Goal: Task Accomplishment & Management: Manage account settings

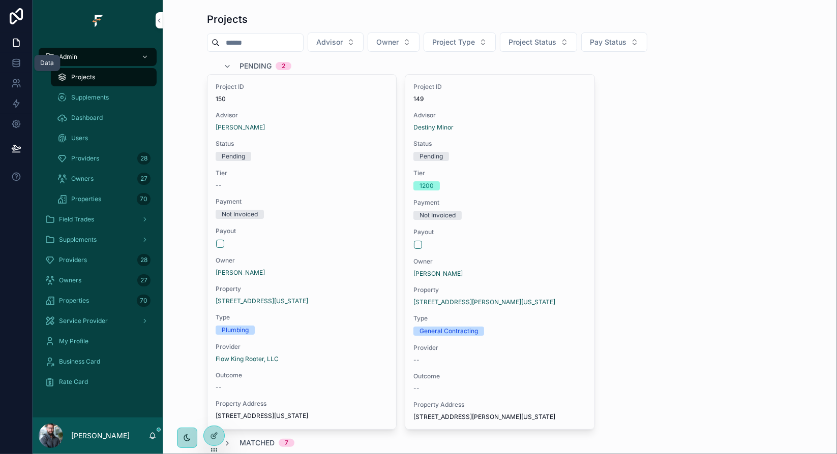
click at [14, 65] on icon at bounding box center [16, 63] width 10 height 10
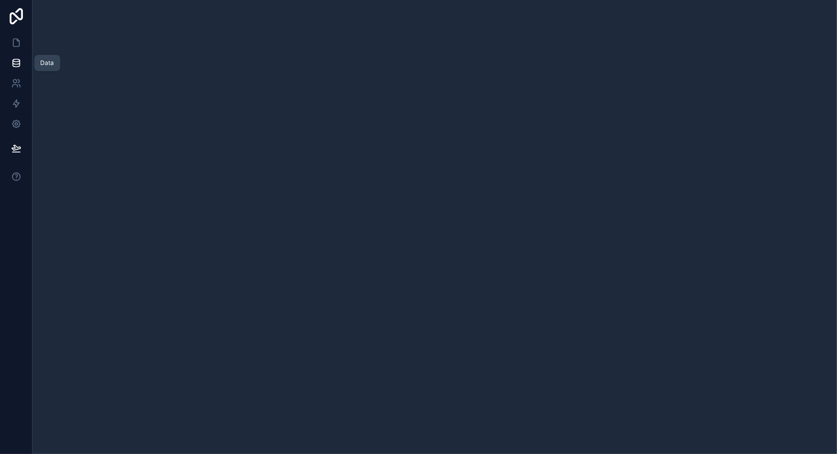
click at [17, 66] on icon at bounding box center [16, 63] width 10 height 10
click at [19, 43] on icon at bounding box center [16, 43] width 6 height 8
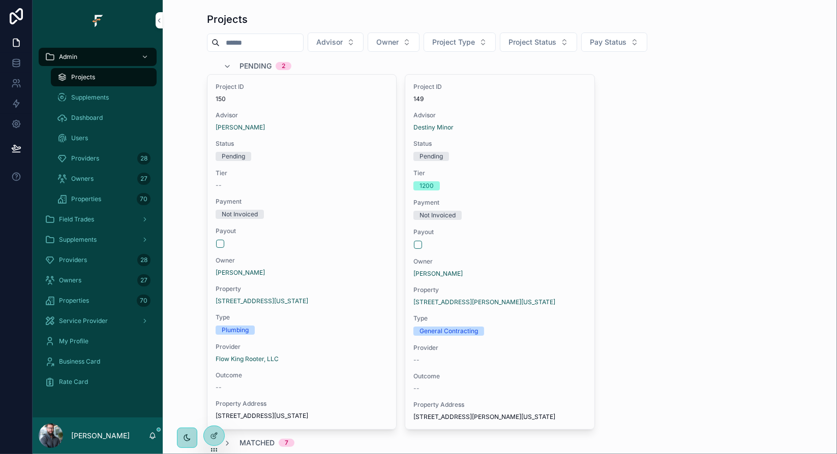
click at [79, 279] on span "Owners" at bounding box center [70, 280] width 22 height 8
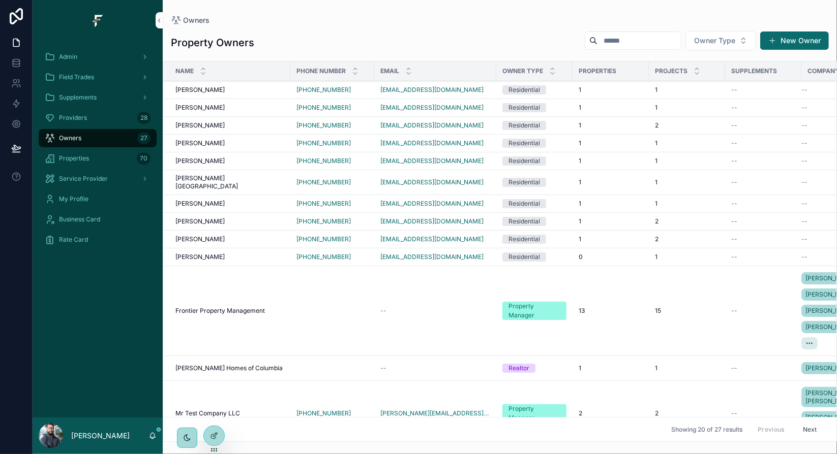
click at [204, 142] on span "David Minor" at bounding box center [199, 143] width 49 height 8
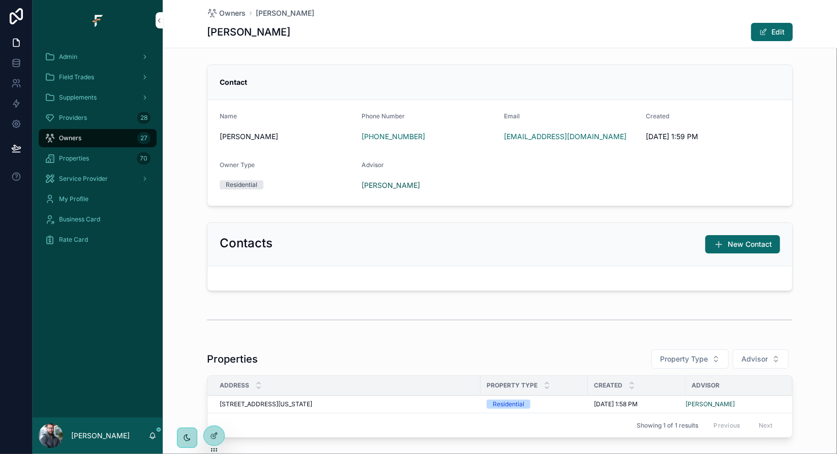
click at [183, 147] on div "Contact Name David Minor Phone Number +1 314-422-8553 Email minord41@gmail.com …" at bounding box center [500, 135] width 674 height 150
click at [215, 432] on icon at bounding box center [214, 436] width 8 height 8
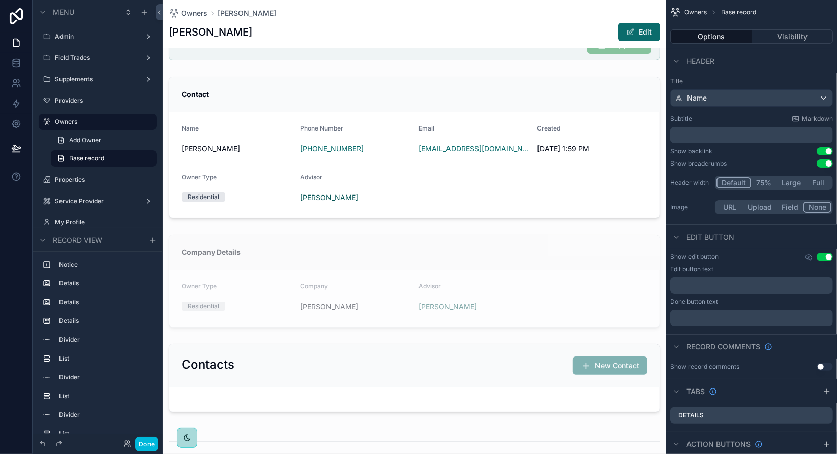
scroll to position [51, 0]
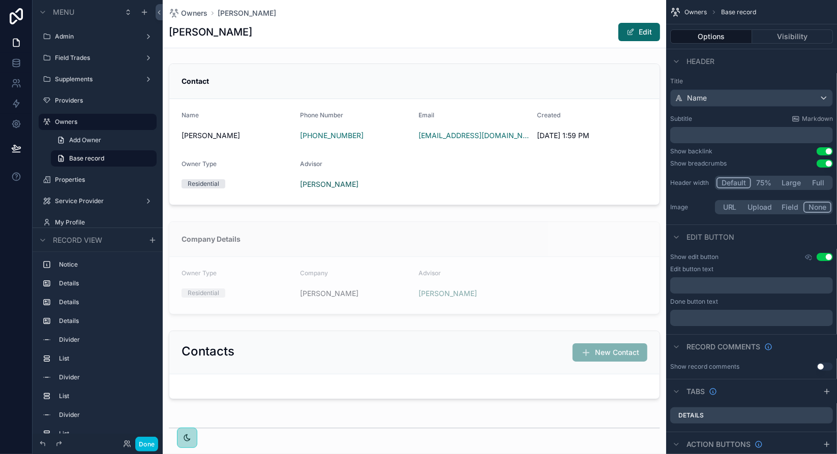
click at [377, 188] on div "scrollable content" at bounding box center [414, 134] width 503 height 150
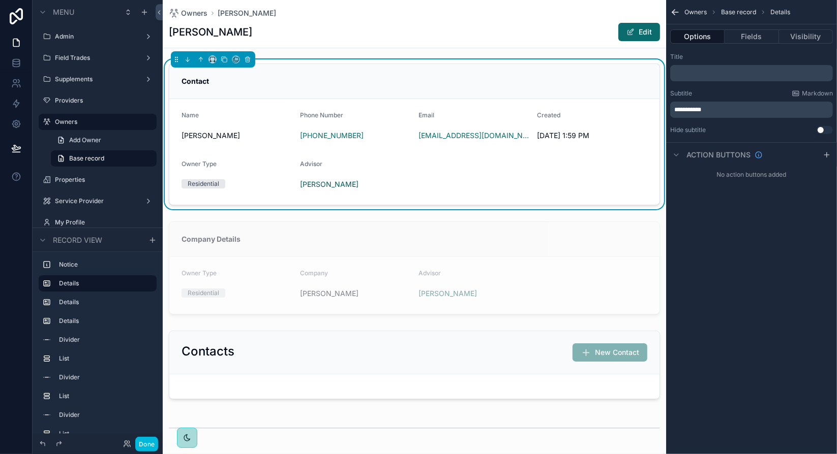
click at [755, 38] on button "Fields" at bounding box center [751, 36] width 54 height 14
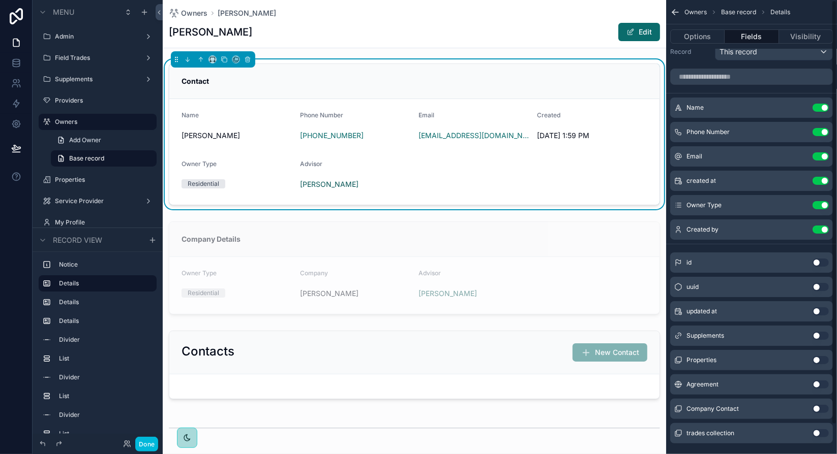
scroll to position [0, 0]
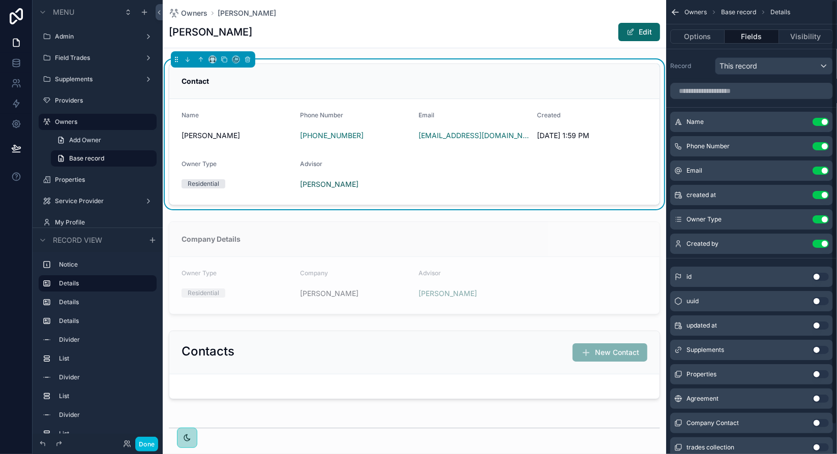
click at [826, 243] on button "Use setting" at bounding box center [820, 244] width 16 height 8
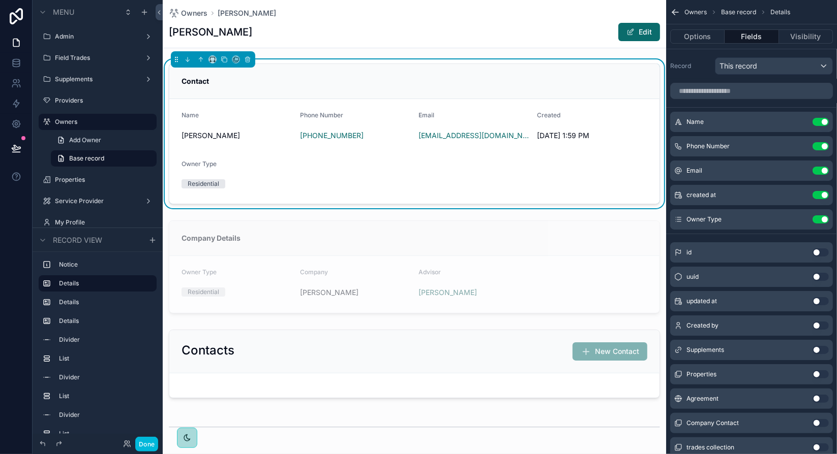
click at [549, 258] on div "scrollable content" at bounding box center [414, 267] width 503 height 101
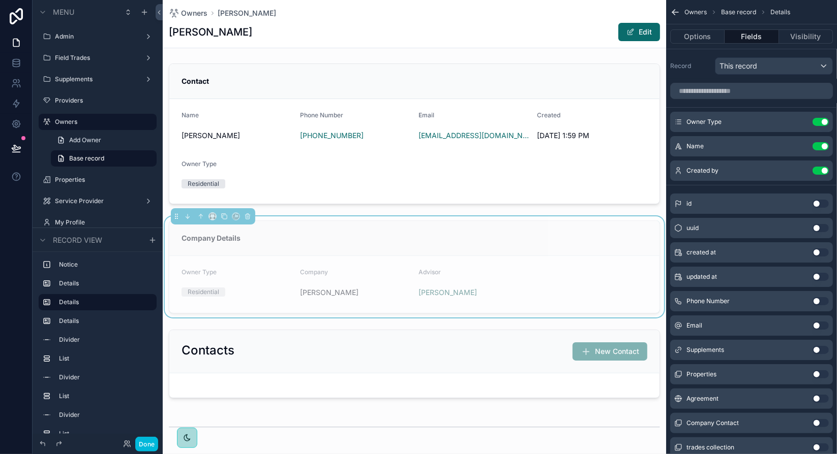
click at [824, 171] on button "Use setting" at bounding box center [820, 171] width 16 height 8
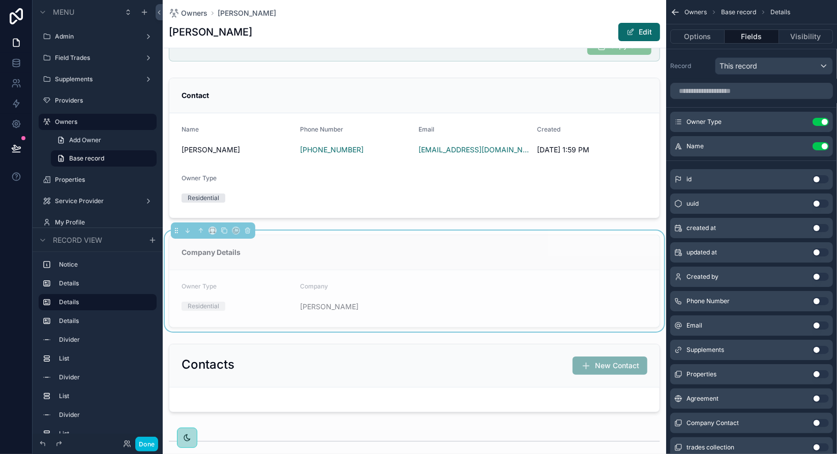
scroll to position [51, 0]
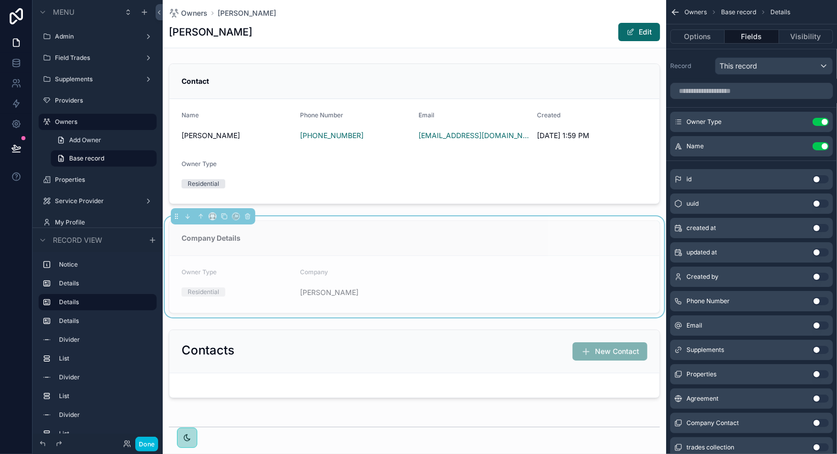
click at [447, 343] on div "scrollable content" at bounding box center [414, 364] width 503 height 77
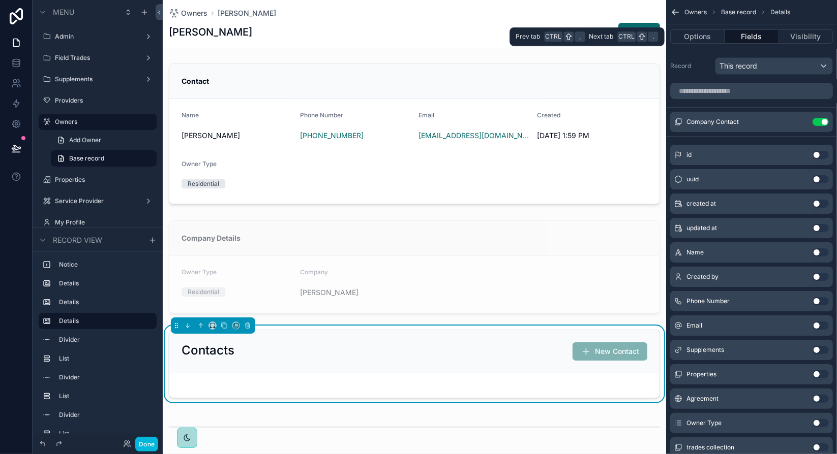
click at [806, 36] on button "Visibility" at bounding box center [806, 36] width 54 height 14
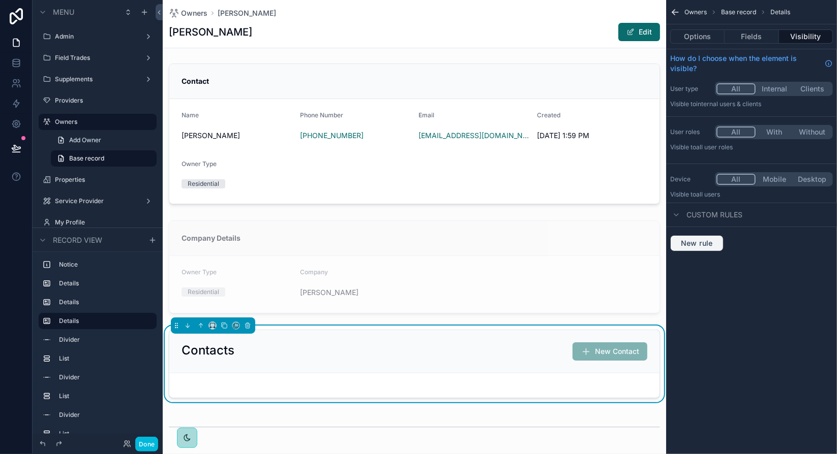
click at [694, 245] on span "New rule" at bounding box center [696, 243] width 40 height 9
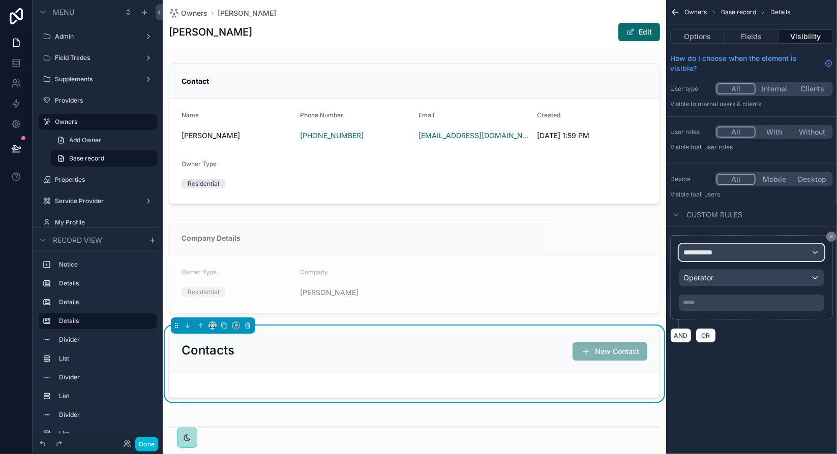
click at [703, 253] on span "**********" at bounding box center [702, 253] width 38 height 10
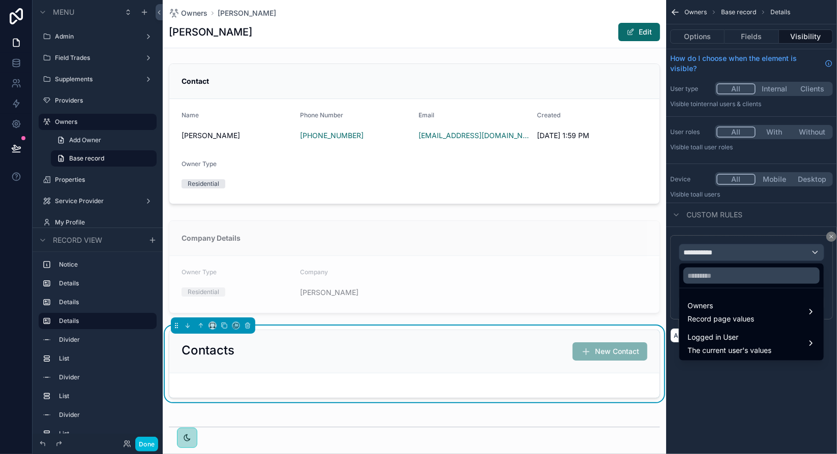
click at [806, 310] on div "Owners Record page values" at bounding box center [751, 312] width 128 height 24
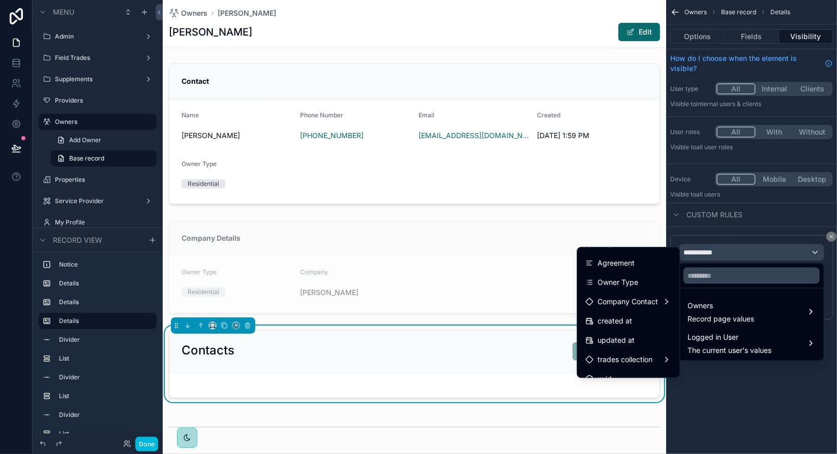
scroll to position [143, 0]
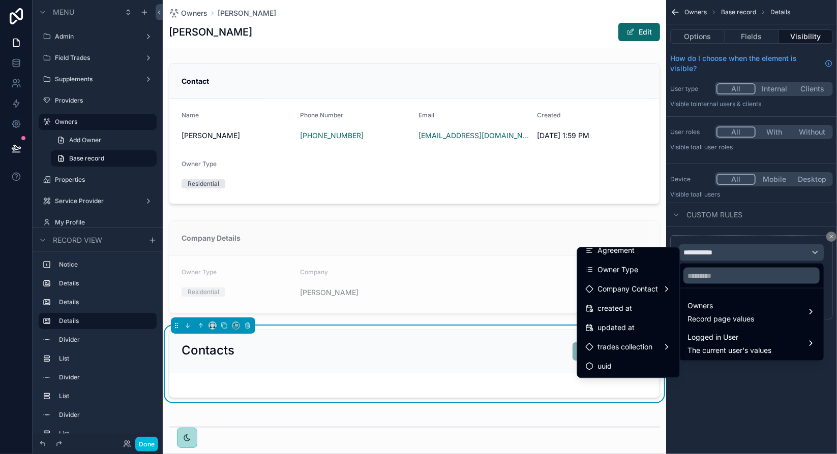
click at [641, 292] on span "Company Contact" at bounding box center [627, 289] width 60 height 12
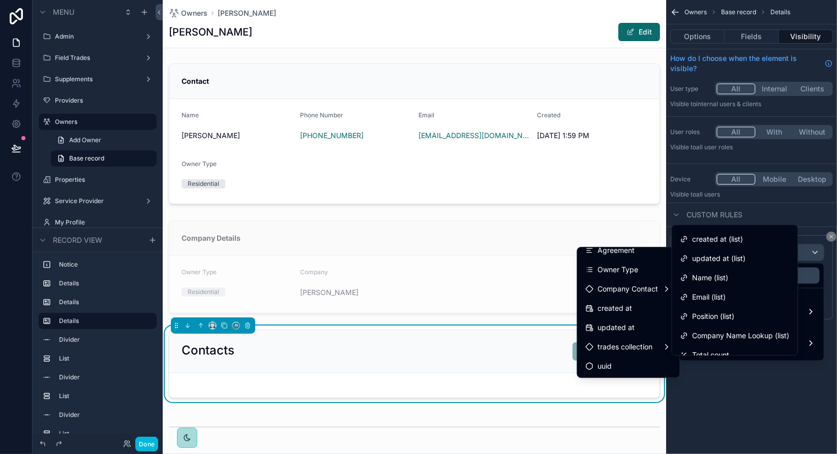
scroll to position [47, 0]
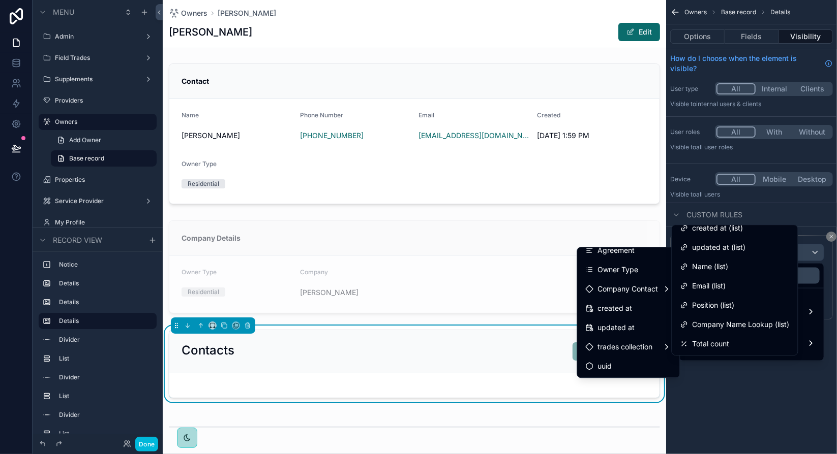
click at [712, 267] on span "Name (list)" at bounding box center [710, 267] width 36 height 12
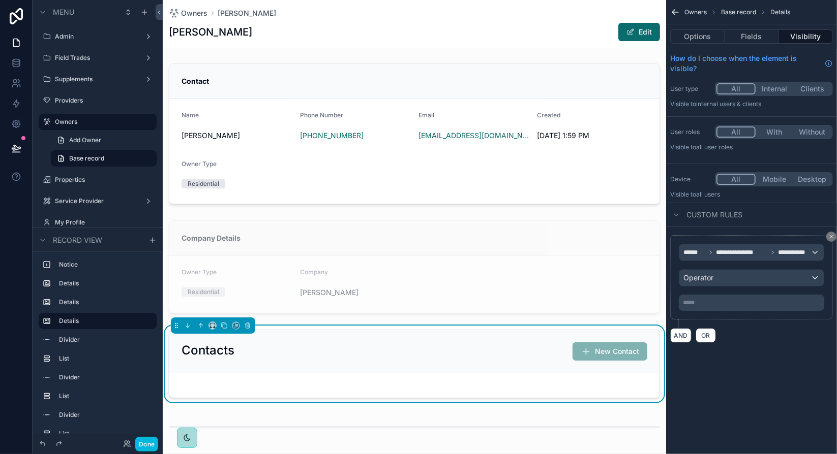
click at [726, 300] on p "***** ﻿" at bounding box center [752, 303] width 139 height 8
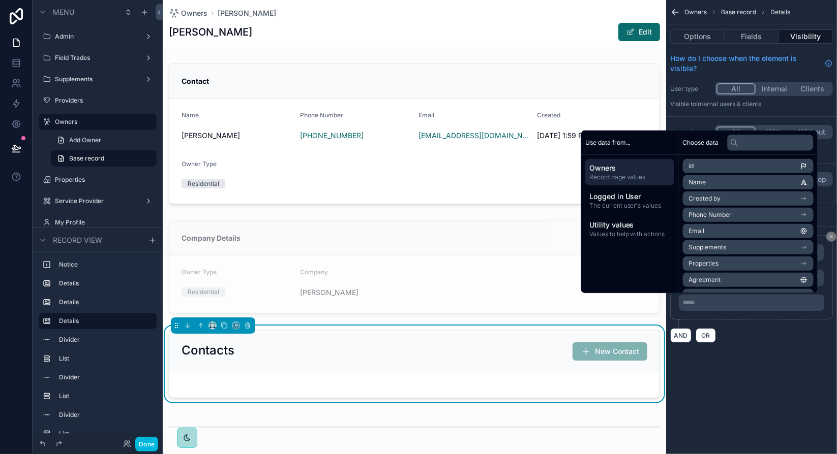
click at [651, 231] on span "Values to help with actions" at bounding box center [629, 234] width 81 height 8
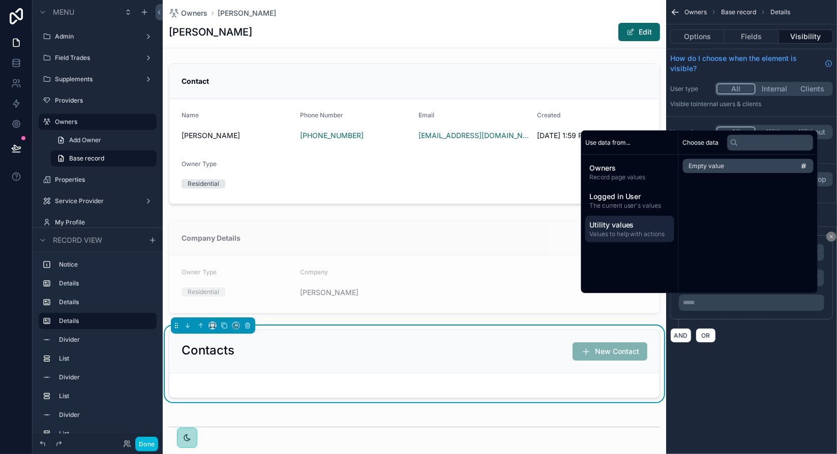
click at [774, 332] on div "AND OR" at bounding box center [751, 335] width 163 height 15
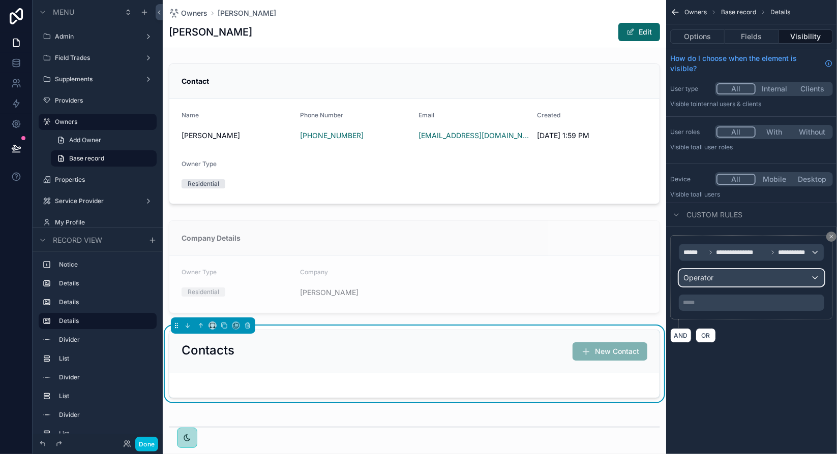
click at [764, 281] on div "Operator" at bounding box center [751, 278] width 144 height 16
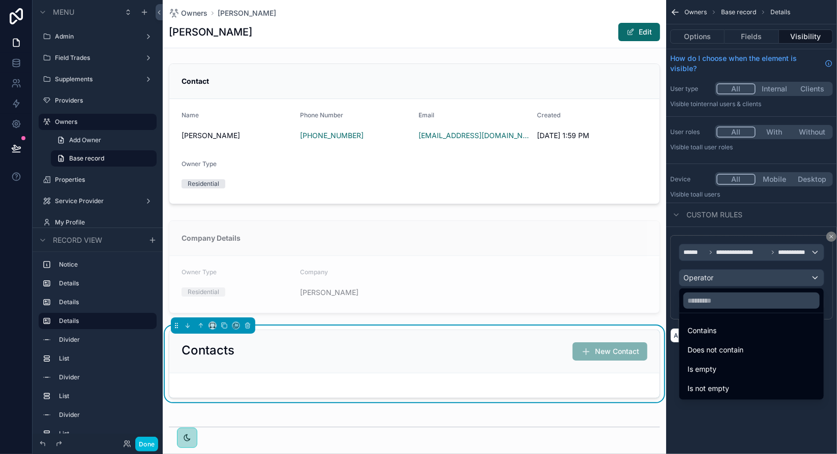
click at [727, 390] on span "Is not empty" at bounding box center [708, 389] width 42 height 12
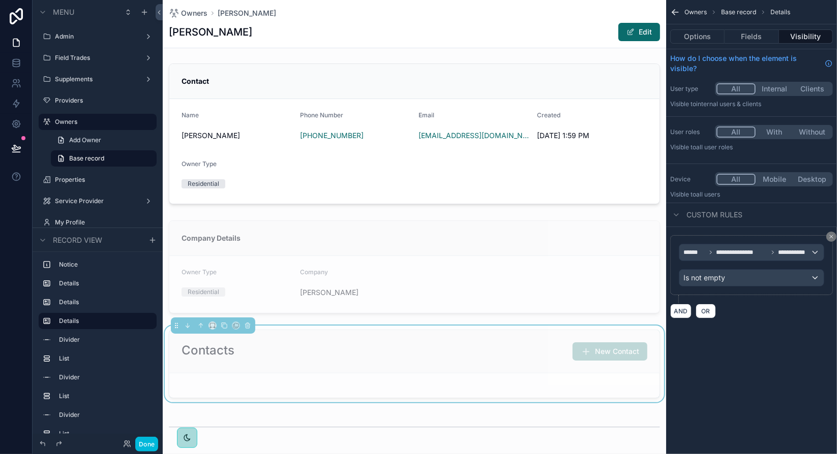
click at [724, 378] on div "**********" at bounding box center [751, 227] width 171 height 454
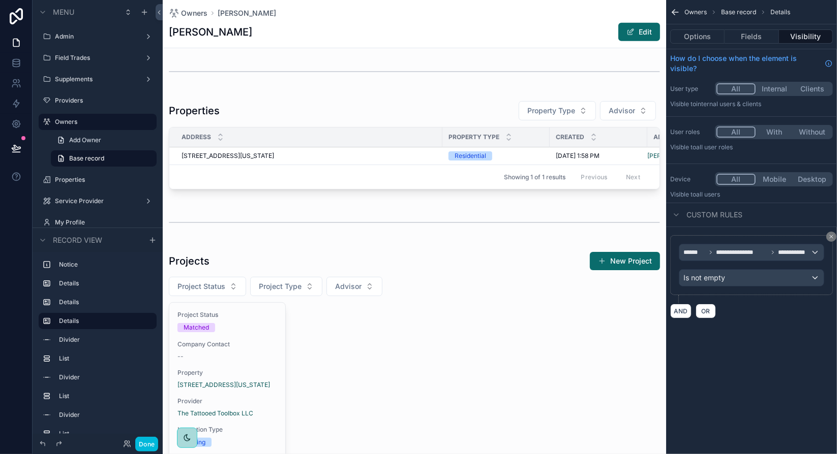
scroll to position [457, 0]
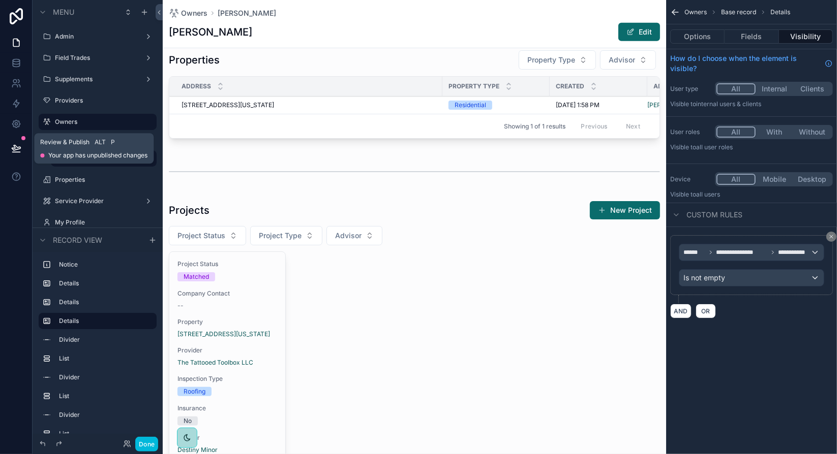
click at [19, 149] on icon at bounding box center [16, 148] width 10 height 10
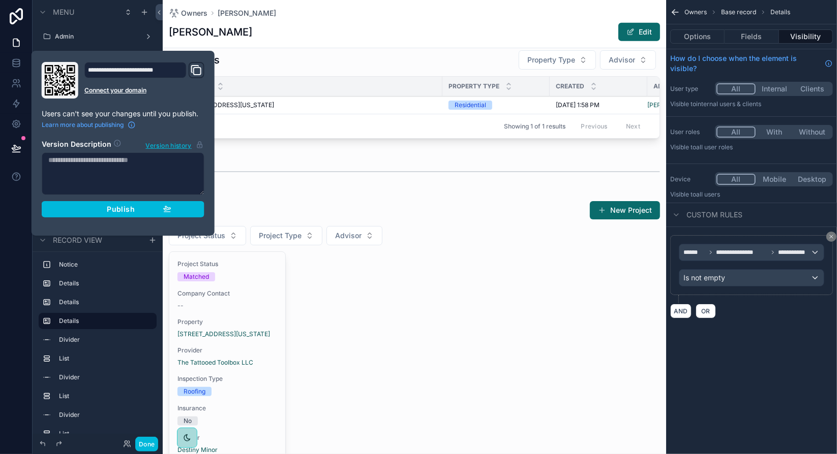
click at [98, 208] on div "Publish" at bounding box center [123, 209] width 97 height 9
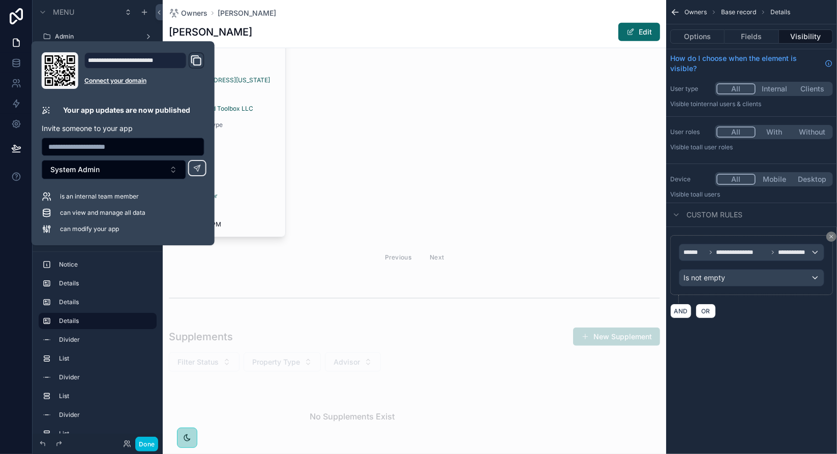
scroll to position [610, 0]
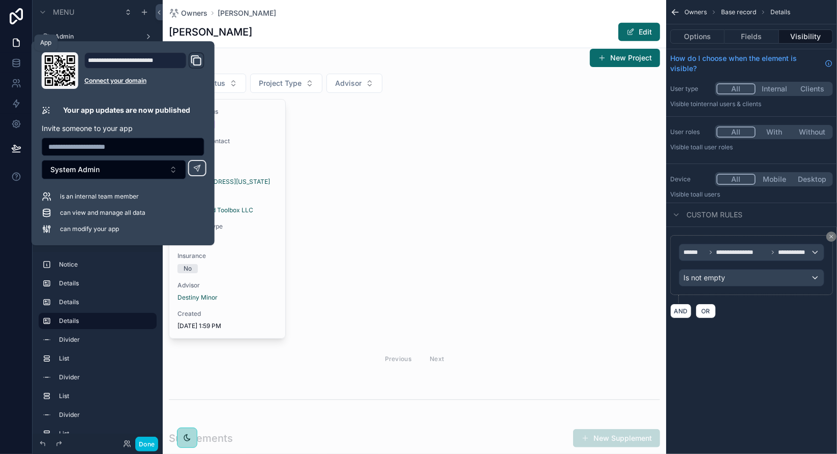
click at [16, 46] on icon at bounding box center [16, 43] width 6 height 8
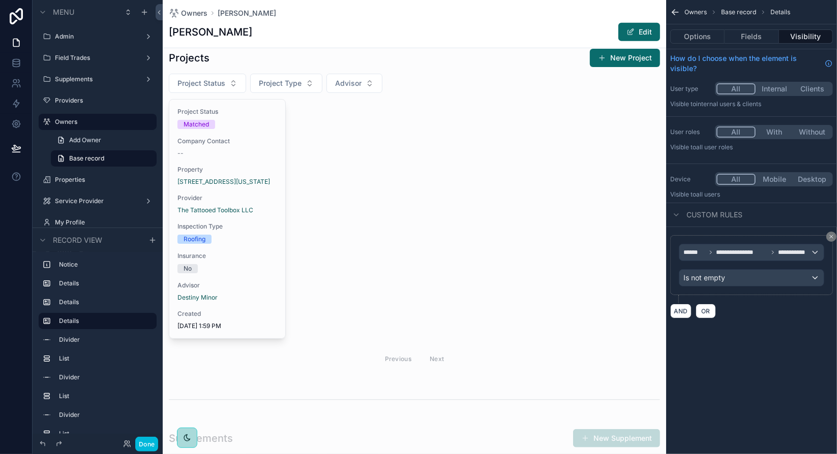
click at [93, 56] on label "Field Trades" at bounding box center [95, 58] width 81 height 8
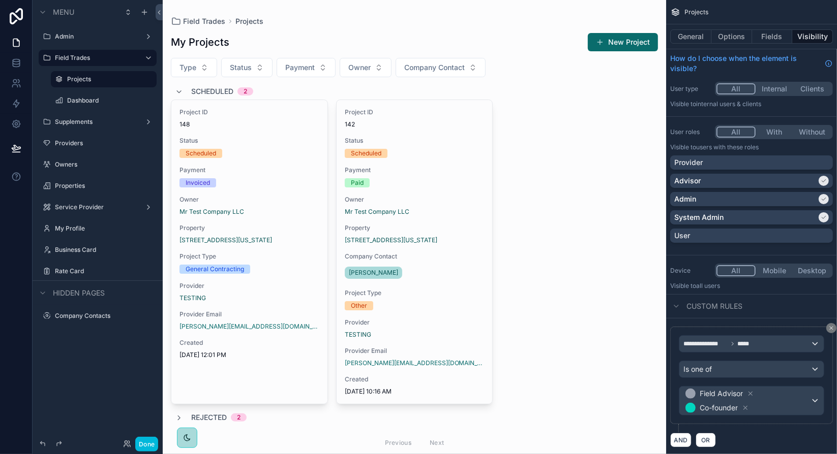
click at [257, 176] on div "scrollable content" at bounding box center [414, 243] width 503 height 487
click at [271, 188] on div "Project ID 148 Status Scheduled Payment Invoiced Owner Mr Test Company LLC Prop…" at bounding box center [249, 233] width 156 height 267
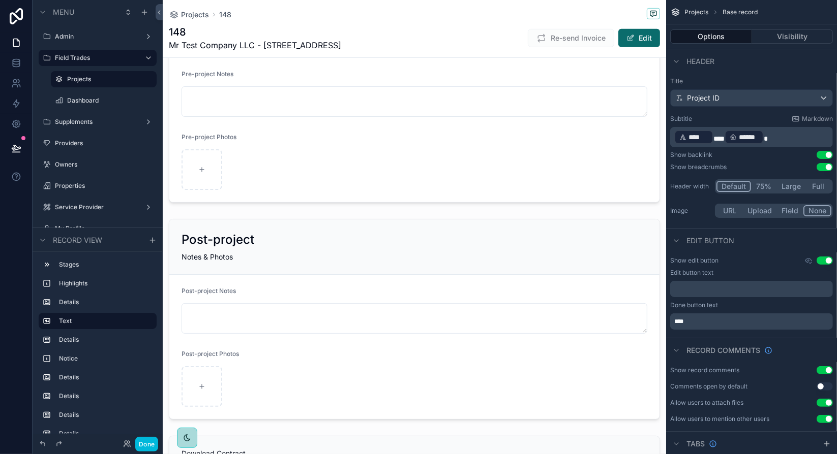
scroll to position [610, 0]
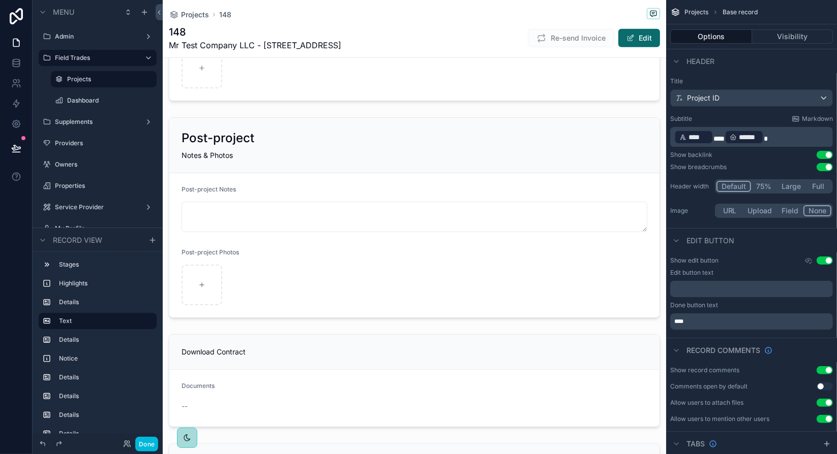
click at [250, 392] on div "scrollable content" at bounding box center [414, 380] width 503 height 101
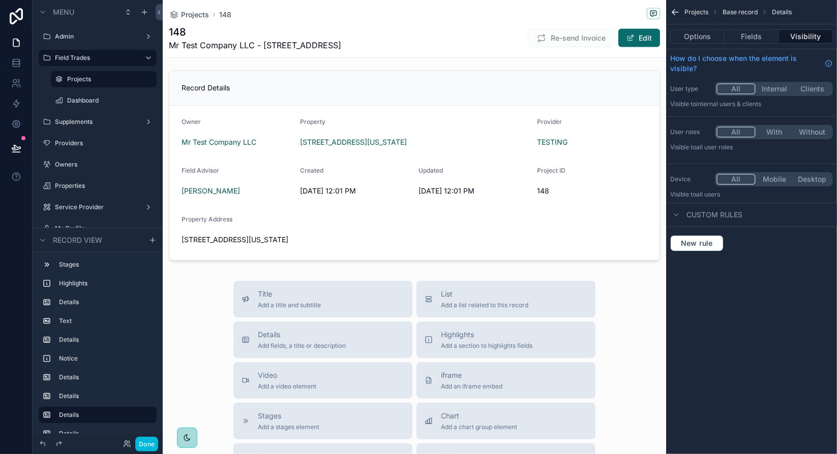
scroll to position [1069, 0]
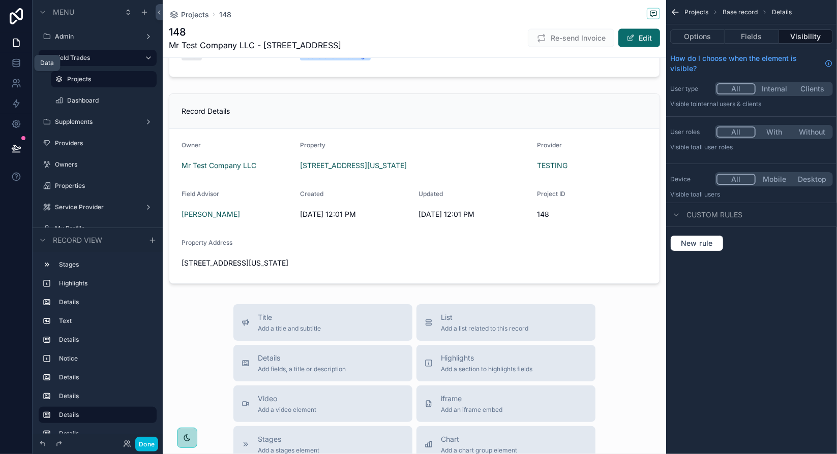
click at [19, 64] on icon at bounding box center [16, 65] width 7 height 4
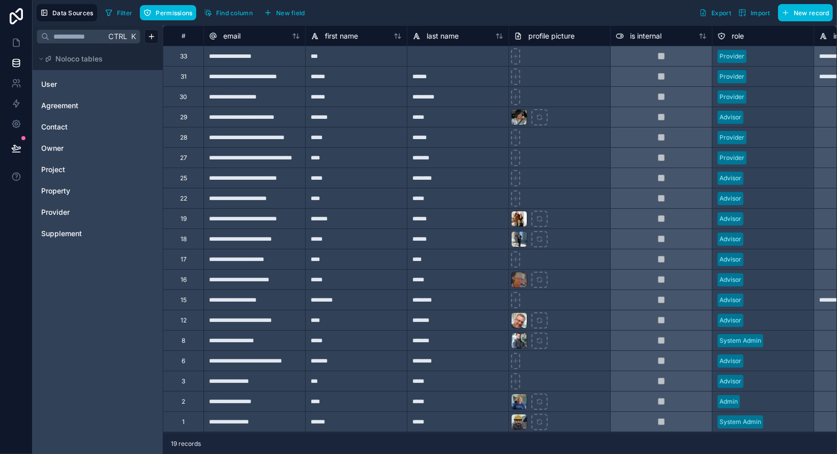
click at [60, 145] on span "Owner" at bounding box center [52, 148] width 22 height 10
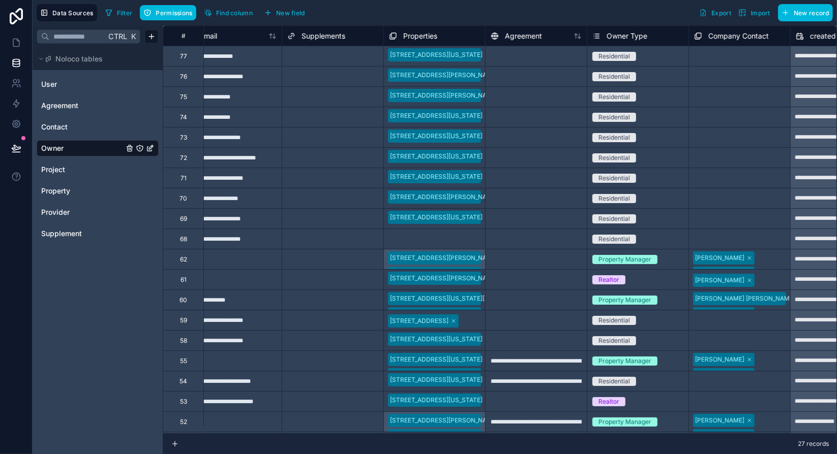
scroll to position [0, 363]
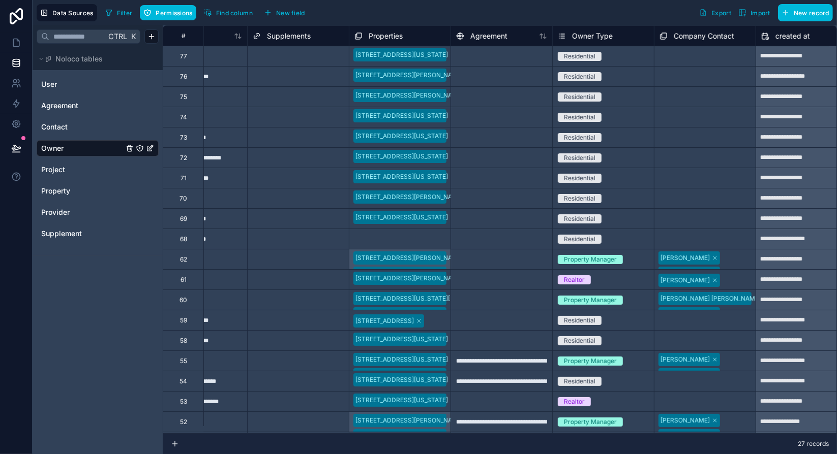
click at [59, 170] on span "Project" at bounding box center [53, 170] width 24 height 10
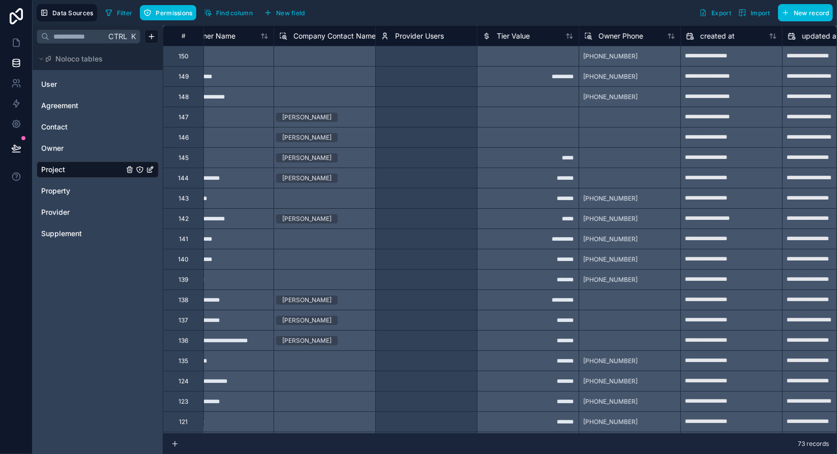
scroll to position [0, 3195]
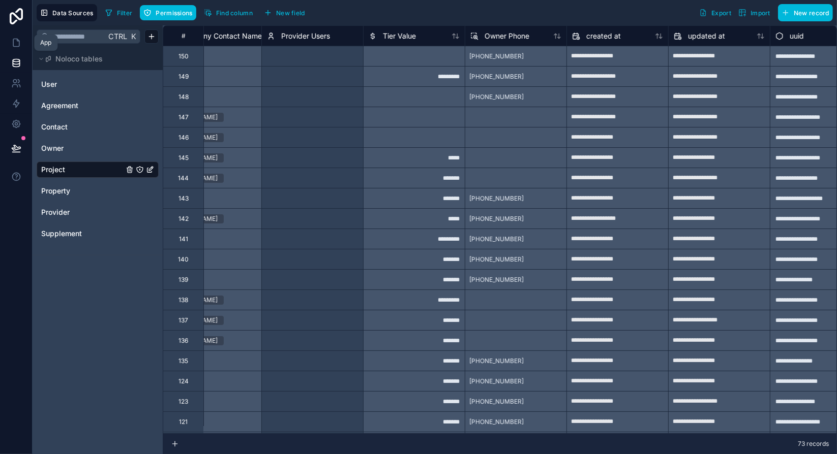
click at [17, 38] on icon at bounding box center [16, 43] width 10 height 10
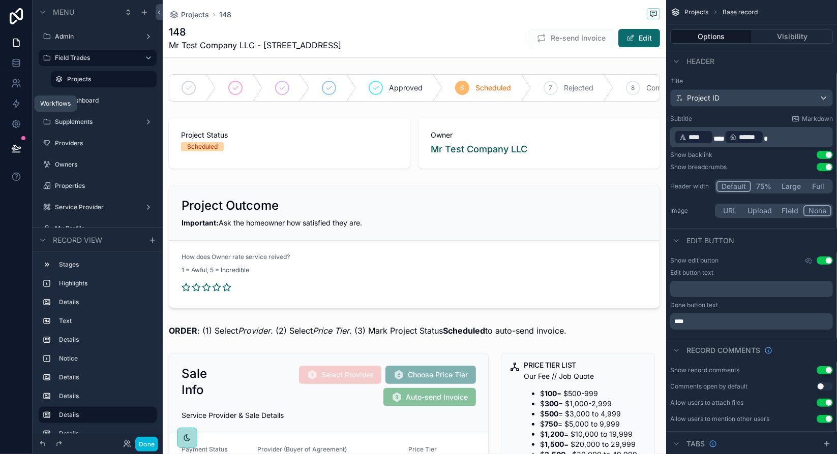
click at [17, 105] on icon at bounding box center [16, 104] width 6 height 8
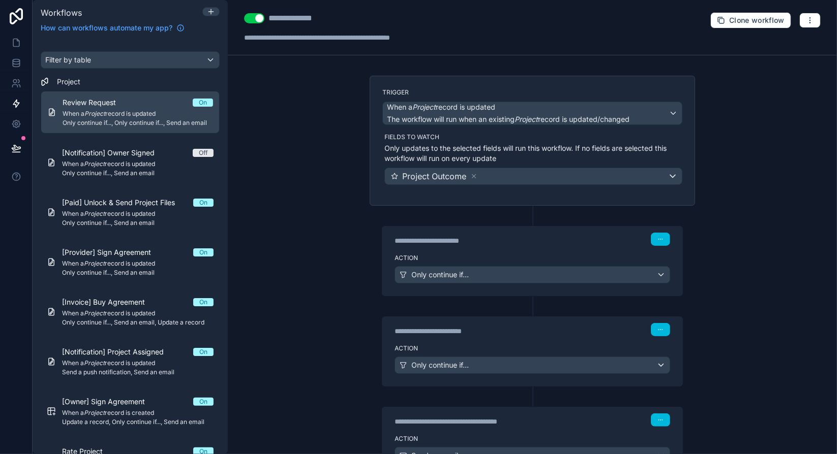
click at [178, 165] on span "When a Project record is updated" at bounding box center [137, 164] width 151 height 8
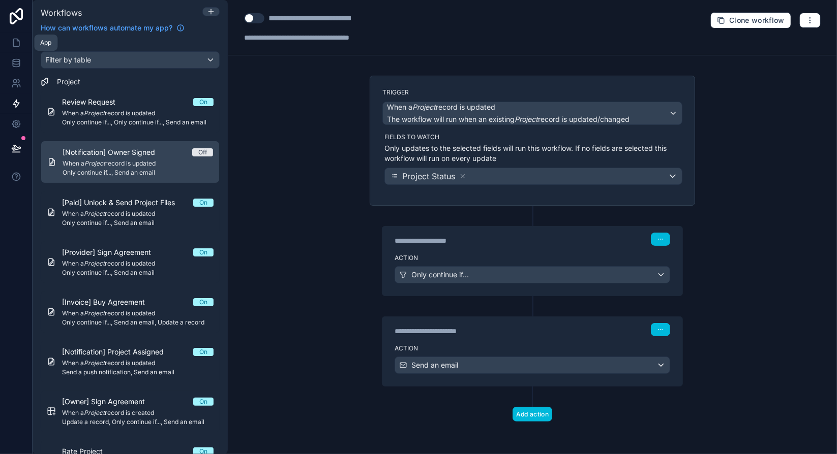
click at [19, 42] on icon at bounding box center [16, 43] width 6 height 8
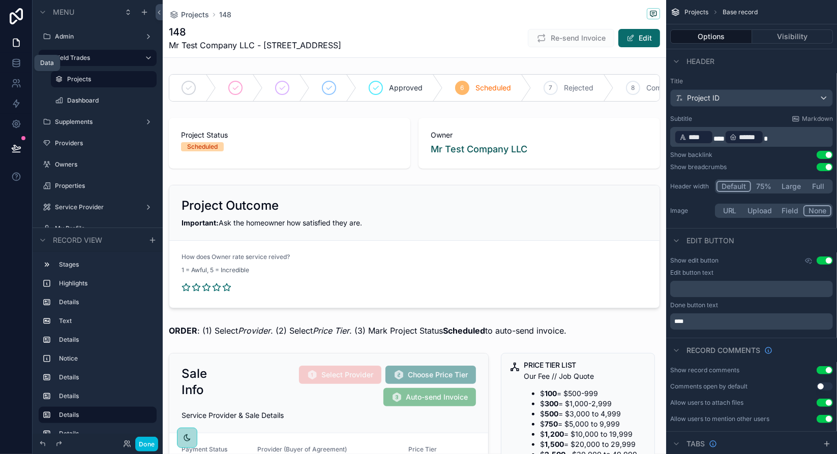
click at [82, 164] on label "Owners" at bounding box center [103, 165] width 96 height 8
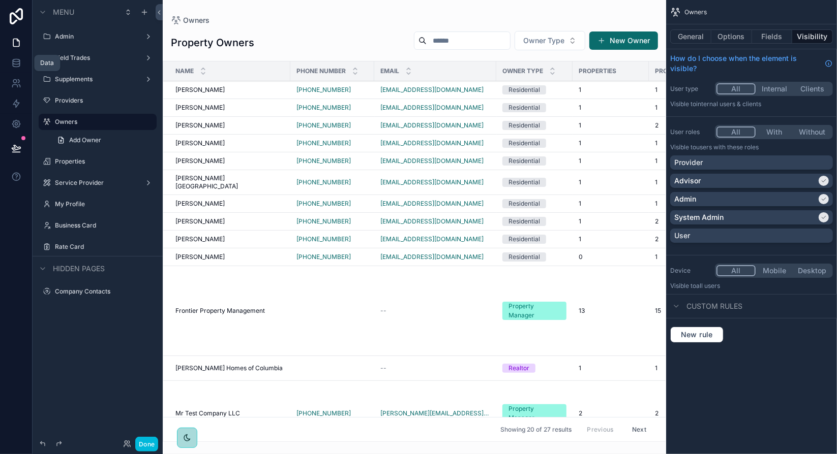
click at [203, 122] on div "scrollable content" at bounding box center [414, 227] width 503 height 454
click at [192, 122] on span "[PERSON_NAME]" at bounding box center [199, 125] width 49 height 8
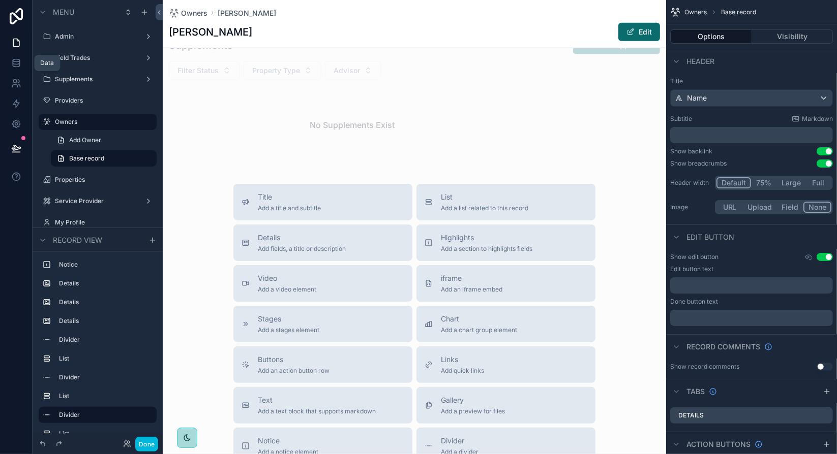
scroll to position [915, 0]
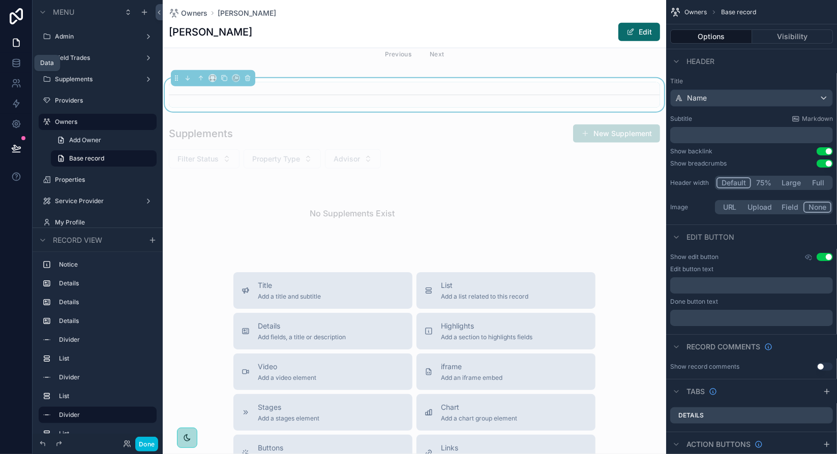
click at [490, 294] on span "Add a list related to this record" at bounding box center [484, 297] width 87 height 8
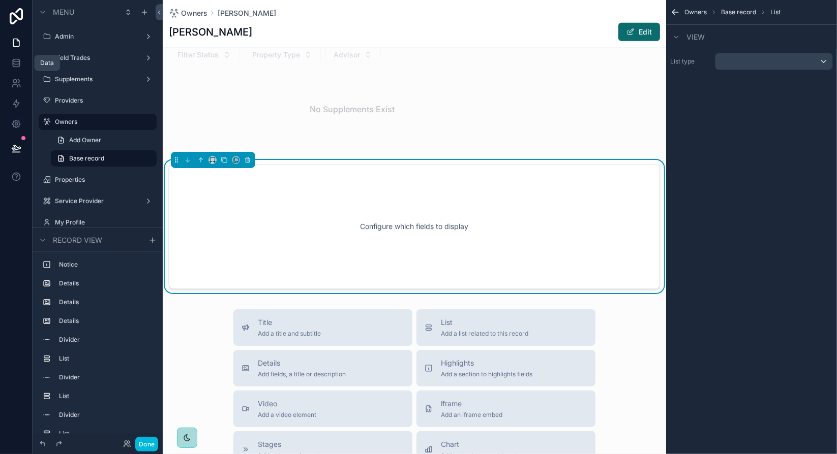
scroll to position [1020, 0]
click at [746, 66] on div "scrollable content" at bounding box center [773, 61] width 117 height 16
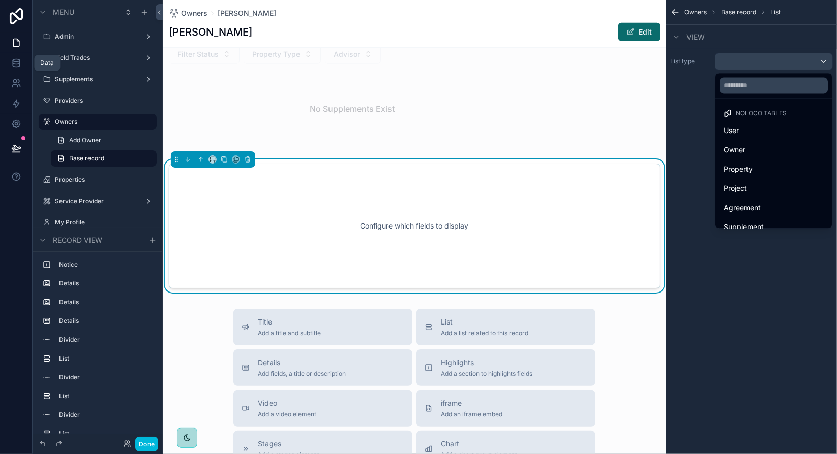
click at [744, 152] on span "Owner" at bounding box center [734, 150] width 22 height 12
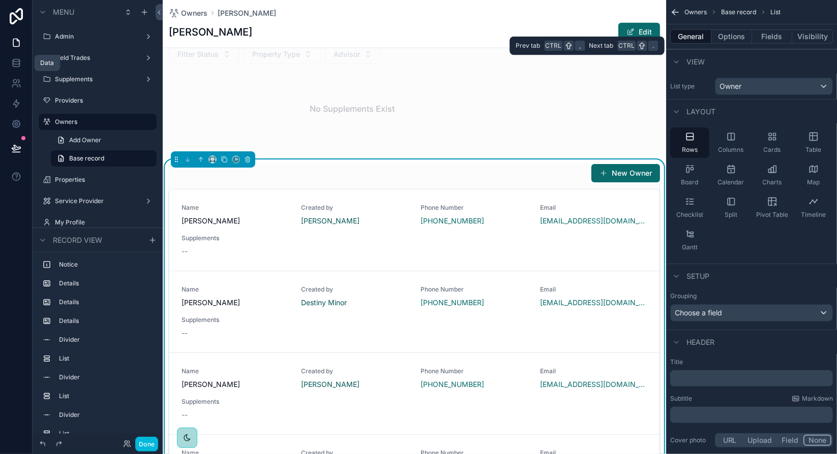
click at [771, 39] on button "Fields" at bounding box center [772, 36] width 41 height 14
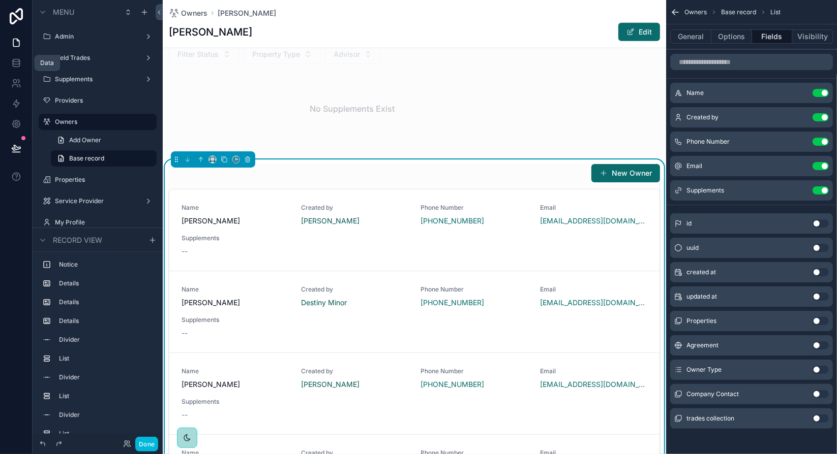
click at [822, 94] on button "Use setting" at bounding box center [820, 93] width 16 height 8
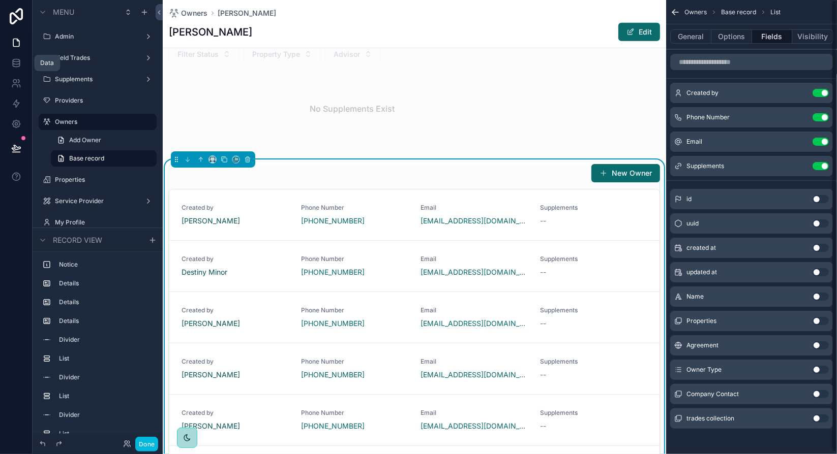
click at [822, 93] on button "Use setting" at bounding box center [820, 93] width 16 height 8
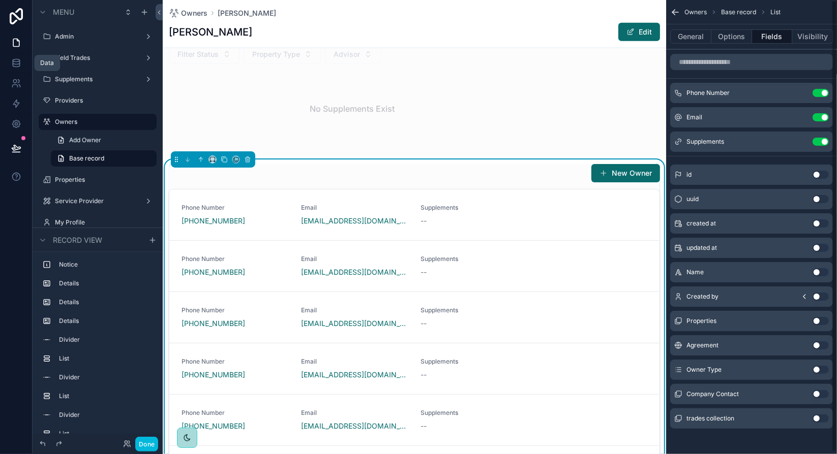
click at [822, 93] on button "Use setting" at bounding box center [820, 93] width 16 height 8
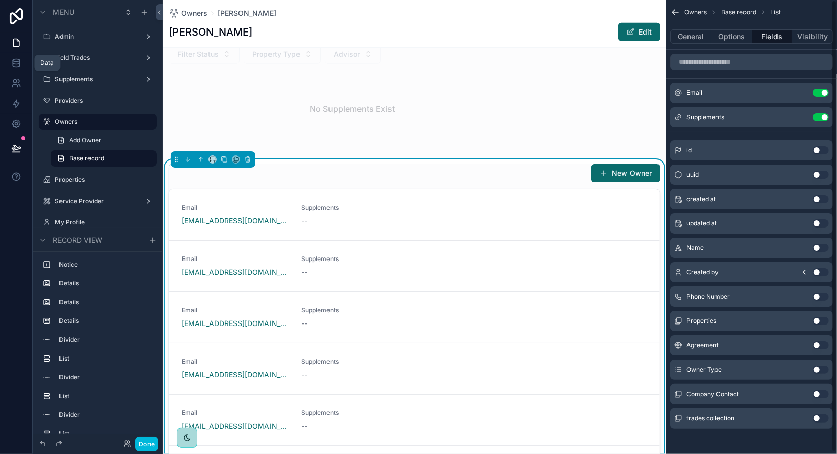
click at [822, 93] on button "Use setting" at bounding box center [820, 93] width 16 height 8
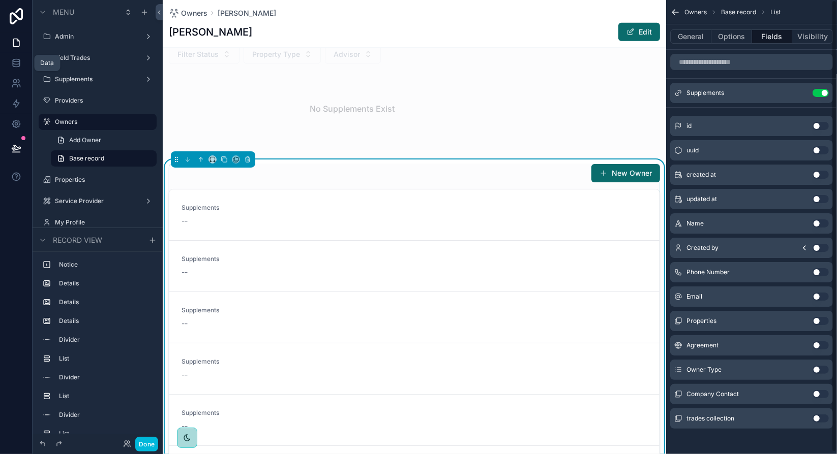
click at [822, 93] on button "Use setting" at bounding box center [820, 93] width 16 height 8
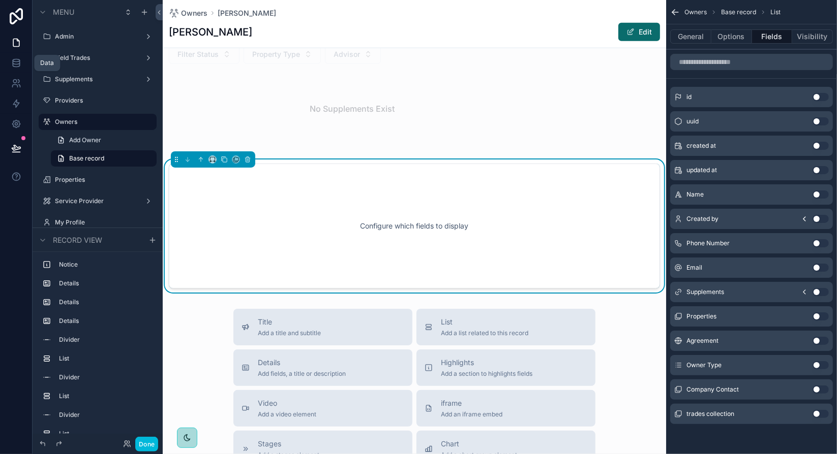
click at [817, 339] on button "Use setting" at bounding box center [820, 341] width 16 height 8
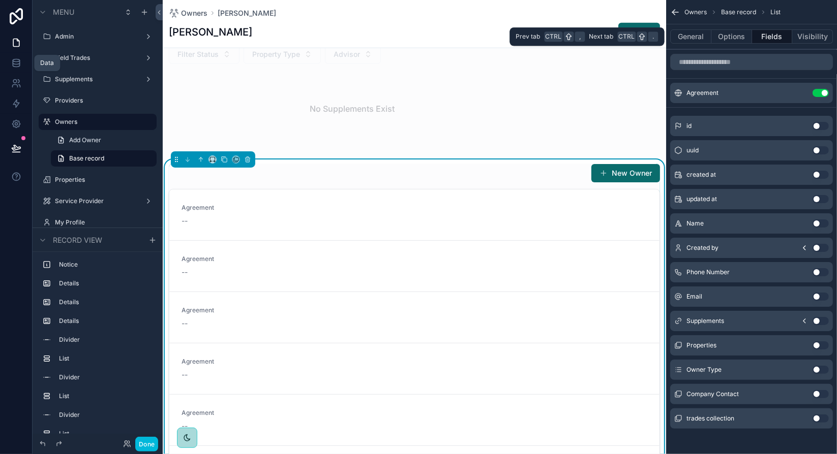
click at [690, 32] on button "General" at bounding box center [690, 36] width 41 height 14
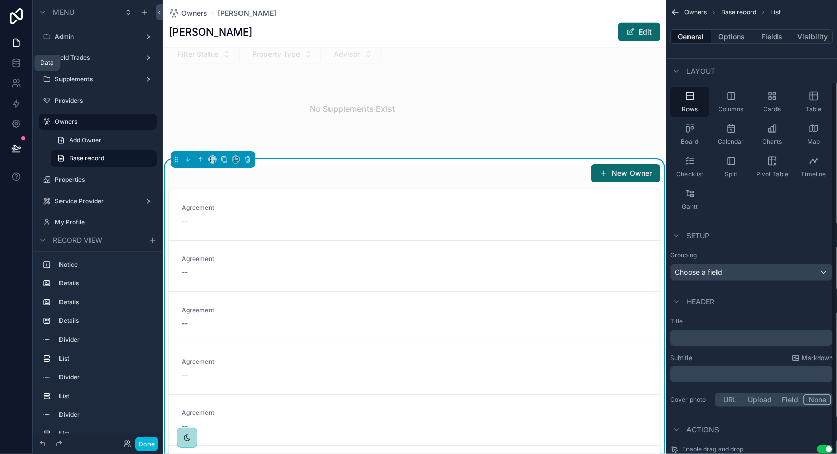
scroll to position [0, 0]
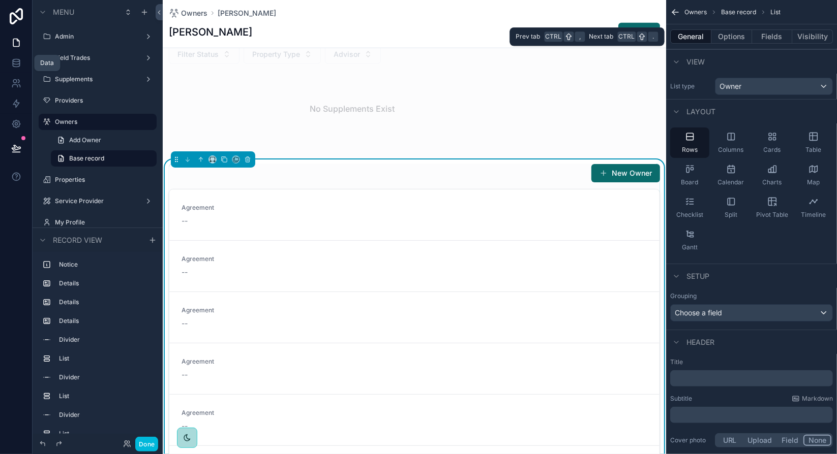
click at [745, 38] on button "Options" at bounding box center [731, 36] width 41 height 14
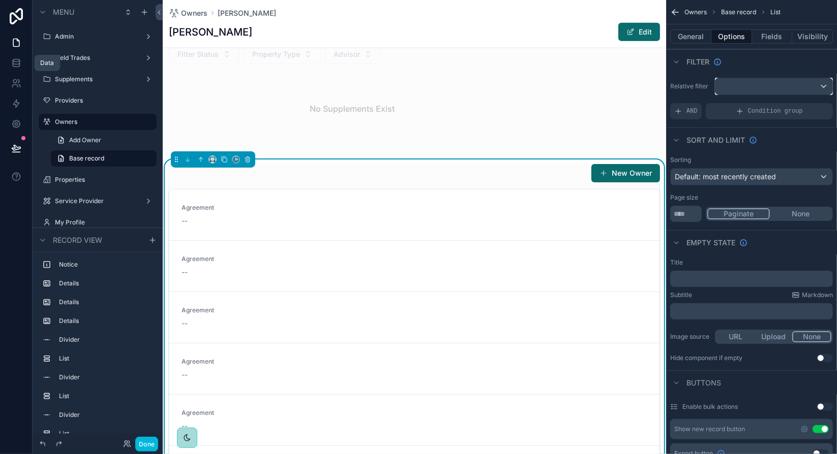
click at [797, 85] on div "scrollable content" at bounding box center [773, 86] width 117 height 16
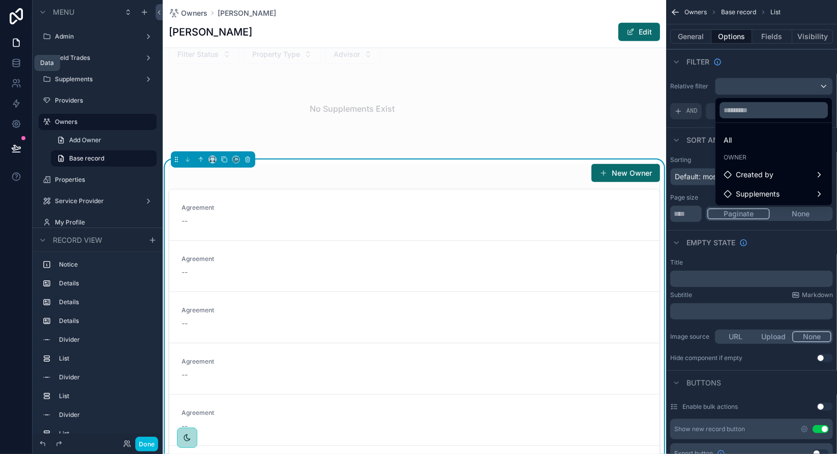
click at [731, 139] on span "All" at bounding box center [727, 140] width 8 height 12
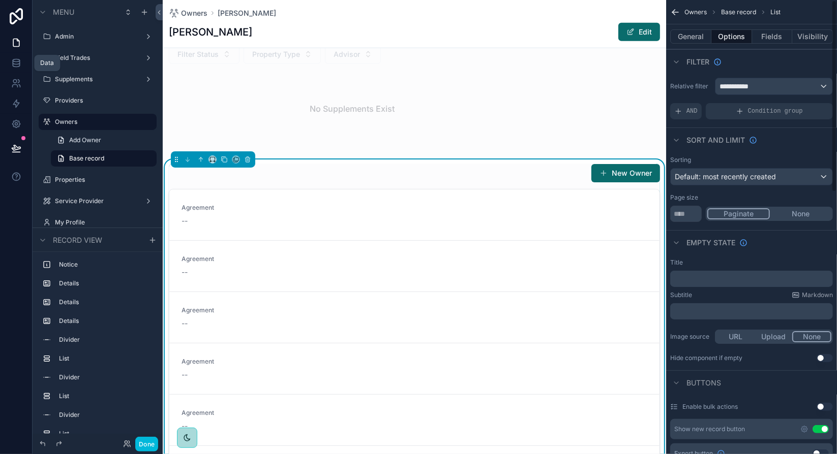
click at [786, 113] on span "Condition group" at bounding box center [775, 111] width 55 height 8
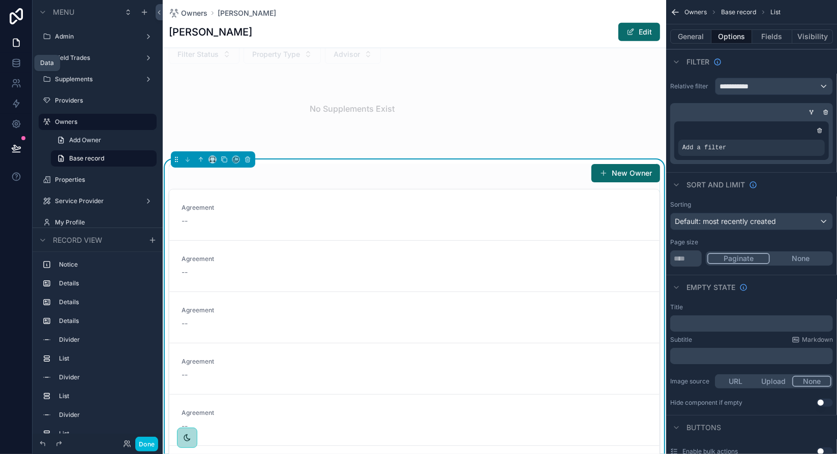
click at [0, 0] on icon "scrollable content" at bounding box center [0, 0] width 0 height 0
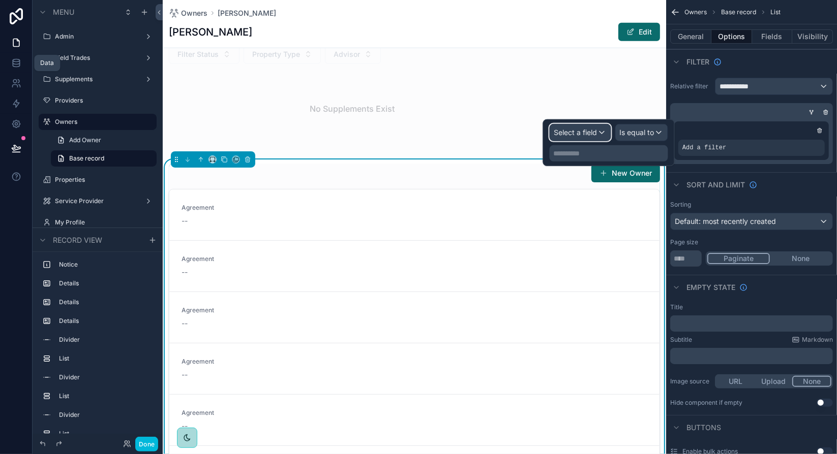
click at [591, 133] on span "Select a field" at bounding box center [575, 132] width 43 height 9
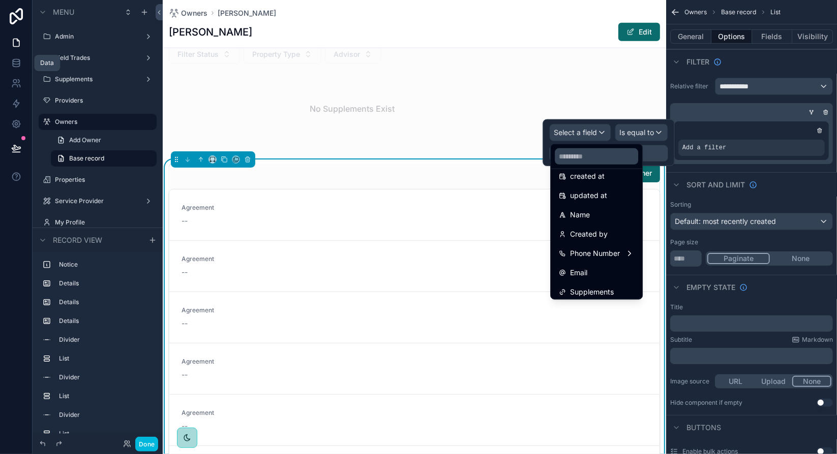
scroll to position [36, 0]
click at [586, 230] on span "Name" at bounding box center [580, 228] width 20 height 12
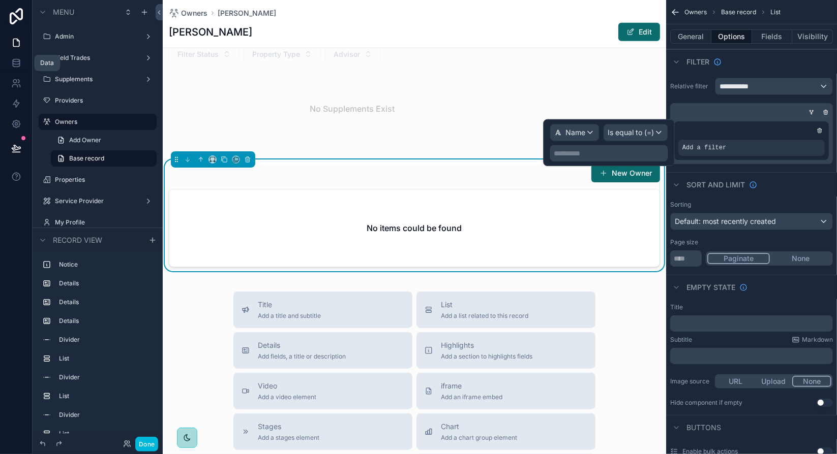
click at [612, 155] on p "**********" at bounding box center [610, 153] width 112 height 10
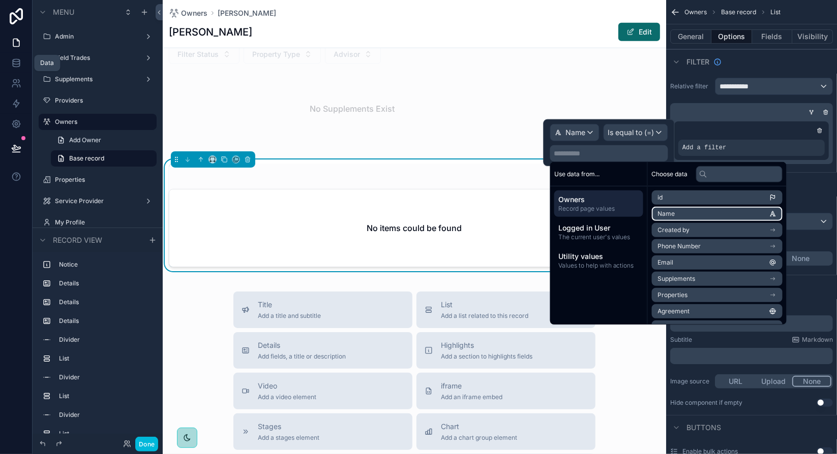
click at [672, 212] on span "Name" at bounding box center [666, 214] width 17 height 8
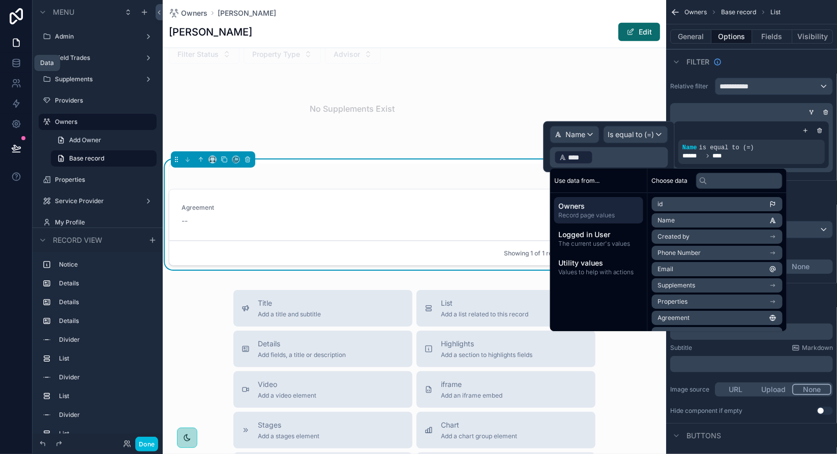
click at [825, 180] on div "Sort And Limit" at bounding box center [751, 192] width 171 height 24
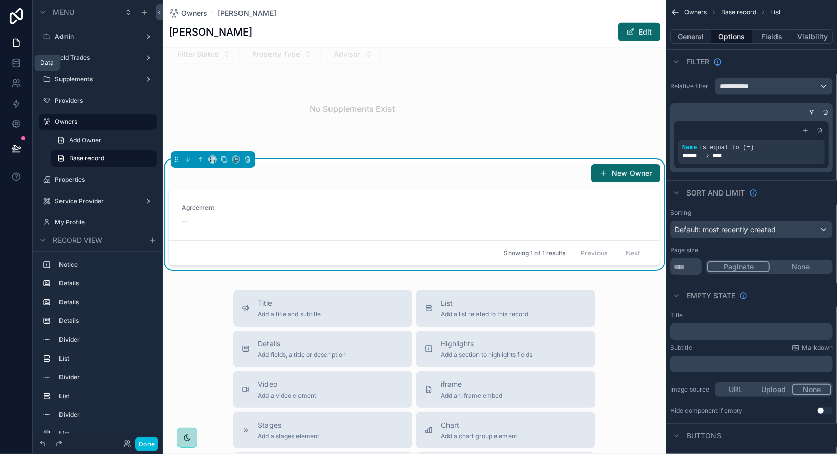
click at [775, 42] on button "Fields" at bounding box center [772, 36] width 41 height 14
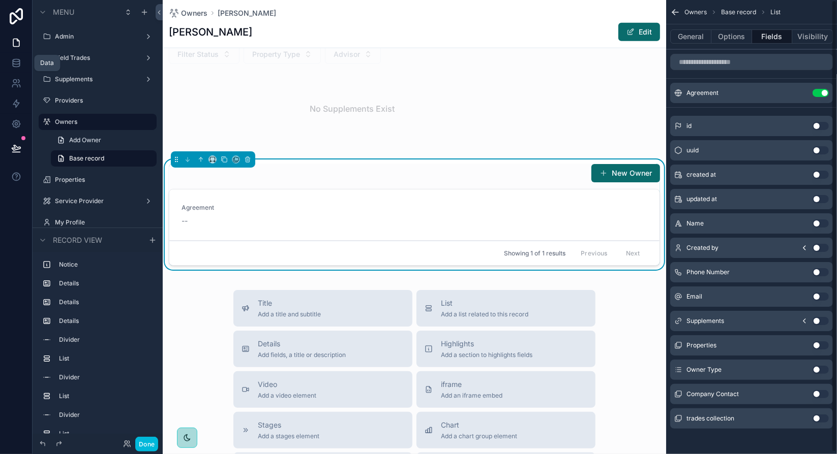
click at [700, 38] on button "General" at bounding box center [690, 36] width 41 height 14
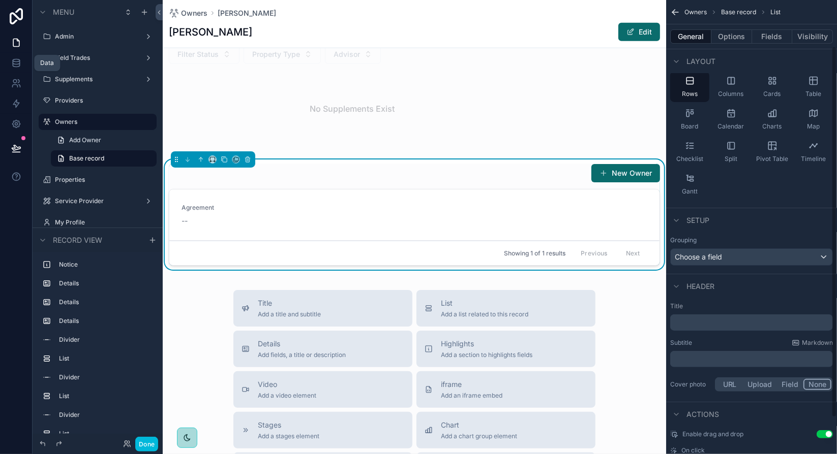
scroll to position [0, 0]
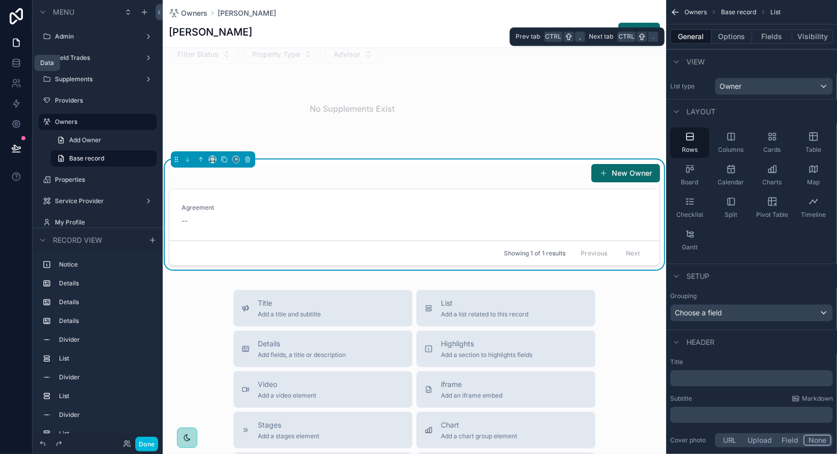
click at [723, 39] on button "Options" at bounding box center [731, 36] width 41 height 14
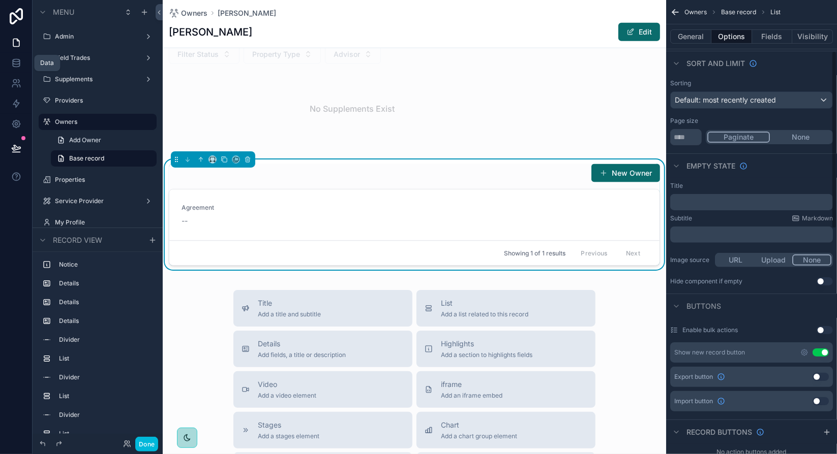
scroll to position [152, 0]
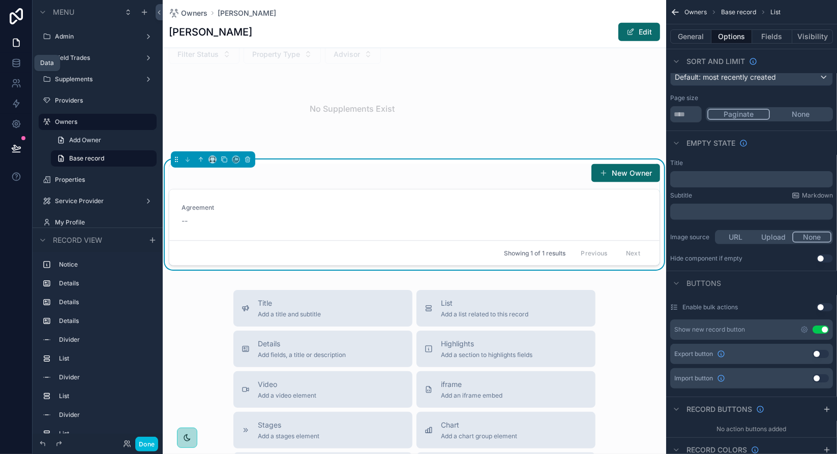
click at [823, 331] on button "Use setting" at bounding box center [820, 330] width 16 height 8
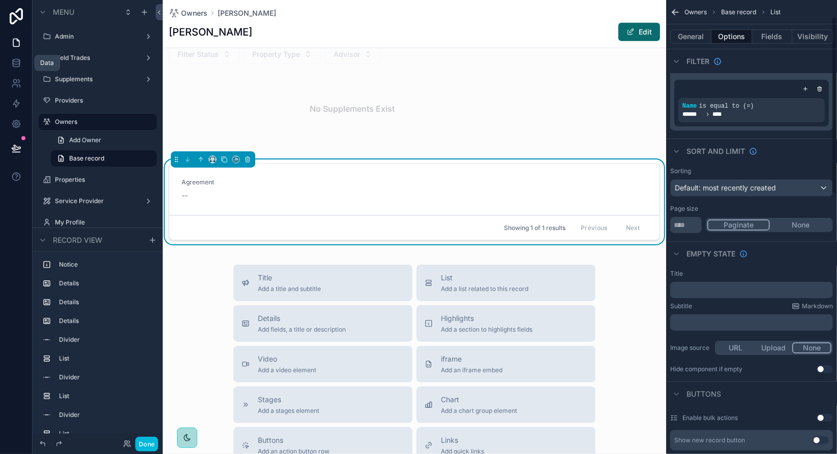
scroll to position [0, 0]
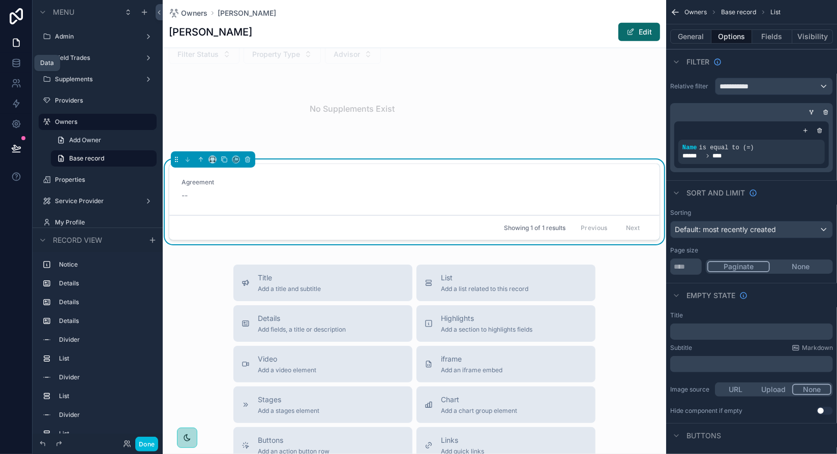
click at [773, 40] on button "Fields" at bounding box center [772, 36] width 41 height 14
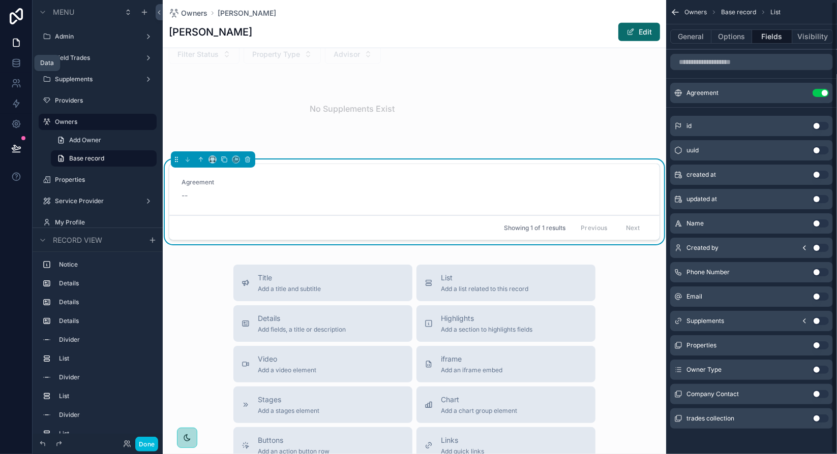
scroll to position [2, 0]
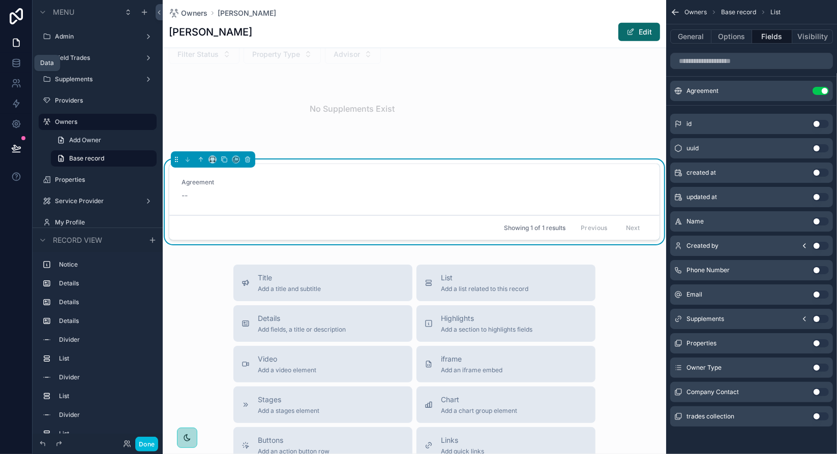
click at [0, 0] on icon "scrollable content" at bounding box center [0, 0] width 0 height 0
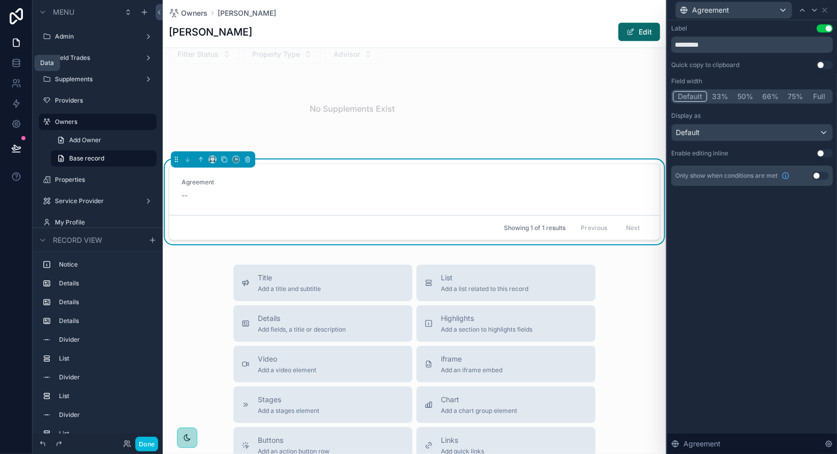
click at [820, 98] on button "Full" at bounding box center [819, 96] width 24 height 11
click at [823, 65] on button "Use setting" at bounding box center [824, 65] width 16 height 8
click at [826, 9] on icon at bounding box center [824, 10] width 8 height 8
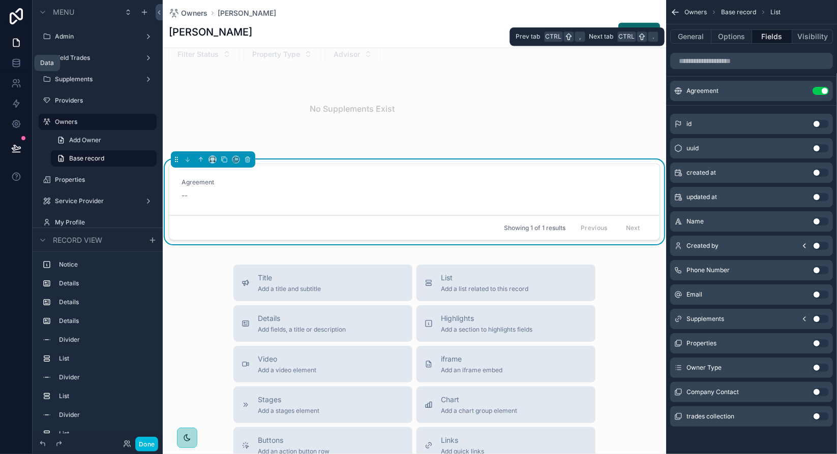
click at [697, 40] on button "General" at bounding box center [690, 36] width 41 height 14
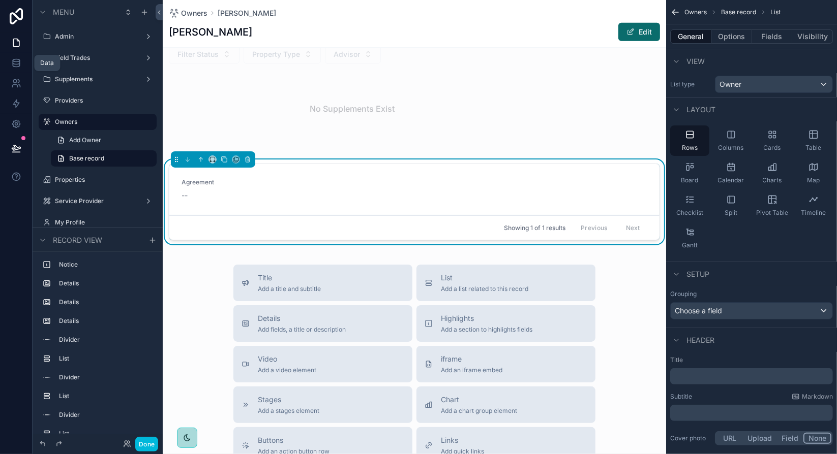
click at [718, 374] on p "﻿" at bounding box center [752, 377] width 157 height 10
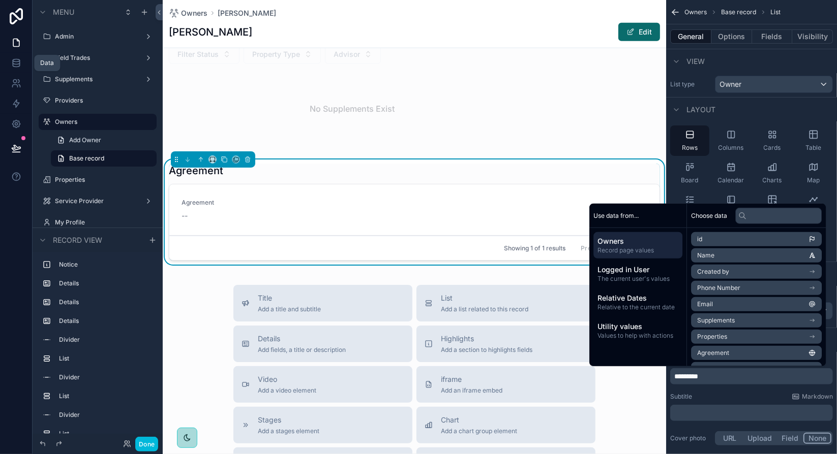
click at [731, 393] on div "Subtitle Markdown" at bounding box center [751, 397] width 163 height 8
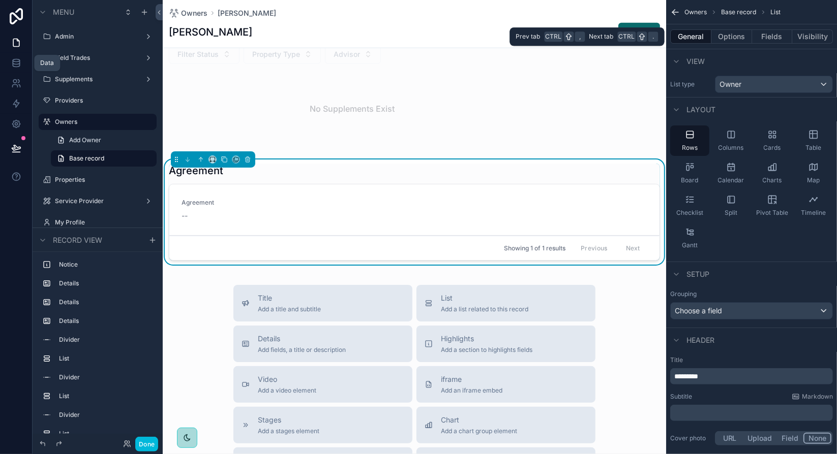
click at [772, 37] on button "Fields" at bounding box center [772, 36] width 41 height 14
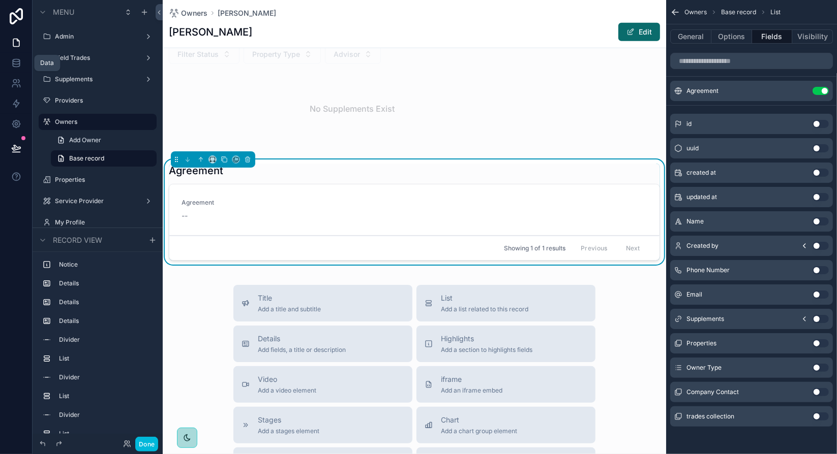
click at [0, 0] on icon "scrollable content" at bounding box center [0, 0] width 0 height 0
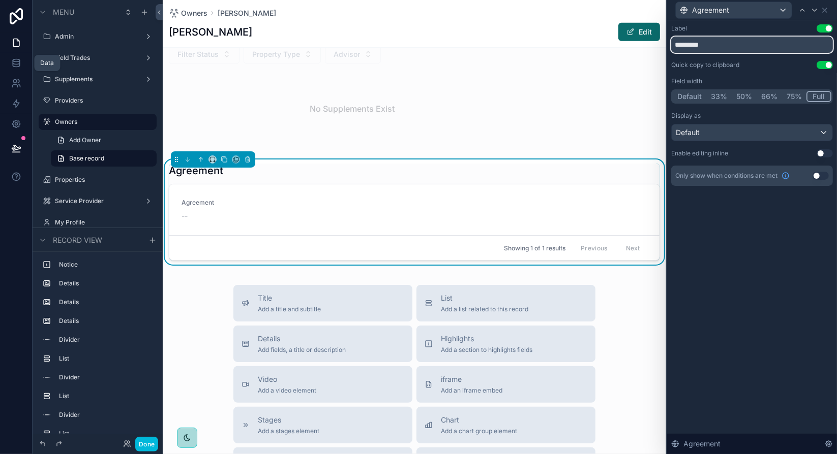
click at [725, 50] on input "*********" at bounding box center [752, 45] width 162 height 16
type input "**********"
click at [792, 257] on div "**********" at bounding box center [752, 237] width 170 height 434
click at [825, 133] on div "Default" at bounding box center [751, 133] width 161 height 16
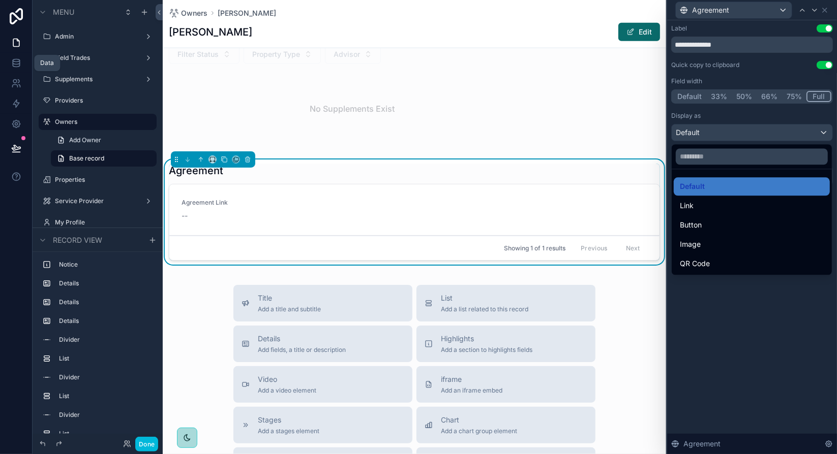
click at [777, 131] on div at bounding box center [752, 227] width 170 height 454
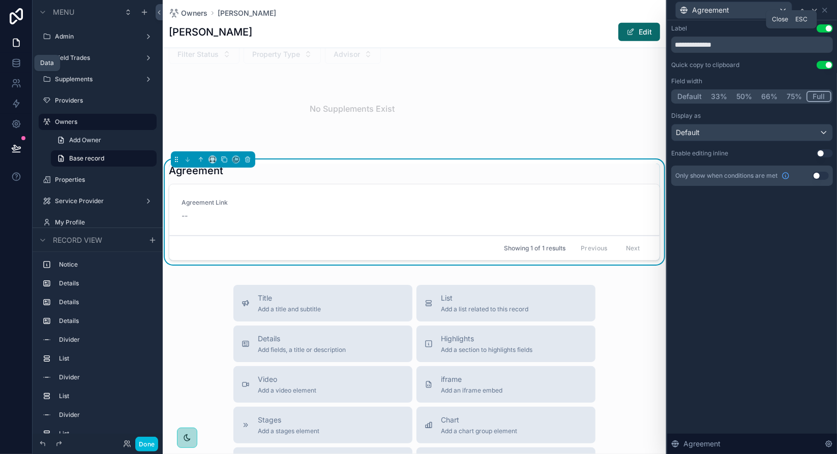
click at [825, 7] on icon at bounding box center [824, 10] width 8 height 8
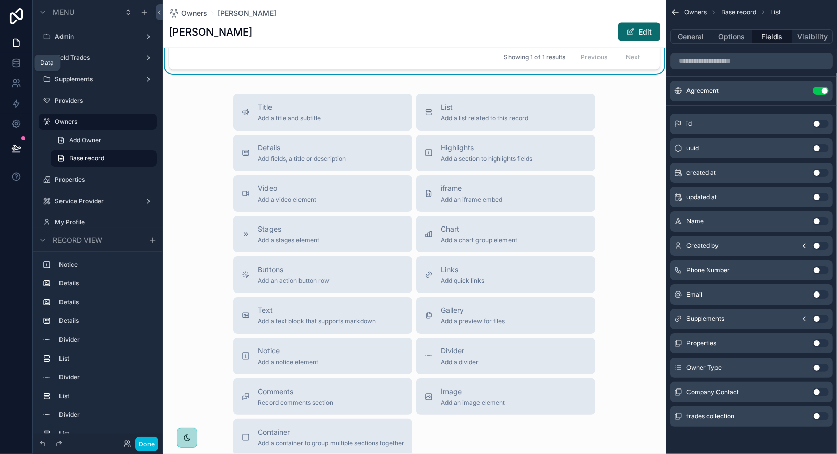
scroll to position [1223, 0]
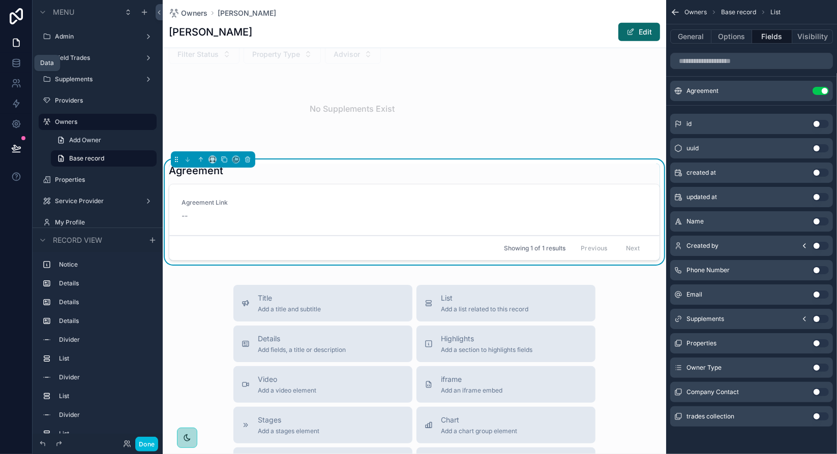
click at [592, 208] on div "Agreement Link --" at bounding box center [414, 210] width 466 height 22
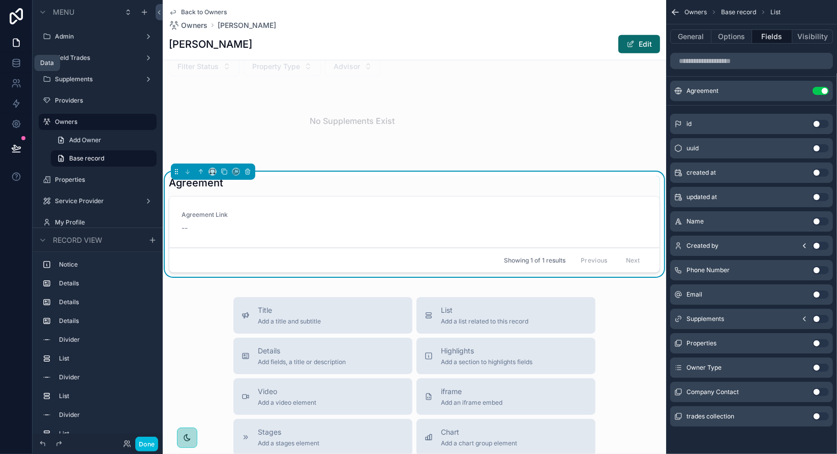
scroll to position [1032, 0]
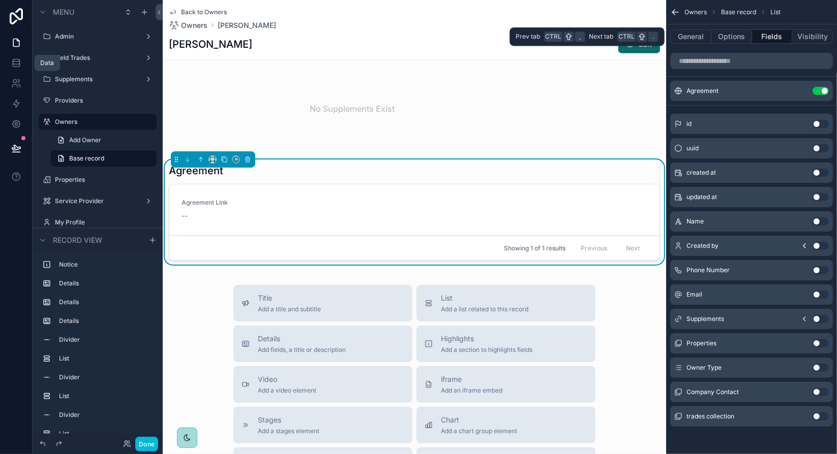
click at [730, 40] on button "Options" at bounding box center [731, 36] width 41 height 14
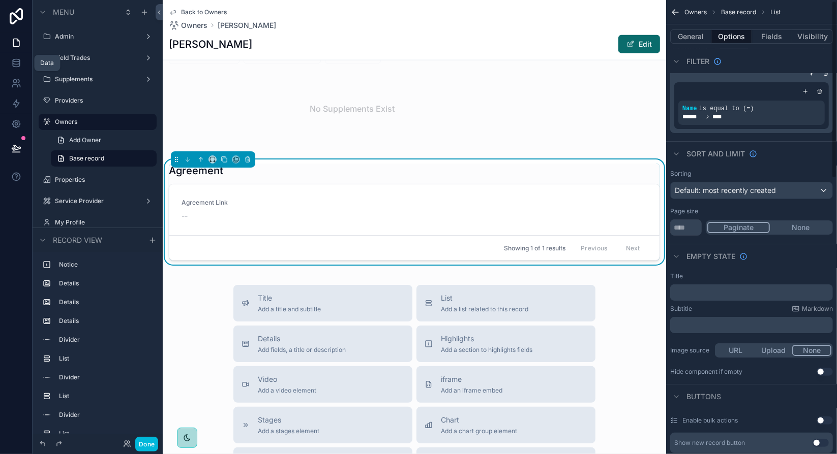
scroll to position [0, 0]
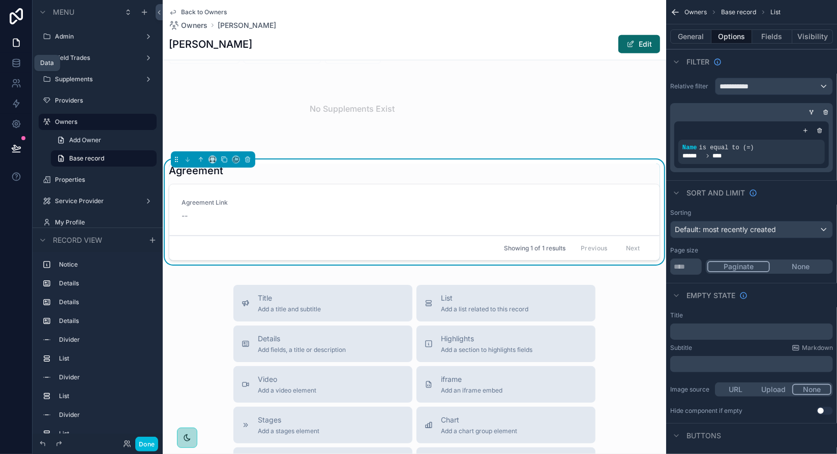
click at [774, 39] on button "Fields" at bounding box center [772, 36] width 41 height 14
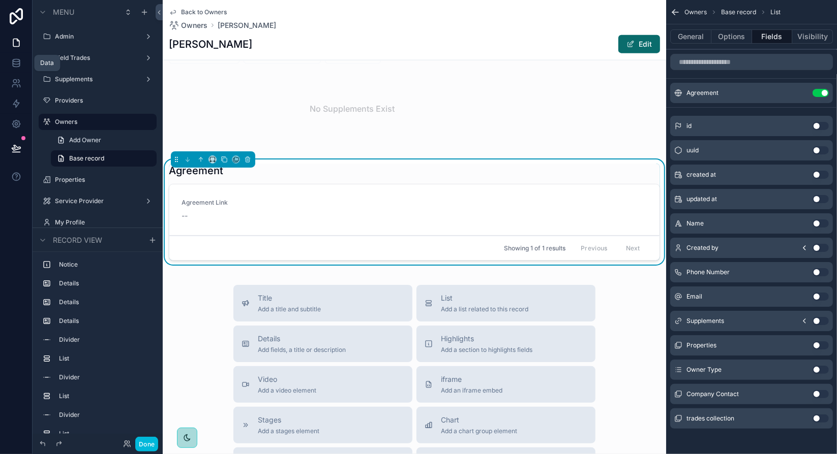
click at [0, 0] on icon "scrollable content" at bounding box center [0, 0] width 0 height 0
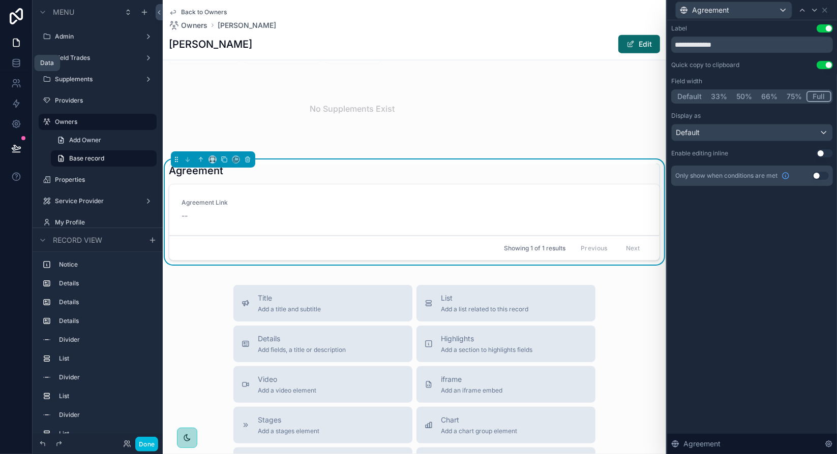
click at [819, 153] on button "Use setting" at bounding box center [824, 153] width 16 height 8
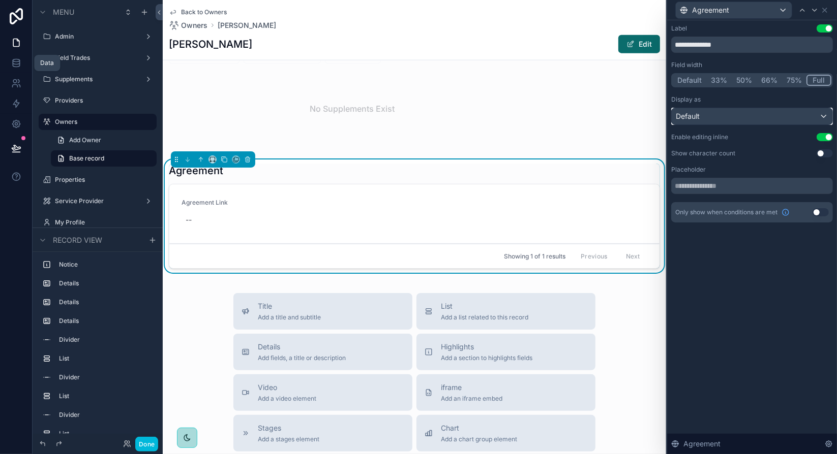
click at [703, 115] on div "Default" at bounding box center [751, 116] width 161 height 16
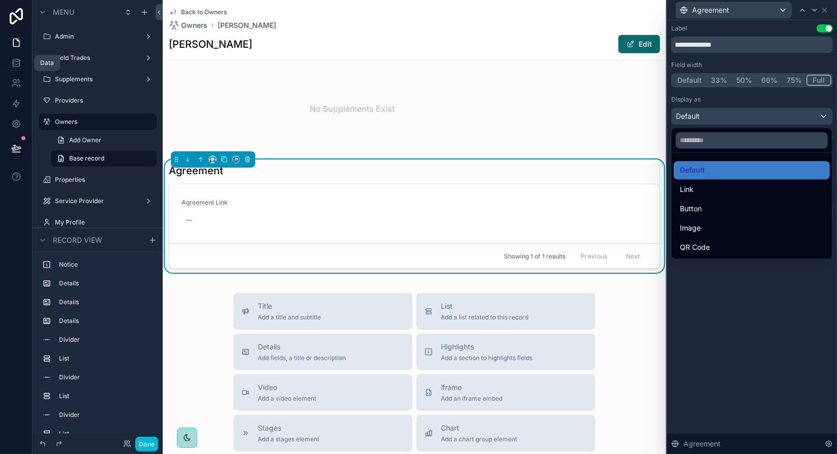
click at [741, 117] on div at bounding box center [752, 227] width 170 height 454
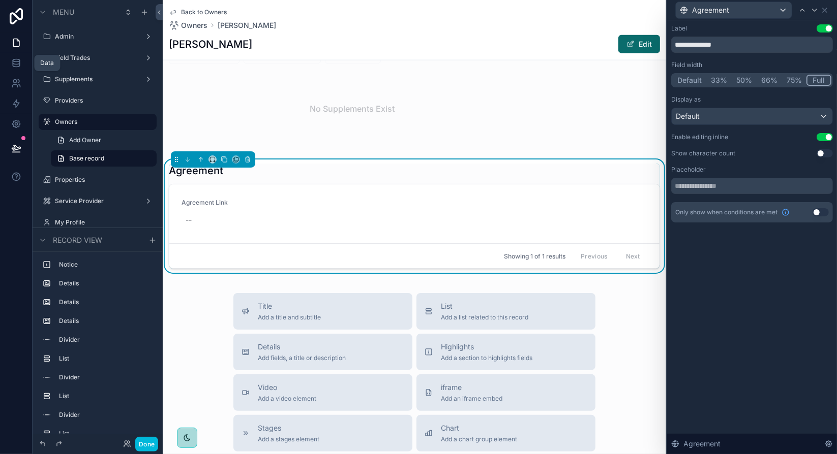
click at [223, 223] on div "--" at bounding box center [414, 220] width 466 height 18
click at [296, 234] on icon "scrollable content" at bounding box center [296, 234] width 8 height 8
click at [829, 138] on button "Use setting" at bounding box center [824, 137] width 16 height 8
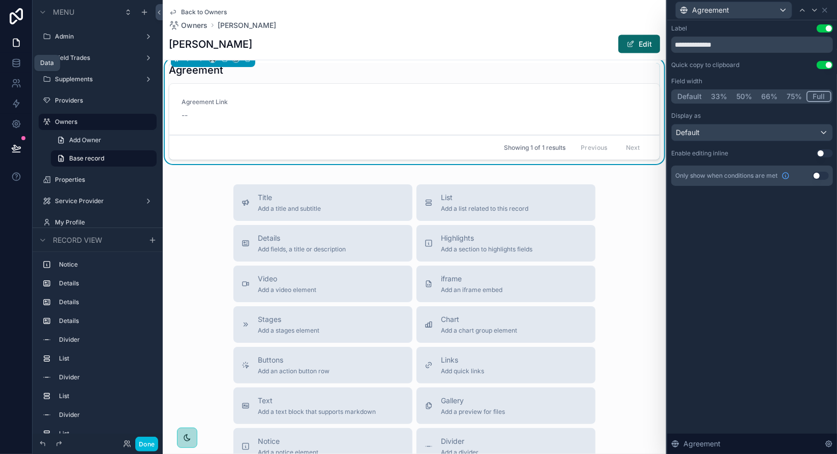
scroll to position [1133, 0]
click at [211, 243] on div "Title Add a title and subtitle List Add a list related to this record Details A…" at bounding box center [414, 364] width 503 height 362
click at [602, 260] on div "Title Add a title and subtitle List Add a list related to this record Details A…" at bounding box center [414, 364] width 503 height 362
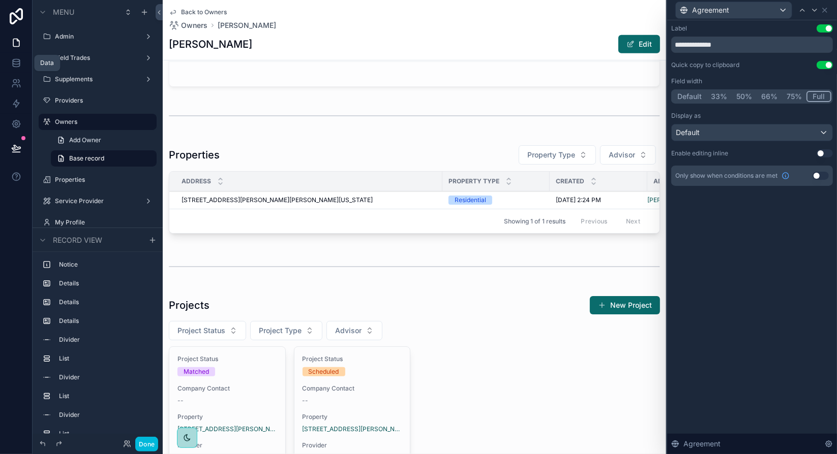
scroll to position [371, 0]
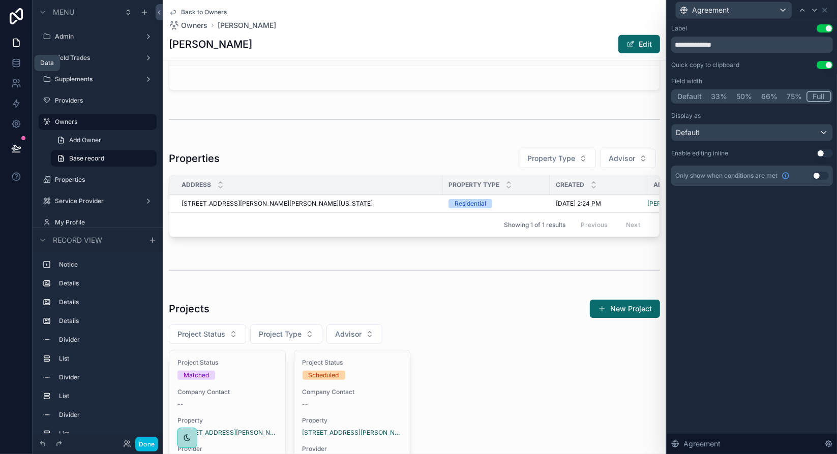
click at [562, 267] on div "scrollable content" at bounding box center [414, 271] width 503 height 34
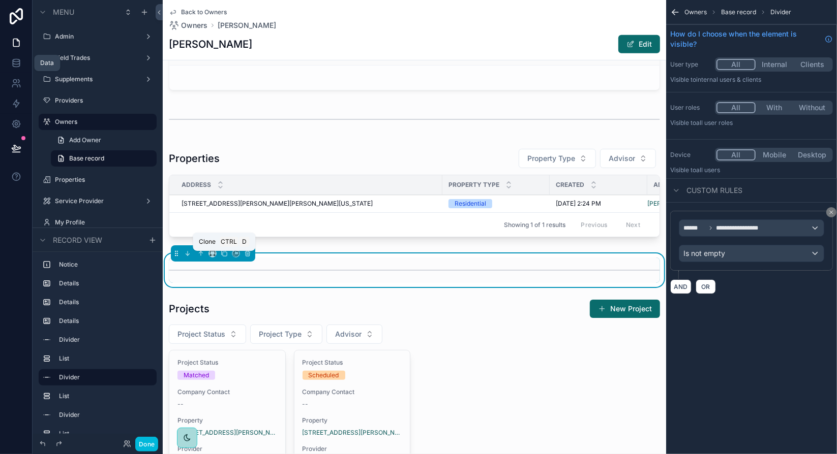
click at [224, 256] on icon "scrollable content" at bounding box center [224, 253] width 7 height 7
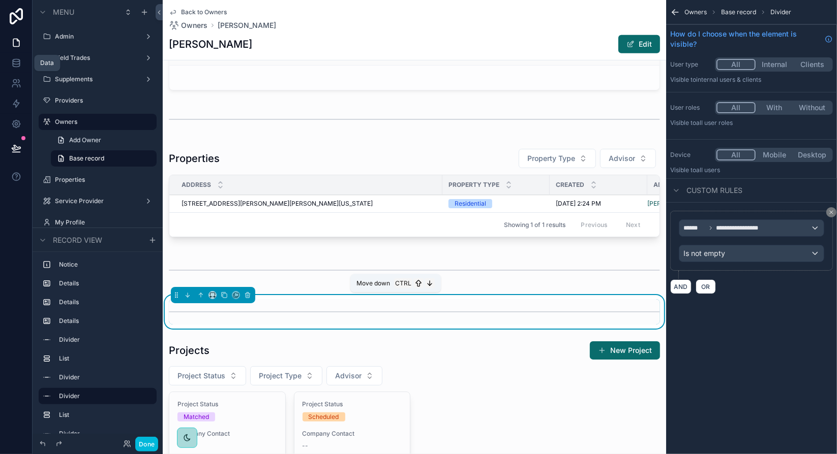
click at [190, 299] on icon "scrollable content" at bounding box center [187, 295] width 7 height 7
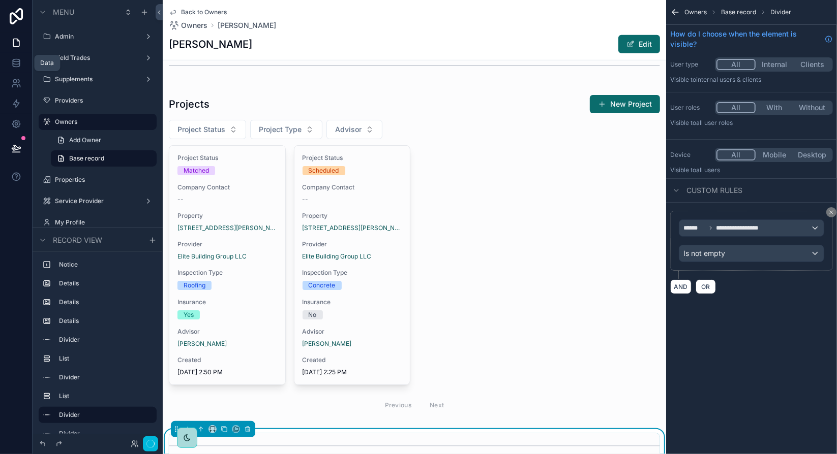
scroll to position [676, 0]
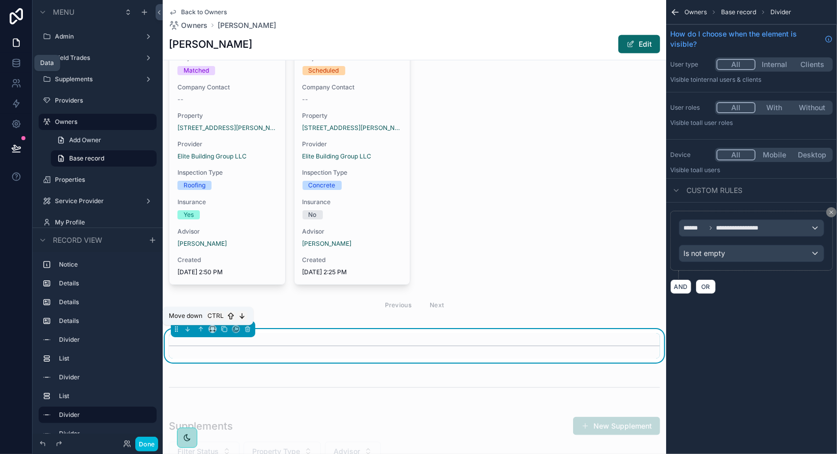
click at [189, 332] on icon "scrollable content" at bounding box center [189, 331] width 2 height 2
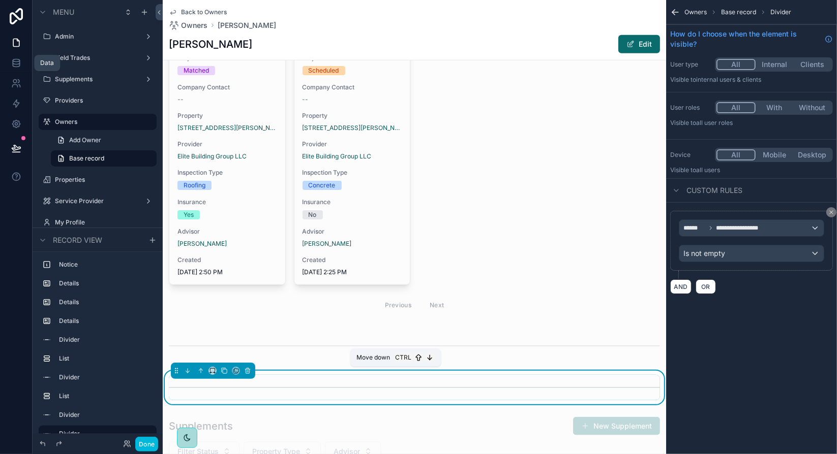
click at [187, 372] on icon "scrollable content" at bounding box center [187, 370] width 7 height 7
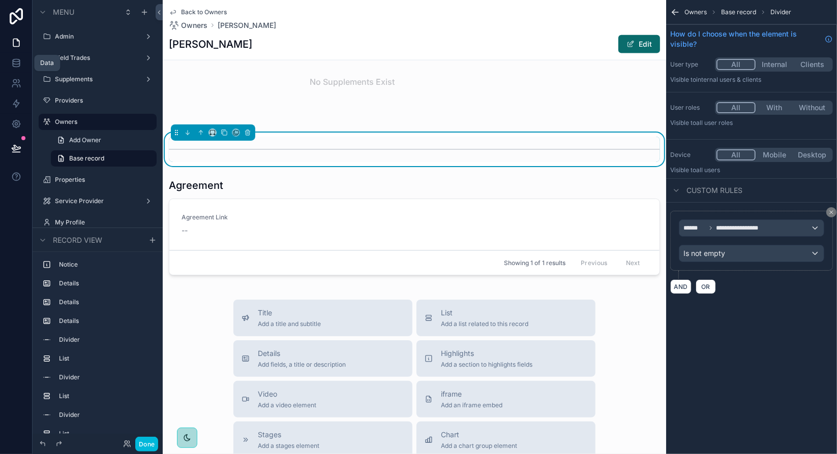
scroll to position [1083, 0]
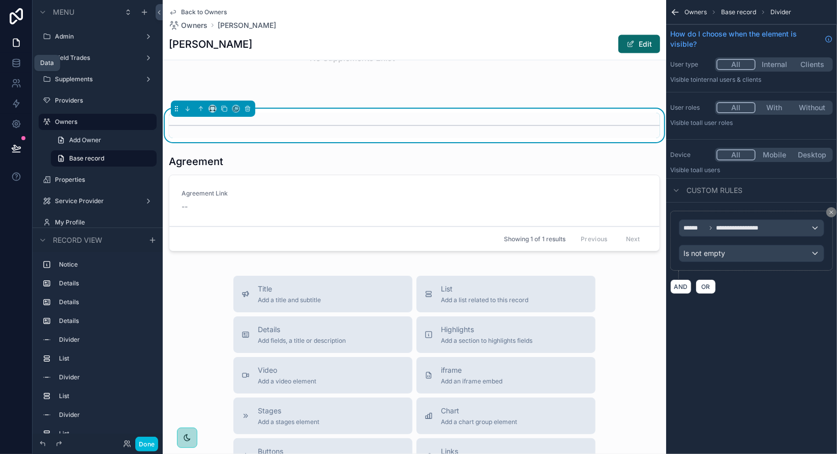
click at [633, 291] on div "Title Add a title and subtitle List Add a list related to this record Details A…" at bounding box center [414, 457] width 503 height 362
click at [436, 197] on div "scrollable content" at bounding box center [414, 204] width 503 height 109
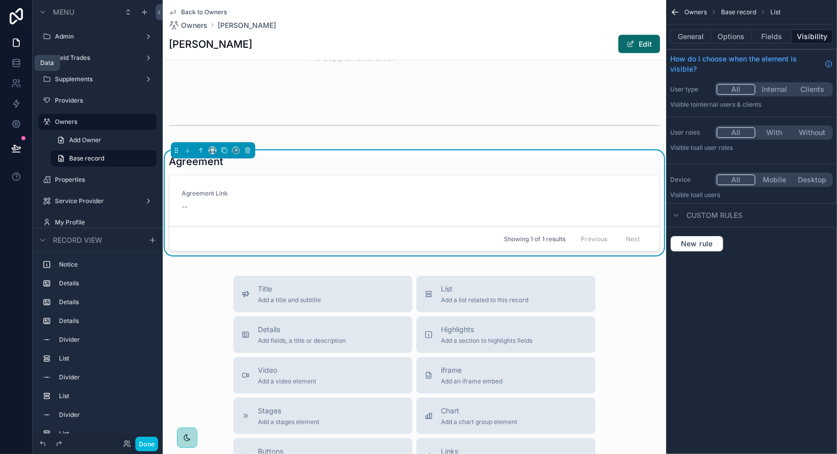
click at [15, 60] on icon at bounding box center [16, 63] width 10 height 10
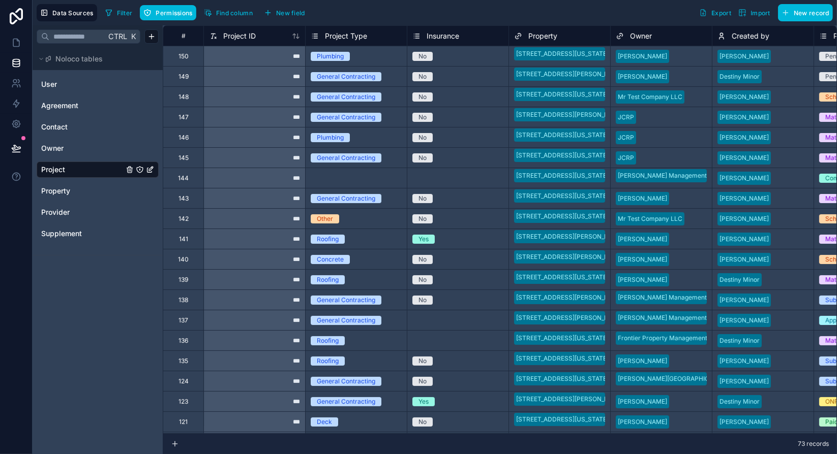
click at [287, 15] on span "New field" at bounding box center [290, 13] width 29 height 8
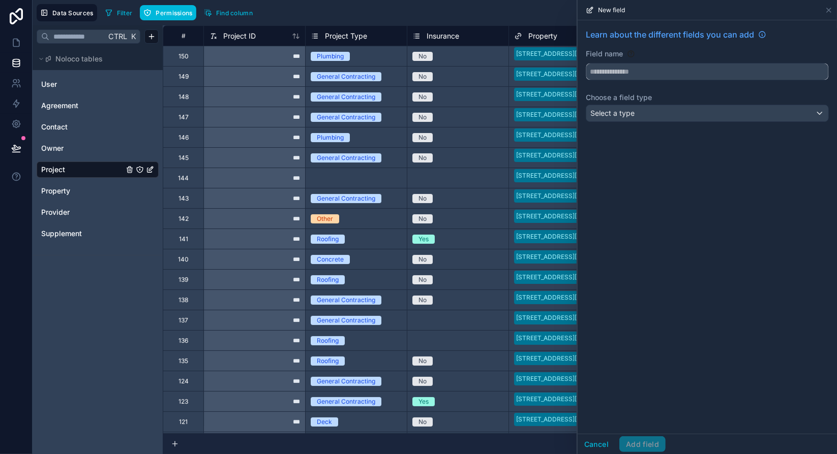
click at [634, 75] on input "text" at bounding box center [707, 72] width 242 height 16
click at [586, 63] on button "*********" at bounding box center [707, 71] width 243 height 17
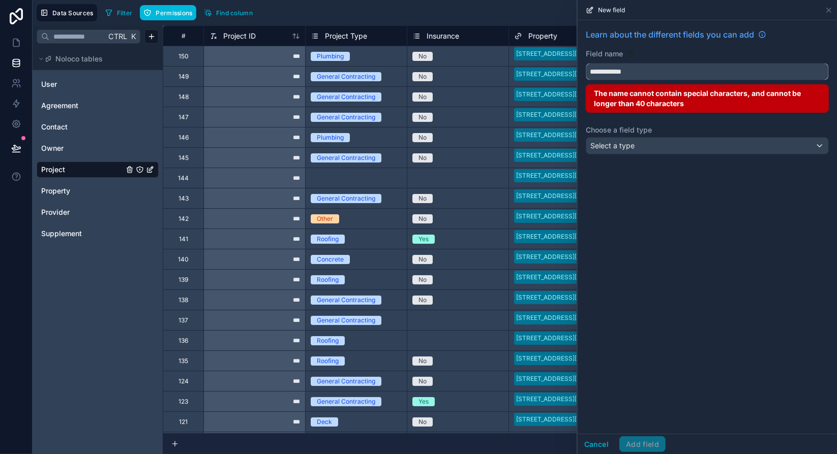
click at [586, 63] on button "**********" at bounding box center [707, 71] width 243 height 17
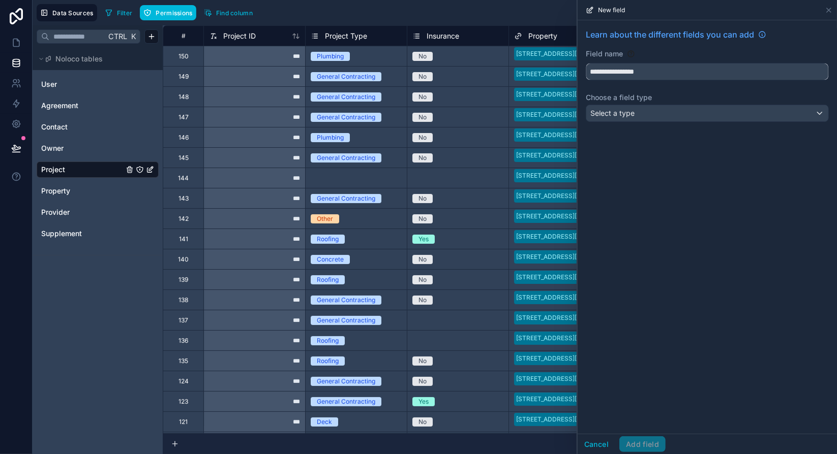
type input "**********"
click at [645, 113] on div "Select a type" at bounding box center [707, 113] width 242 height 16
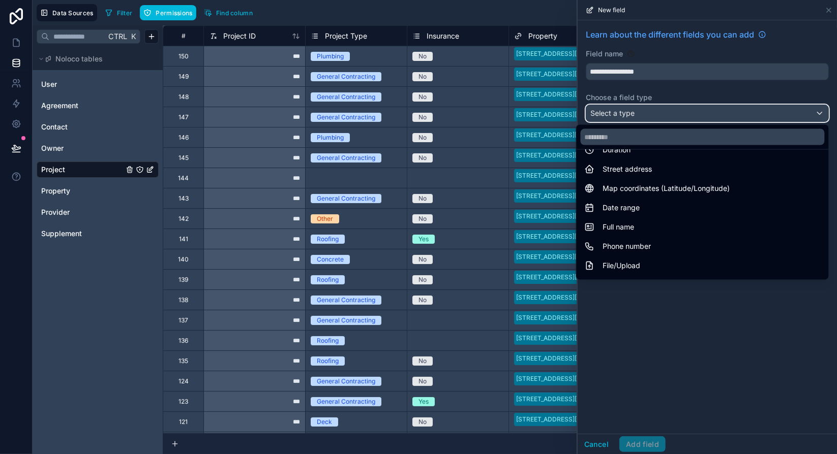
scroll to position [203, 0]
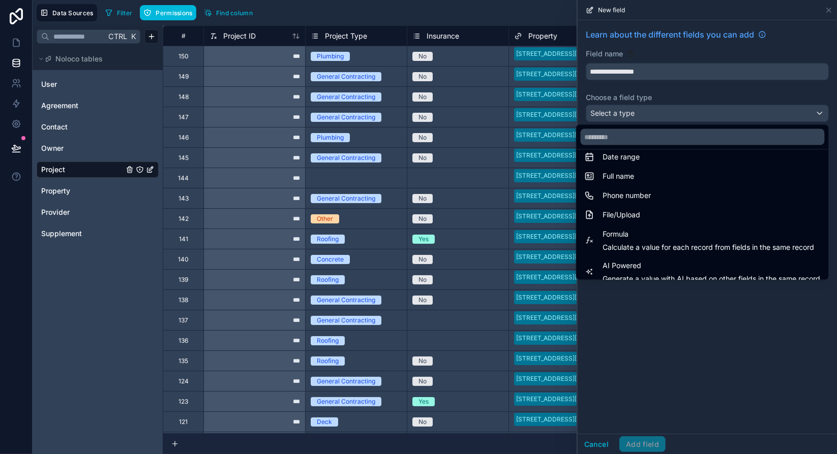
click at [635, 211] on div "File/Upload" at bounding box center [702, 215] width 236 height 12
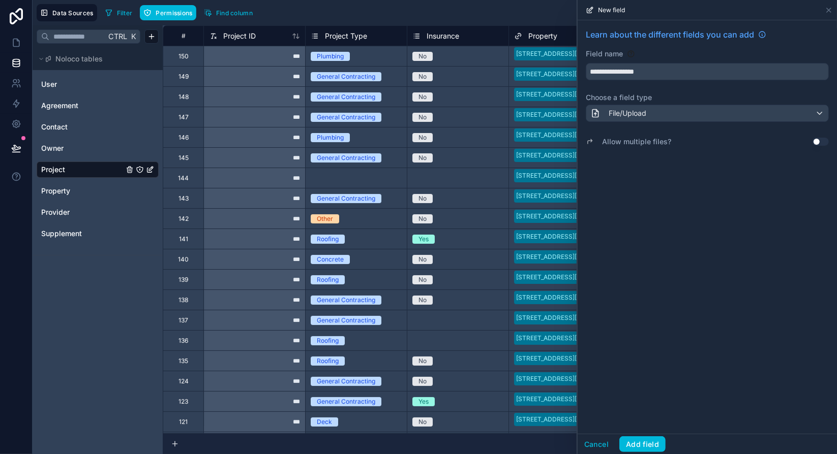
click at [795, 181] on div "**********" at bounding box center [706, 227] width 259 height 414
click at [823, 141] on button "Use setting" at bounding box center [820, 142] width 16 height 8
click at [645, 443] on button "Add field" at bounding box center [642, 445] width 46 height 16
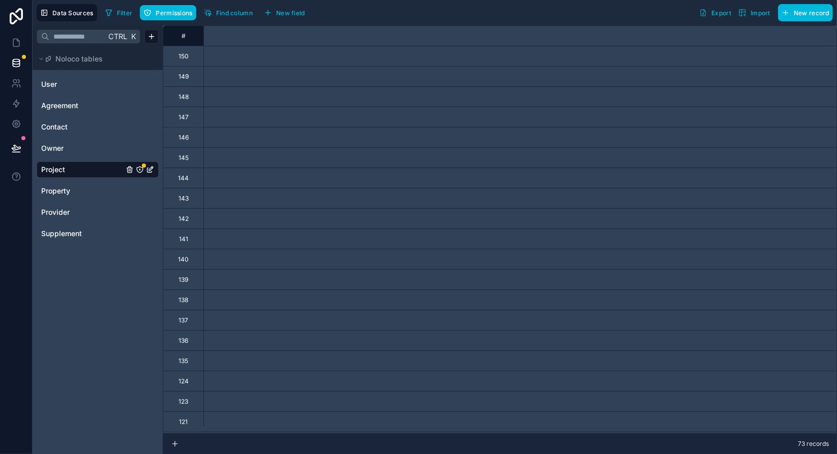
scroll to position [0, 3339]
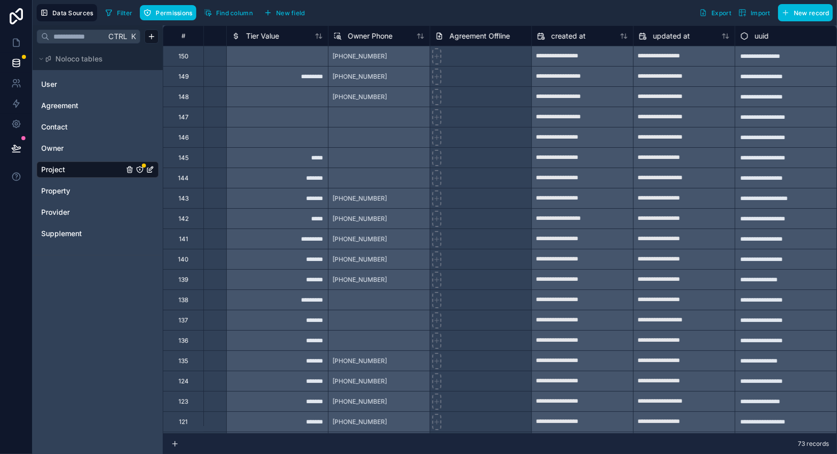
click at [468, 35] on span "Agreement Offline" at bounding box center [479, 36] width 60 height 10
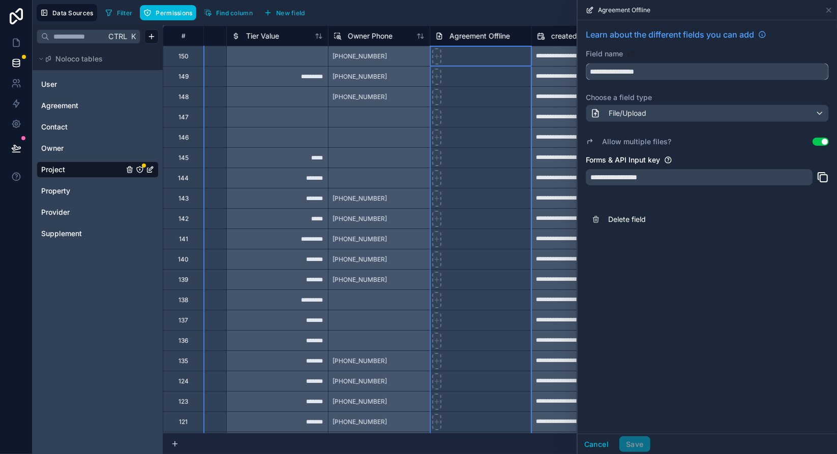
click at [619, 68] on input "**********" at bounding box center [707, 72] width 242 height 16
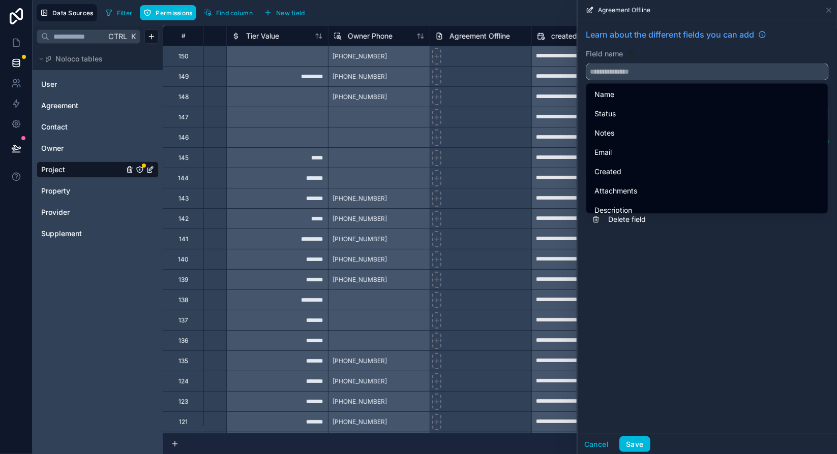
type input "**********"
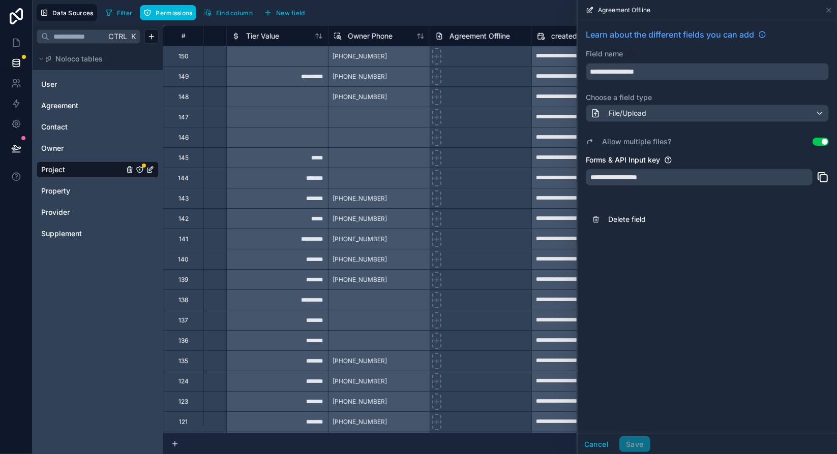
click at [690, 309] on div "**********" at bounding box center [706, 227] width 259 height 414
click at [635, 221] on span "Delete field" at bounding box center [681, 219] width 146 height 10
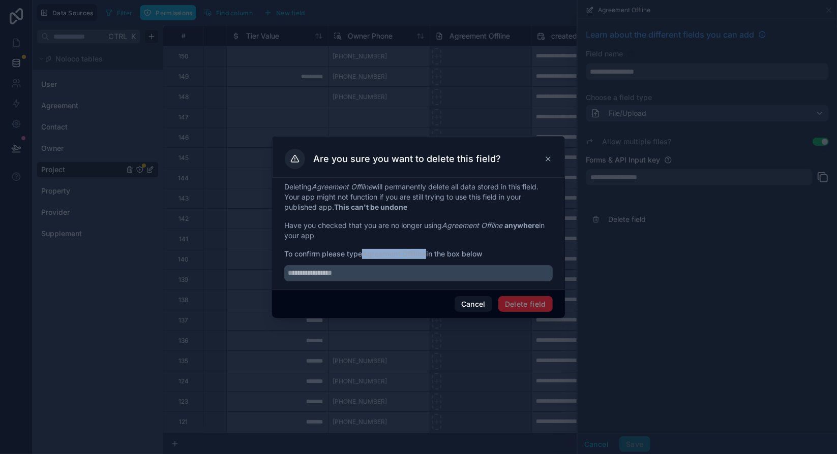
drag, startPoint x: 366, startPoint y: 253, endPoint x: 428, endPoint y: 253, distance: 62.0
click at [428, 253] on span "To confirm please type Agreement Offline in the box below" at bounding box center [418, 254] width 268 height 10
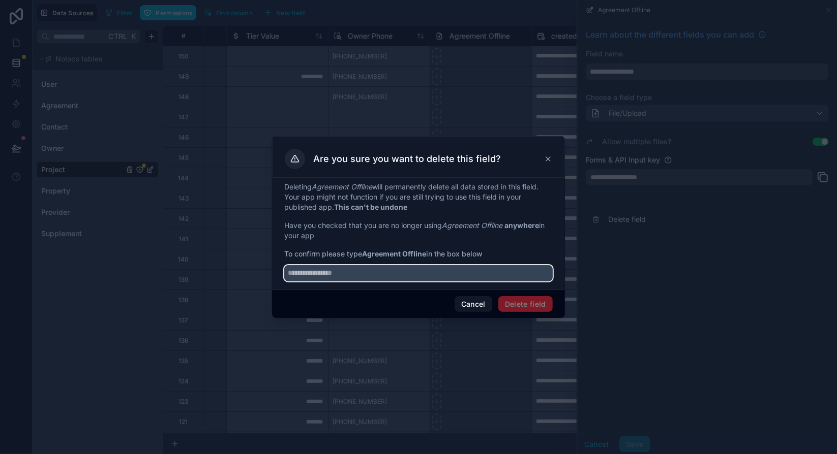
click at [330, 270] on input "text" at bounding box center [418, 273] width 268 height 16
paste input "**********"
type input "**********"
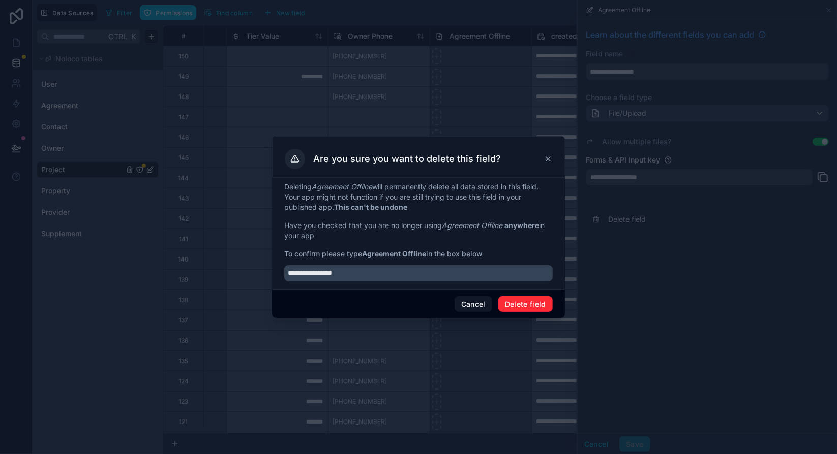
click at [529, 296] on button "Delete field" at bounding box center [525, 304] width 54 height 16
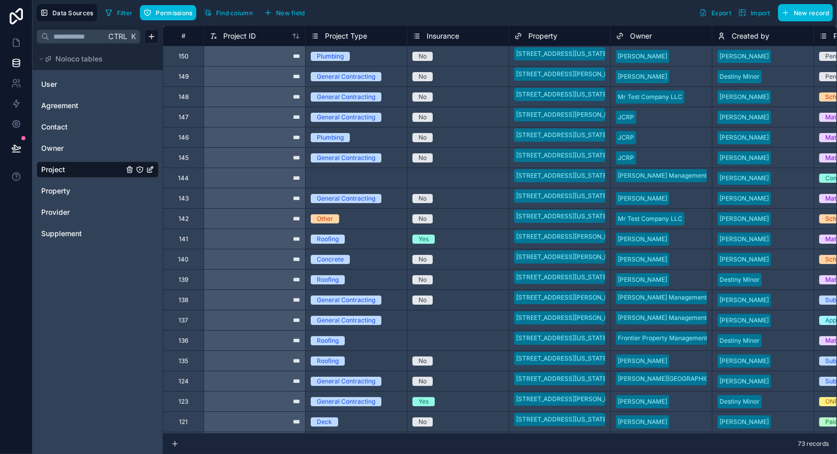
click at [53, 147] on span "Owner" at bounding box center [52, 148] width 22 height 10
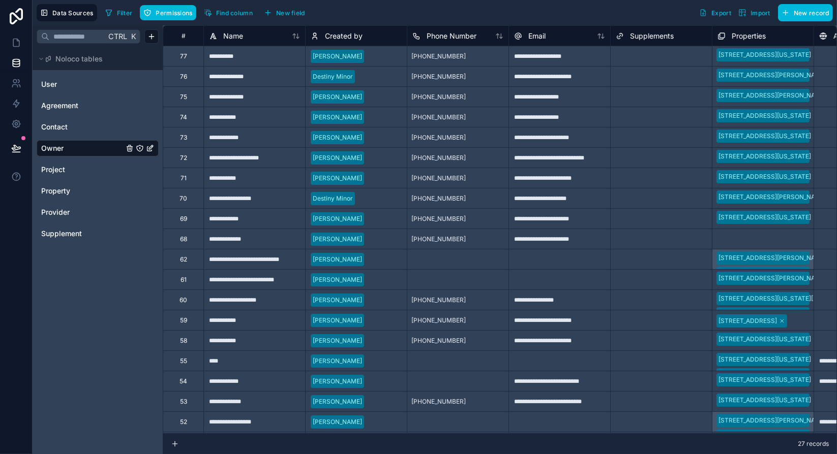
click at [281, 13] on span "New field" at bounding box center [290, 13] width 29 height 8
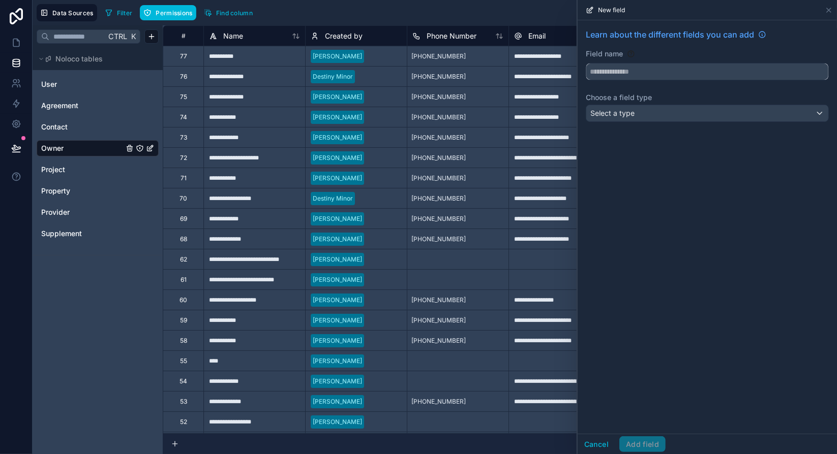
click at [656, 73] on input "text" at bounding box center [707, 72] width 242 height 16
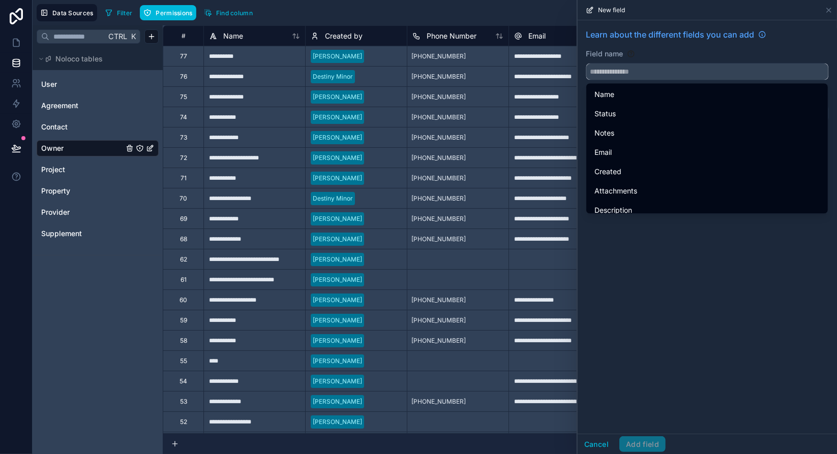
paste input "**********"
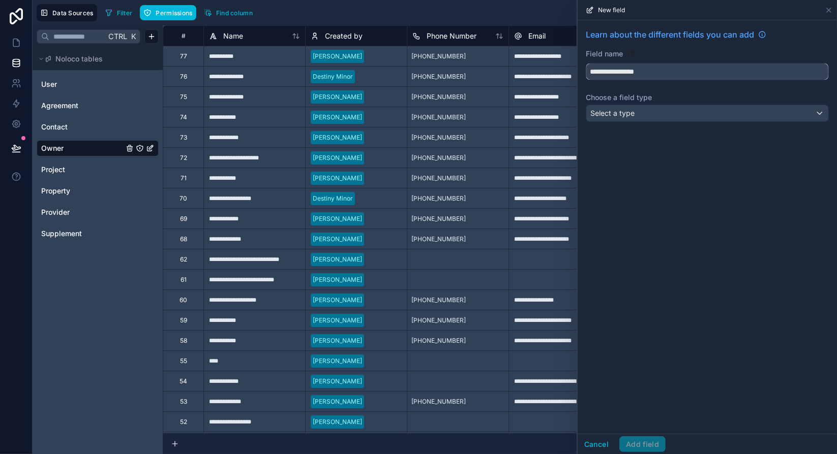
type input "**********"
click at [650, 110] on div "Select a type" at bounding box center [707, 113] width 242 height 16
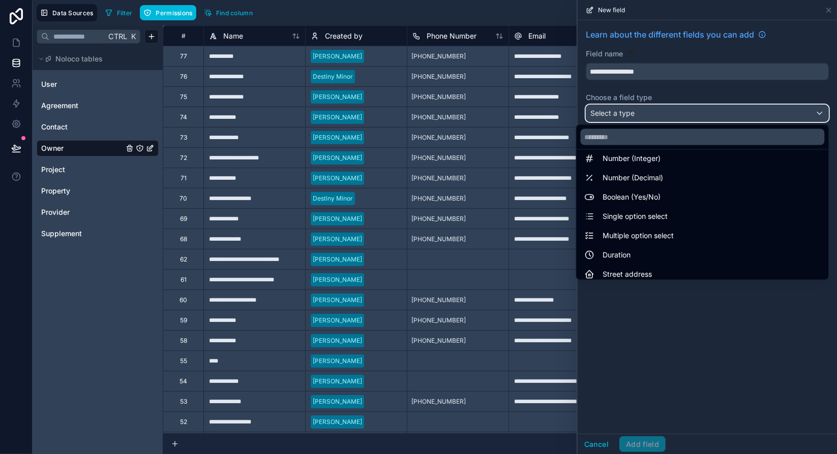
scroll to position [152, 0]
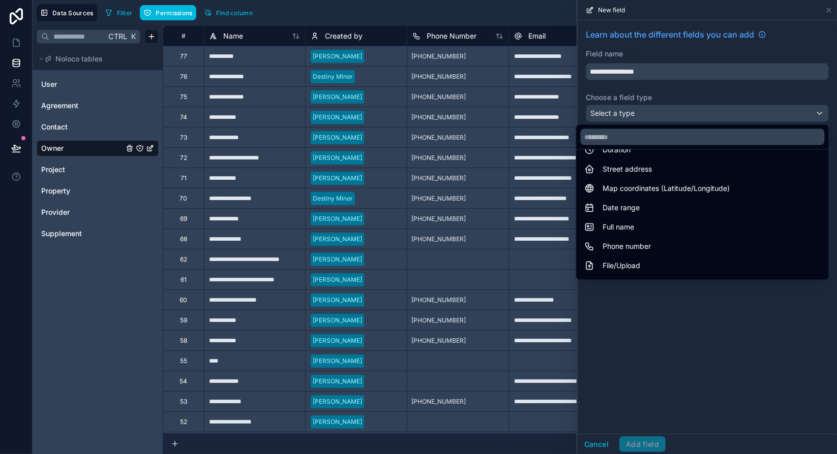
click at [637, 260] on div "File/Upload" at bounding box center [702, 266] width 236 height 12
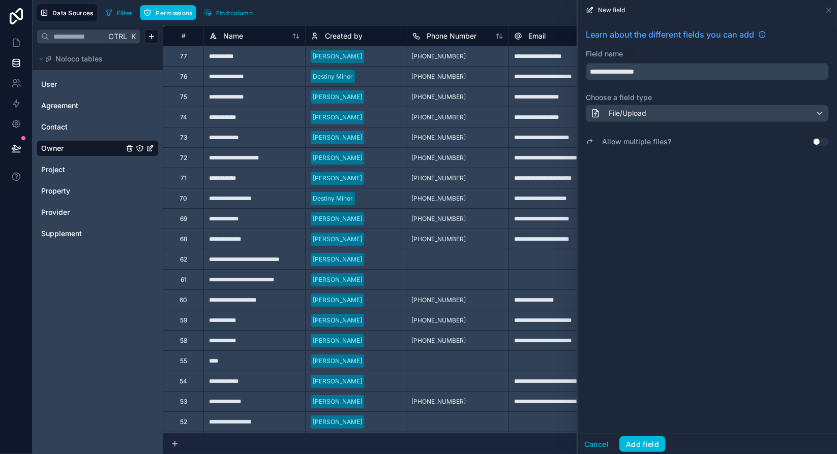
click at [816, 139] on button "Use setting" at bounding box center [820, 142] width 16 height 8
click at [678, 407] on div "**********" at bounding box center [706, 227] width 259 height 414
click at [649, 444] on button "Add field" at bounding box center [642, 445] width 46 height 16
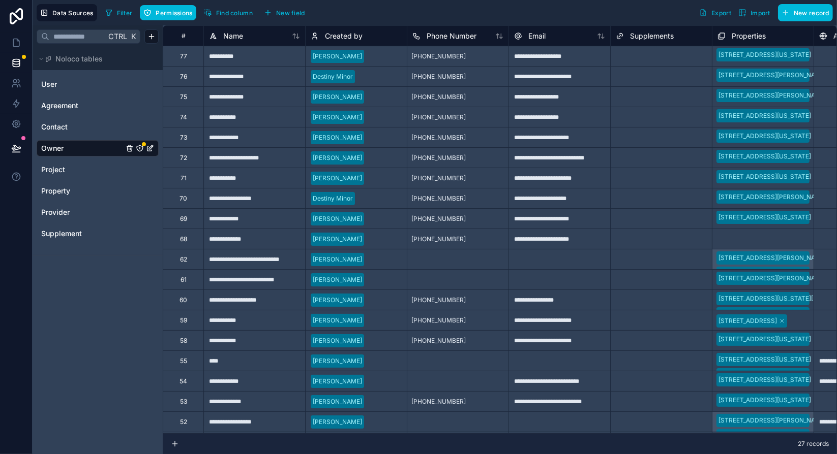
click at [141, 147] on icon "Owner" at bounding box center [140, 148] width 8 height 8
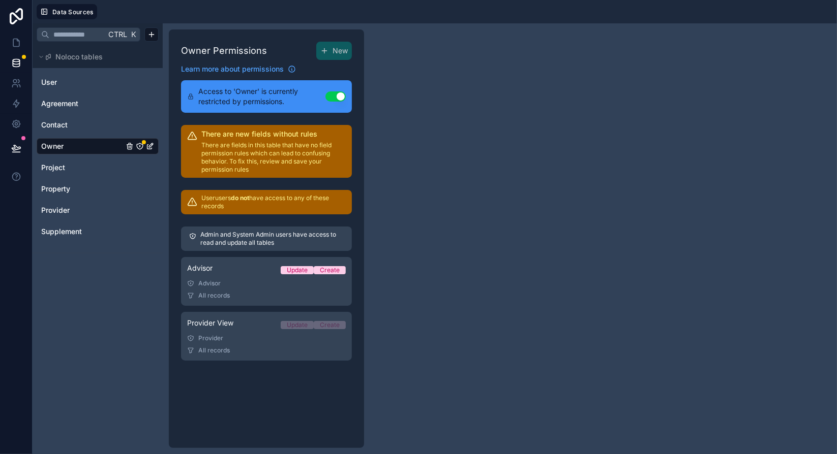
click at [242, 289] on link "Advisor Update Create Advisor All records" at bounding box center [266, 281] width 171 height 49
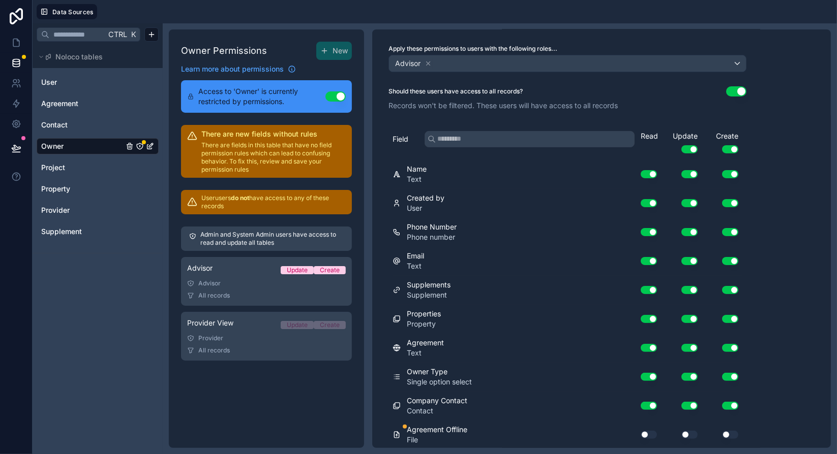
scroll to position [69, 0]
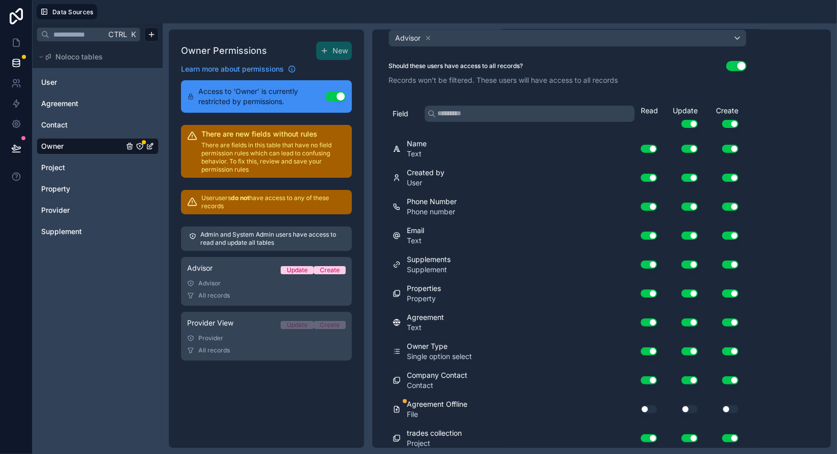
click at [646, 406] on button "Use setting" at bounding box center [648, 410] width 16 height 8
click at [686, 406] on button "Use setting" at bounding box center [689, 410] width 16 height 8
click at [729, 406] on button "Use setting" at bounding box center [730, 410] width 16 height 8
click at [759, 390] on div "Field Read Update Use setting Create Use setting Name Text Use setting Use sett…" at bounding box center [567, 277] width 390 height 354
click at [692, 406] on button "Use setting" at bounding box center [689, 410] width 16 height 8
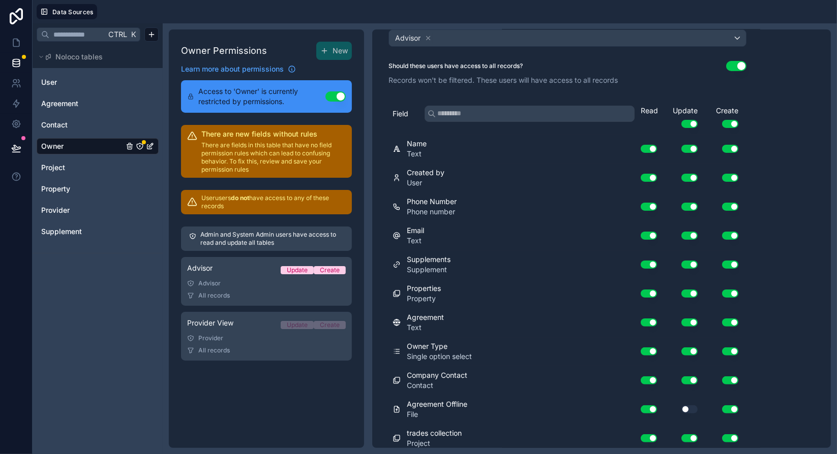
click at [773, 398] on div "******* Advisor Clone Delete Save Description Apply these permissions to users …" at bounding box center [601, 238] width 458 height 419
click at [786, 145] on div "******* Advisor Clone Delete Save Description Apply these permissions to users …" at bounding box center [601, 238] width 458 height 419
click at [692, 406] on button "Use setting" at bounding box center [689, 410] width 16 height 8
click at [798, 371] on div "******* Advisor Clone Delete Save Description Apply these permissions to users …" at bounding box center [601, 238] width 458 height 419
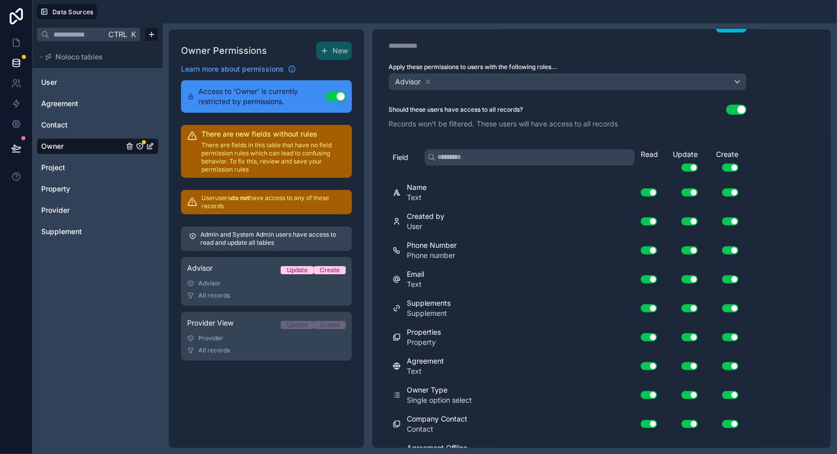
scroll to position [0, 0]
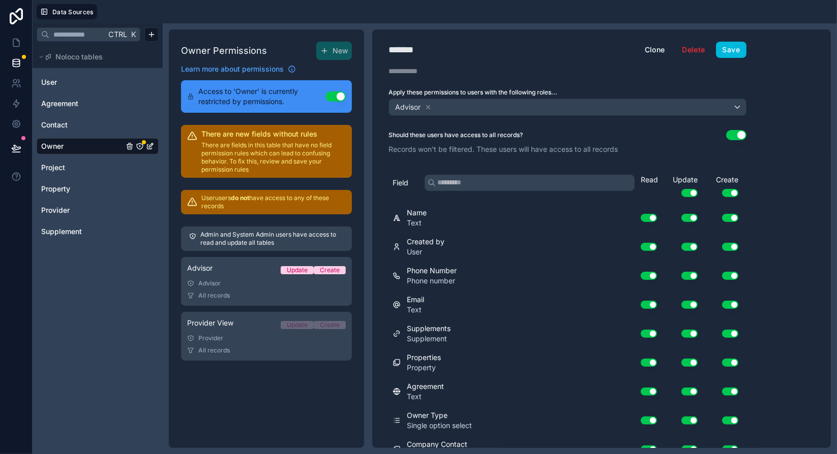
click at [735, 50] on button "Save" at bounding box center [731, 50] width 30 height 16
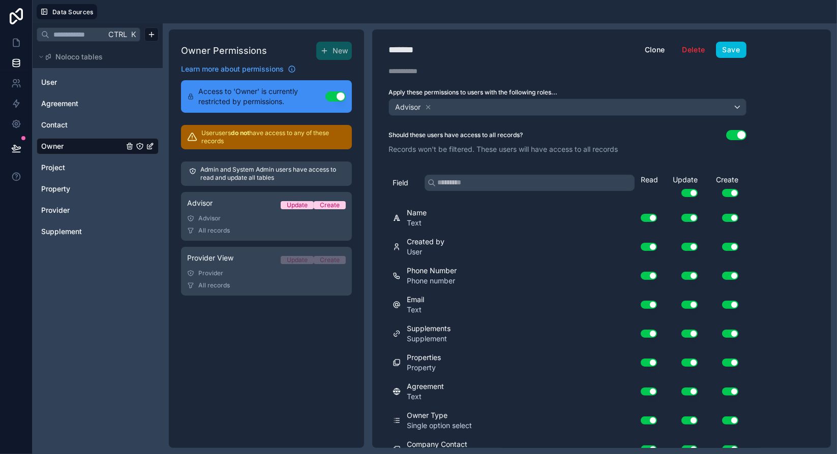
click at [256, 277] on div "Provider" at bounding box center [266, 273] width 159 height 8
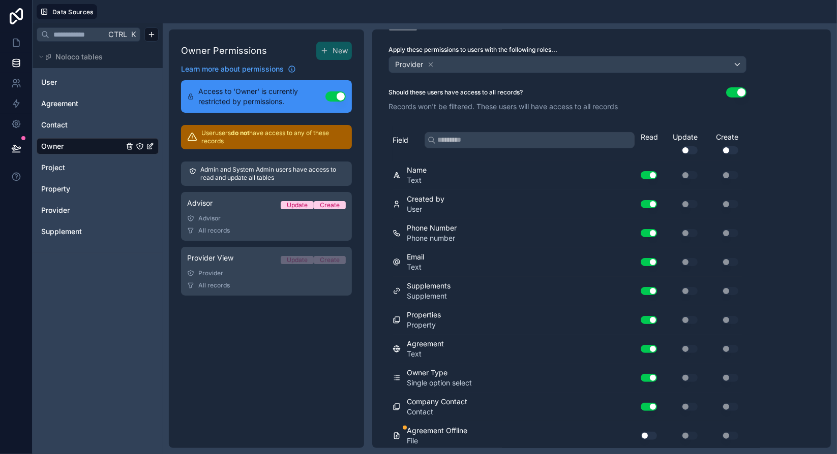
scroll to position [69, 0]
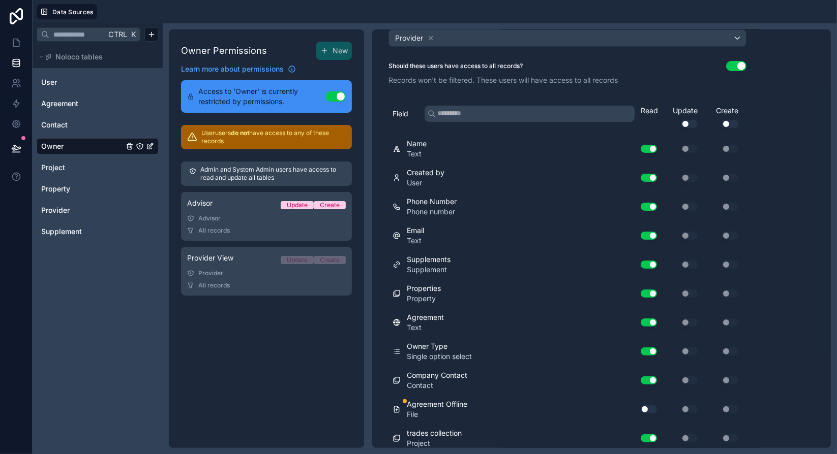
click at [652, 406] on button "Use setting" at bounding box center [648, 410] width 16 height 8
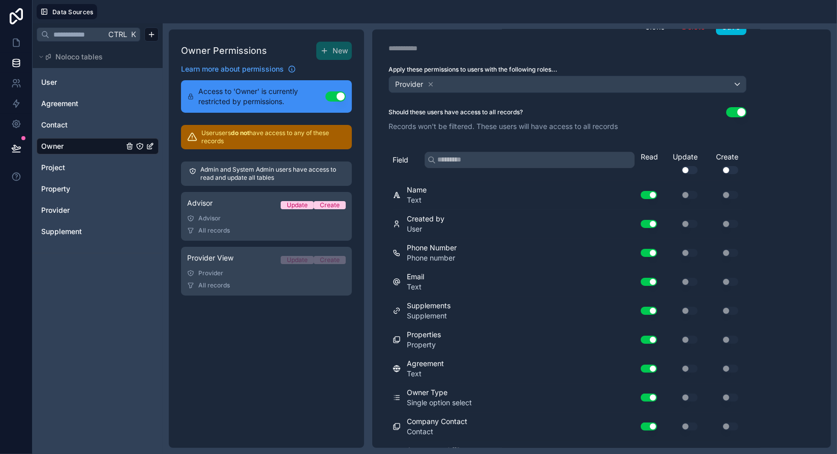
scroll to position [0, 0]
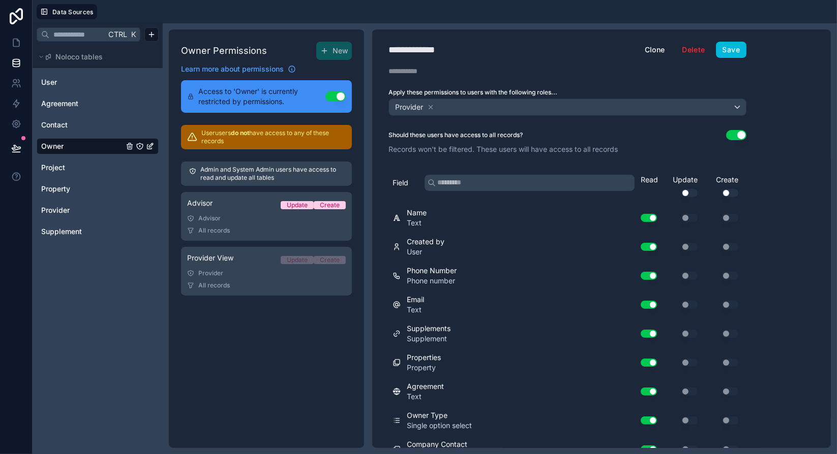
click at [732, 52] on button "Save" at bounding box center [731, 50] width 30 height 16
click at [732, 52] on span "Save" at bounding box center [731, 50] width 30 height 16
click at [121, 310] on div "Ctrl K Noloco tables User Agreement Contact Owner Project Property Provider Sup…" at bounding box center [98, 238] width 130 height 431
click at [14, 43] on icon at bounding box center [16, 43] width 10 height 10
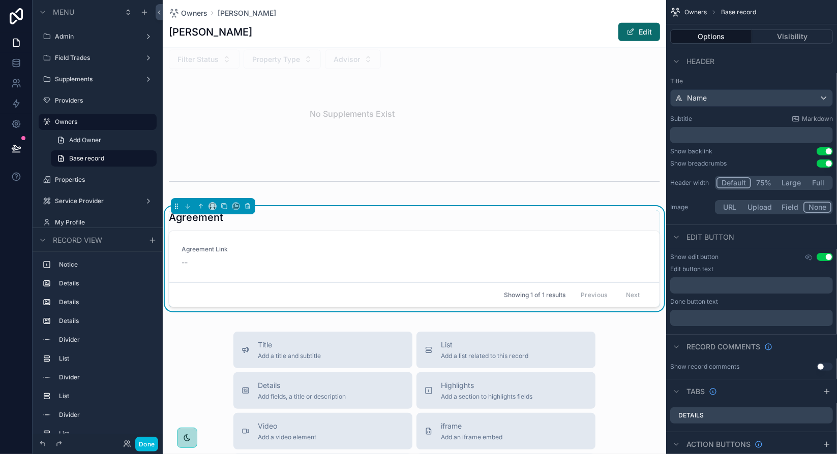
scroll to position [1067, 0]
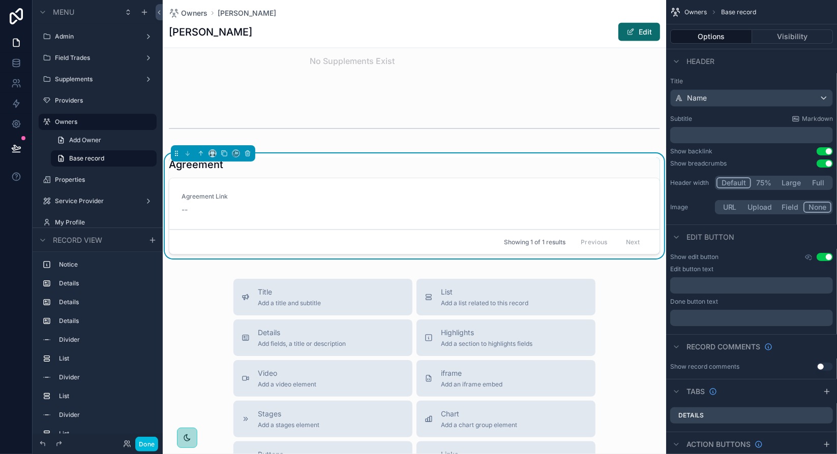
click at [607, 165] on div "scrollable content" at bounding box center [621, 164] width 76 height 1
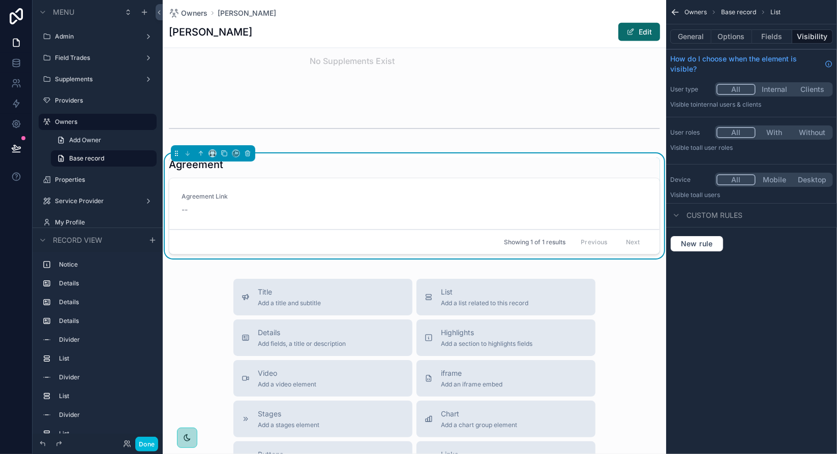
click at [779, 36] on button "Fields" at bounding box center [772, 36] width 41 height 14
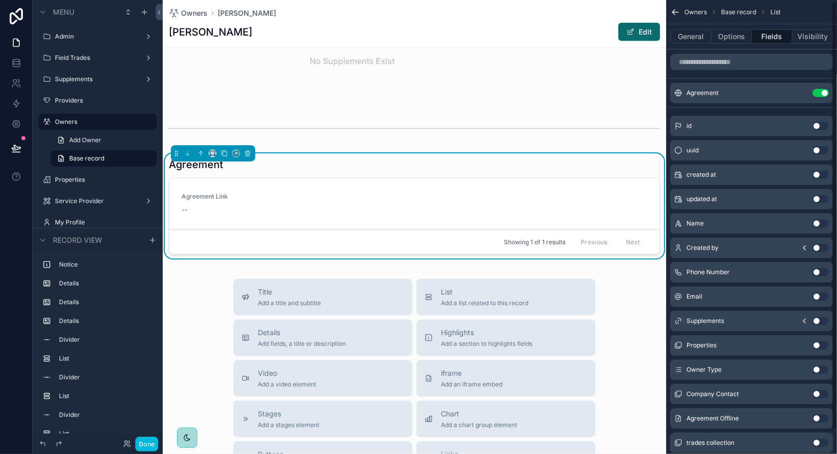
scroll to position [26, 0]
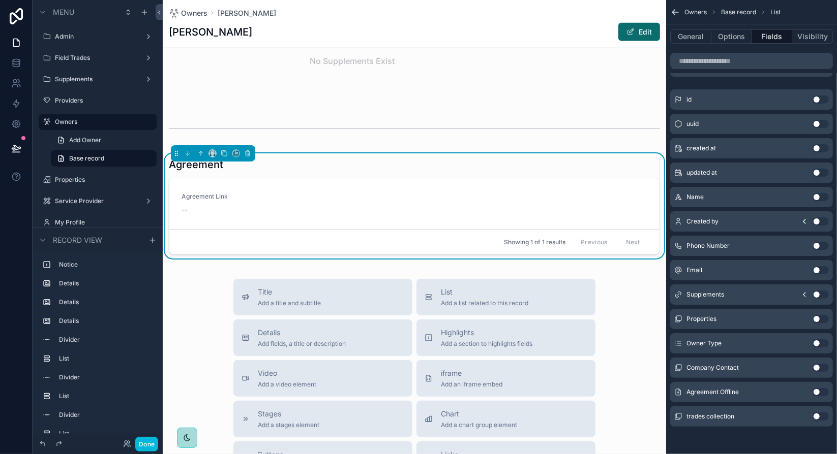
click at [818, 392] on button "Use setting" at bounding box center [820, 392] width 16 height 8
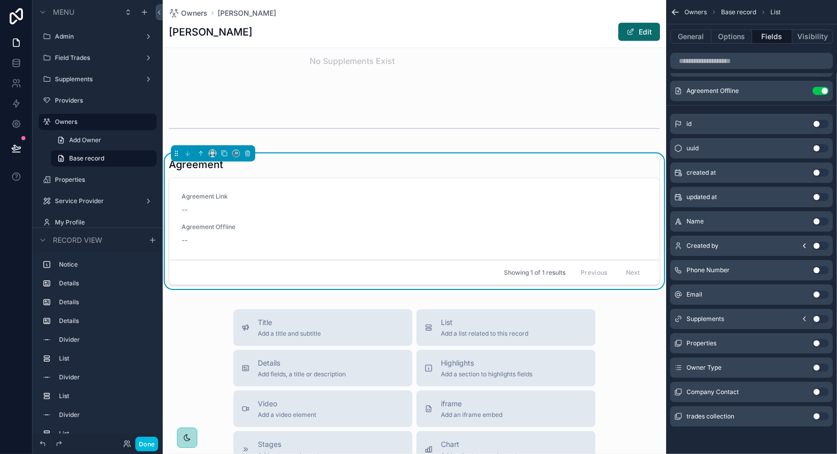
click at [0, 0] on icon "scrollable content" at bounding box center [0, 0] width 0 height 0
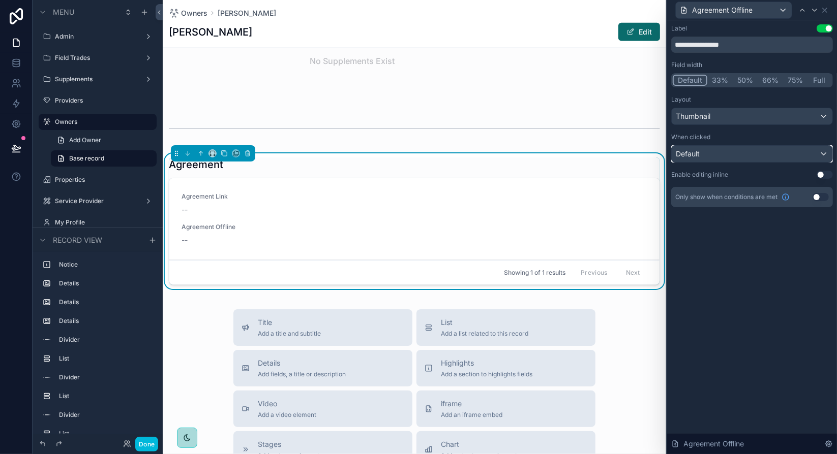
click at [797, 156] on div "Default" at bounding box center [751, 154] width 161 height 16
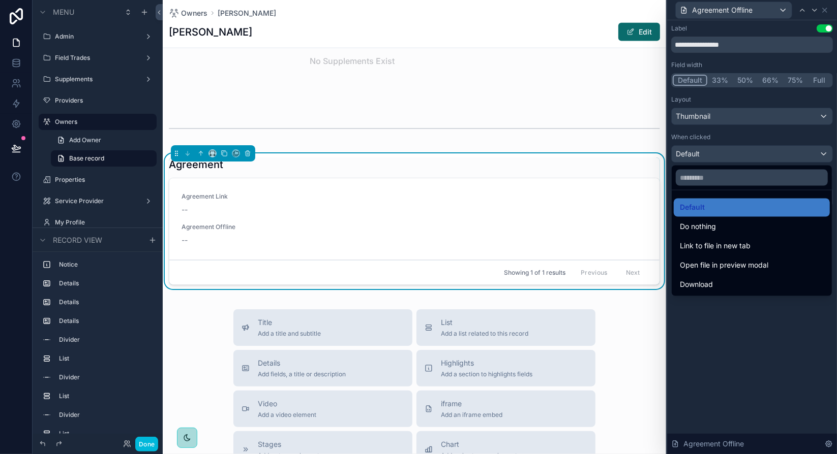
click at [730, 264] on span "Open file in preview modal" at bounding box center [724, 266] width 88 height 12
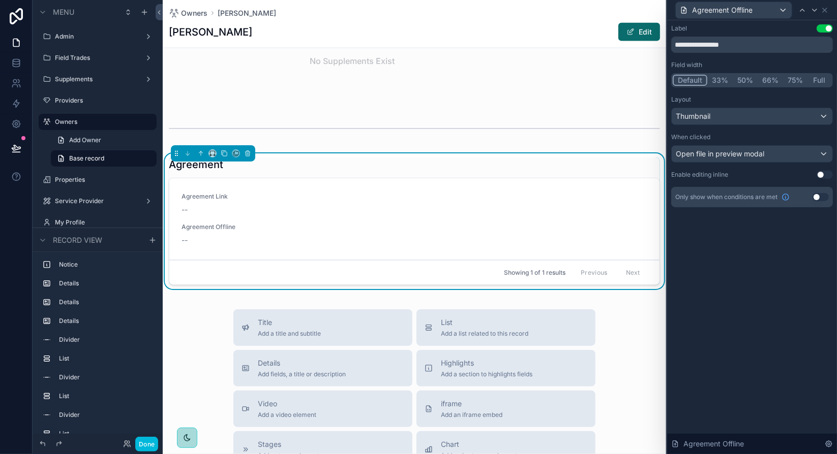
click at [817, 81] on button "Full" at bounding box center [819, 80] width 24 height 11
click at [825, 175] on button "Use setting" at bounding box center [824, 175] width 16 height 8
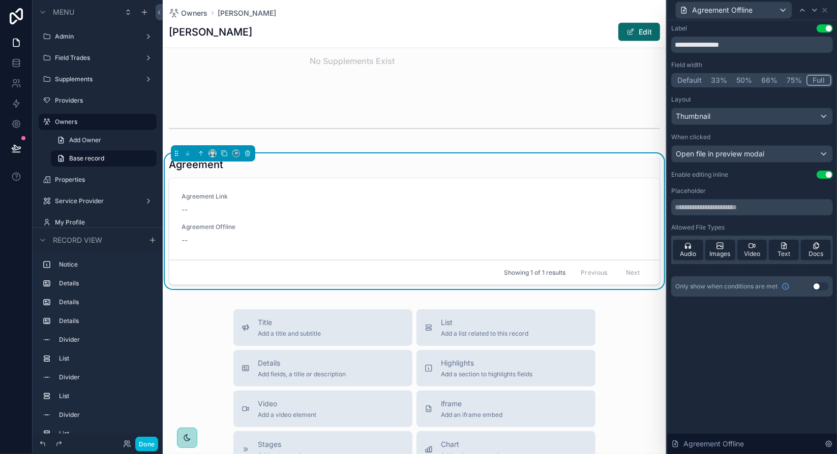
click at [814, 255] on span "Docs" at bounding box center [815, 254] width 15 height 8
click at [818, 253] on span "Docs" at bounding box center [815, 254] width 15 height 8
click at [716, 252] on span "Images" at bounding box center [720, 254] width 21 height 8
click at [808, 254] on div "Docs" at bounding box center [815, 250] width 30 height 20
click at [788, 253] on span "Text" at bounding box center [783, 254] width 13 height 8
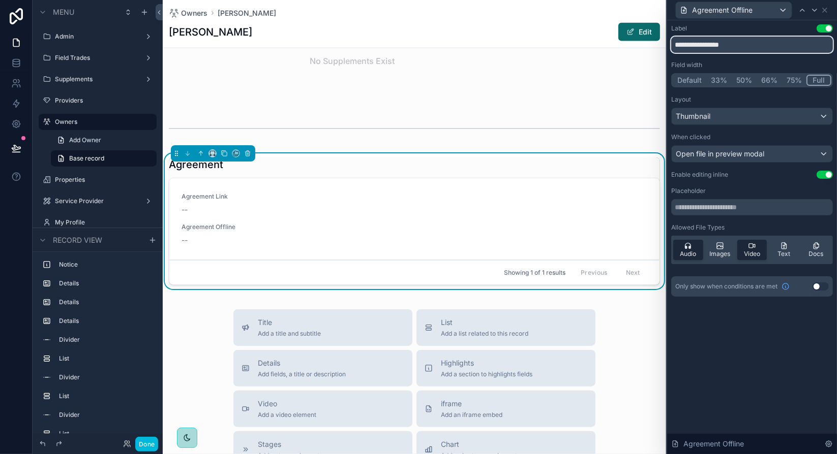
click at [690, 40] on input "**********" at bounding box center [752, 45] width 162 height 16
type input "**********"
click at [803, 353] on div "**********" at bounding box center [752, 237] width 170 height 434
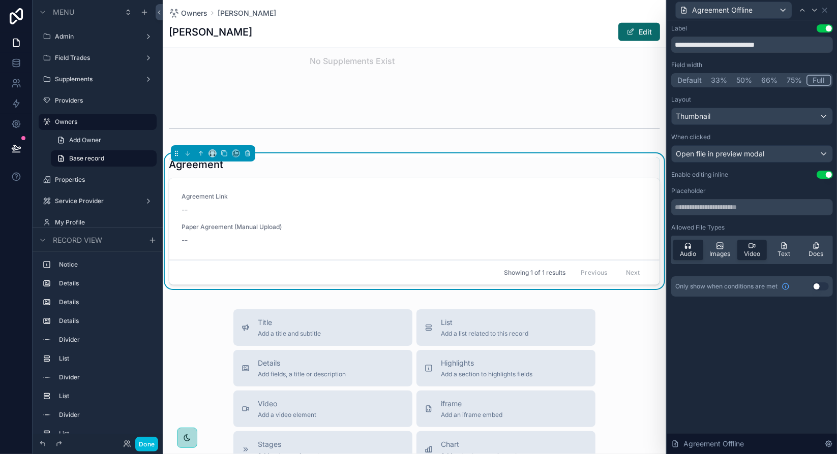
click at [787, 356] on div "**********" at bounding box center [752, 237] width 170 height 434
click at [746, 156] on span "Open file in preview modal" at bounding box center [719, 154] width 88 height 10
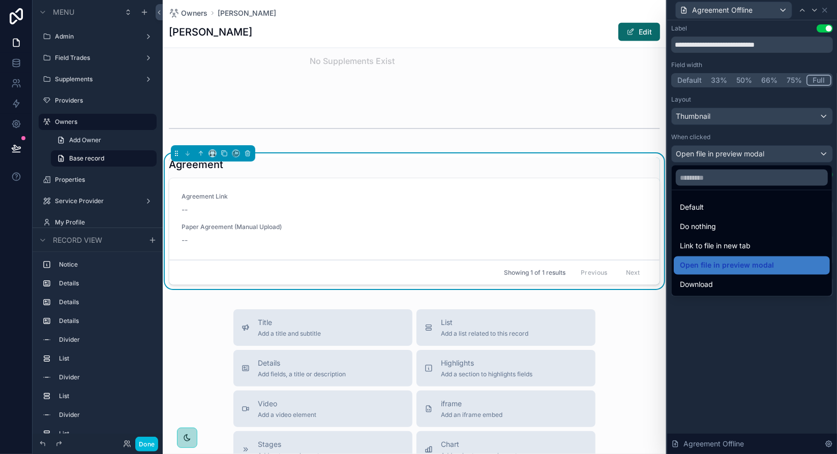
click at [746, 156] on div at bounding box center [752, 227] width 170 height 454
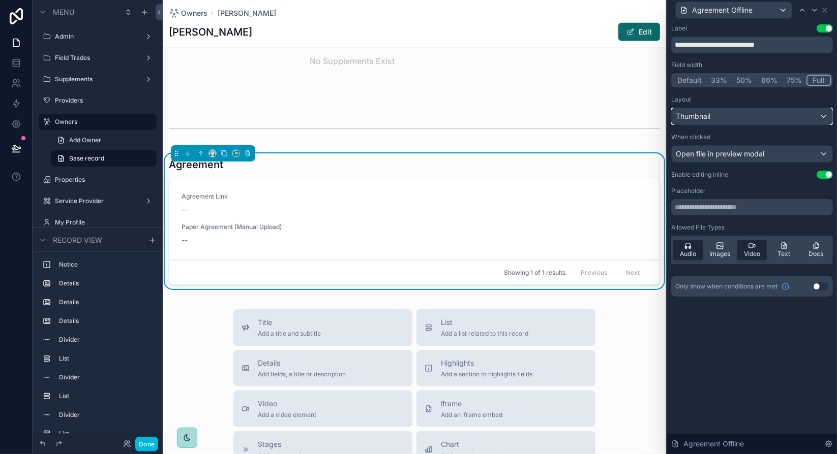
click at [760, 112] on div "Thumbnail" at bounding box center [751, 116] width 161 height 16
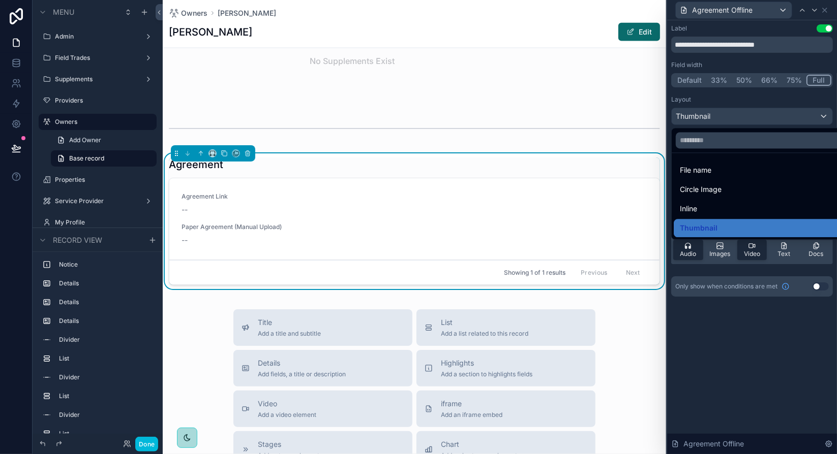
click at [753, 116] on div at bounding box center [752, 227] width 170 height 454
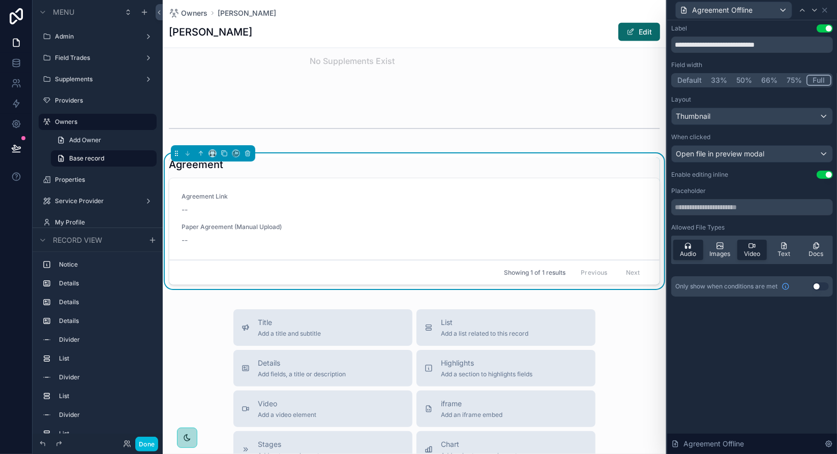
click at [759, 100] on div "Layout" at bounding box center [752, 100] width 162 height 8
click at [258, 243] on div "--" at bounding box center [414, 240] width 466 height 10
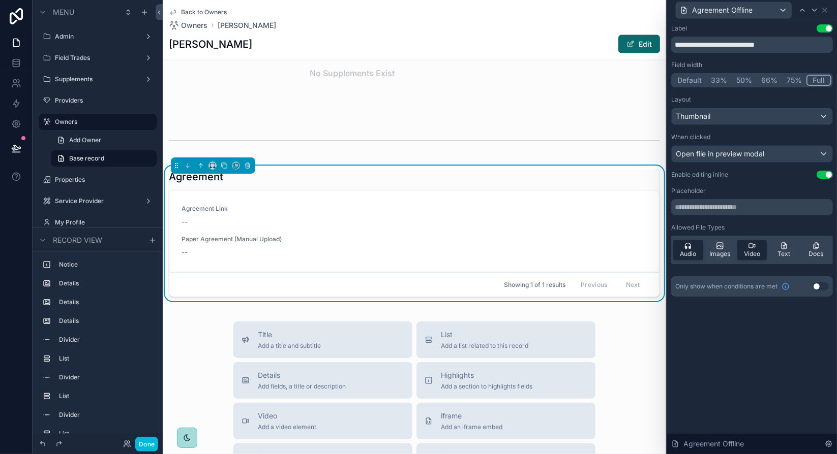
scroll to position [1080, 0]
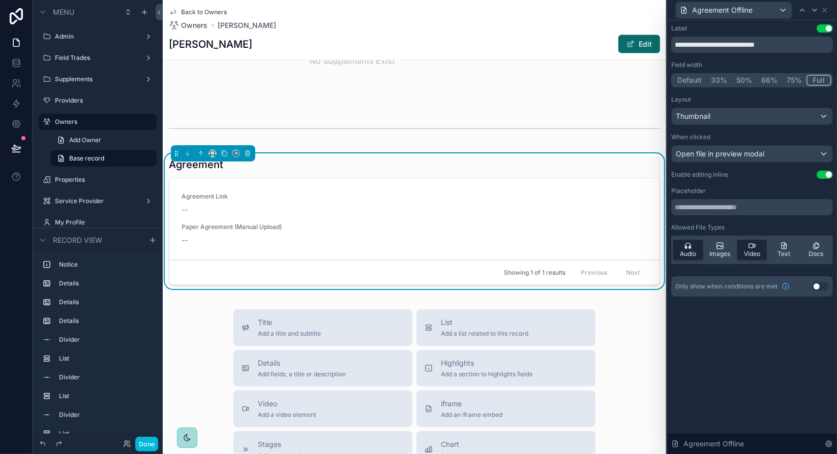
click at [194, 241] on div "--" at bounding box center [414, 240] width 466 height 10
click at [826, 11] on icon at bounding box center [824, 10] width 8 height 8
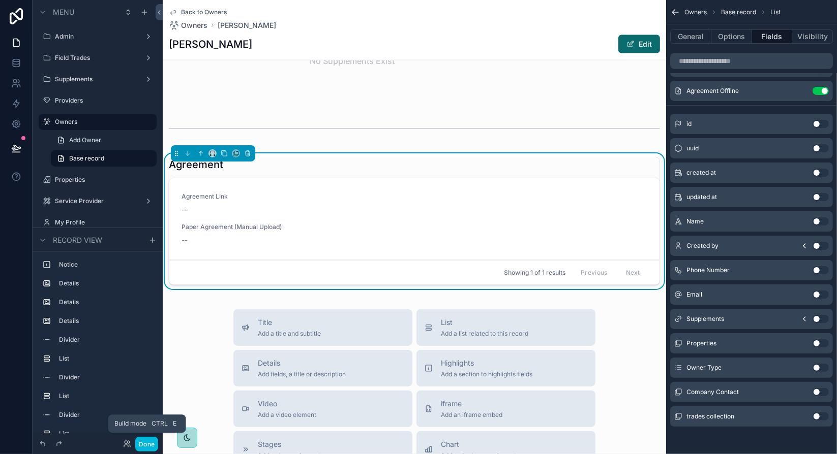
click at [151, 446] on button "Done" at bounding box center [146, 444] width 23 height 15
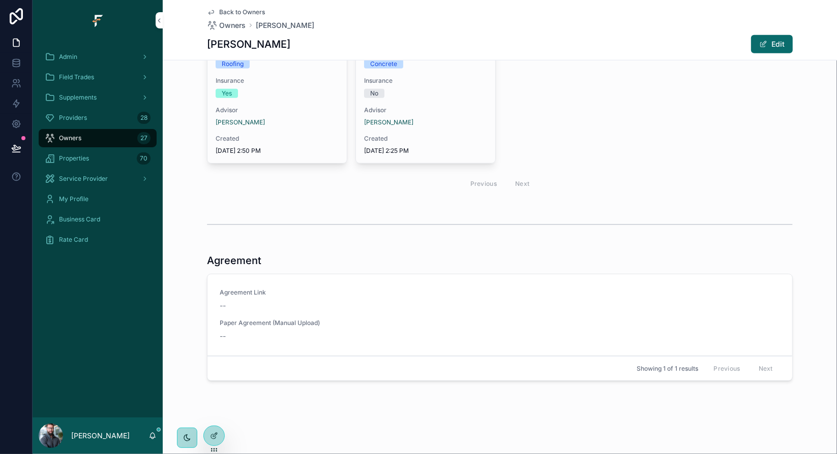
scroll to position [548, 0]
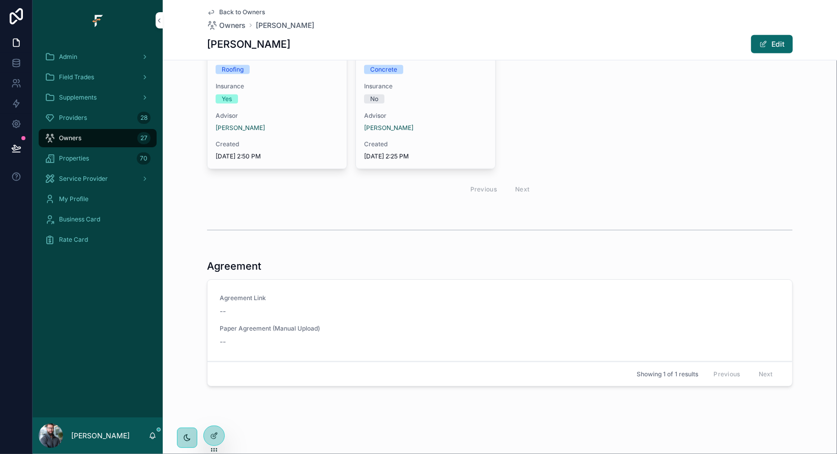
click at [222, 342] on span "--" at bounding box center [223, 342] width 6 height 10
click at [221, 337] on span "--" at bounding box center [223, 342] width 6 height 10
click at [298, 327] on span "Paper Agreement (Manual Upload)" at bounding box center [500, 329] width 560 height 8
click at [221, 341] on span "--" at bounding box center [223, 342] width 6 height 10
click at [215, 436] on icon at bounding box center [215, 435] width 4 height 4
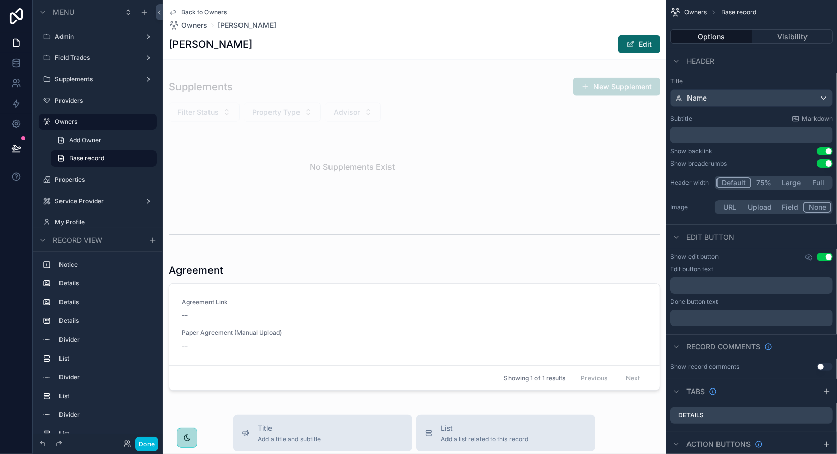
scroll to position [971, 0]
click at [488, 294] on div "scrollable content" at bounding box center [414, 332] width 503 height 140
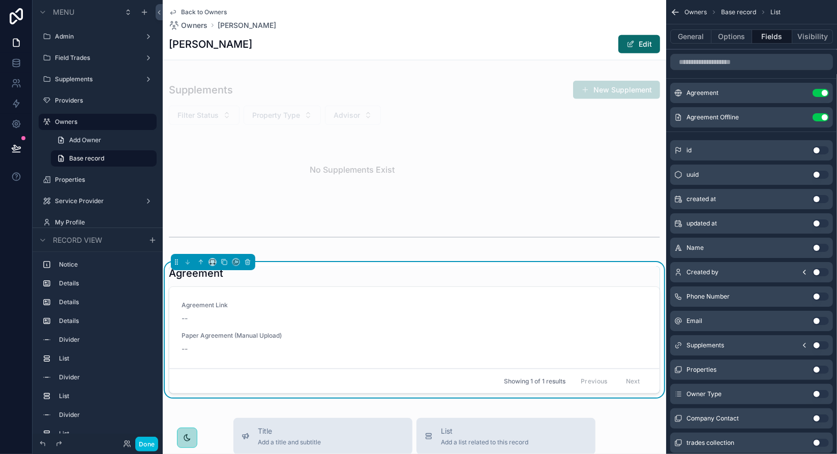
click at [0, 0] on icon "scrollable content" at bounding box center [0, 0] width 0 height 0
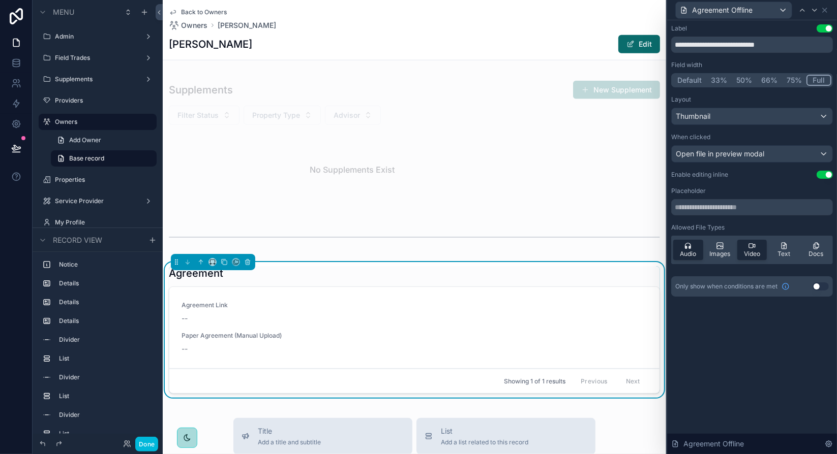
click at [693, 253] on span "Audio" at bounding box center [688, 254] width 16 height 8
click at [745, 255] on span "Video" at bounding box center [752, 254] width 16 height 8
drag, startPoint x: 813, startPoint y: 256, endPoint x: 732, endPoint y: 255, distance: 80.8
click at [813, 256] on span "Docs" at bounding box center [815, 254] width 15 height 8
click at [723, 251] on span "Images" at bounding box center [720, 254] width 21 height 8
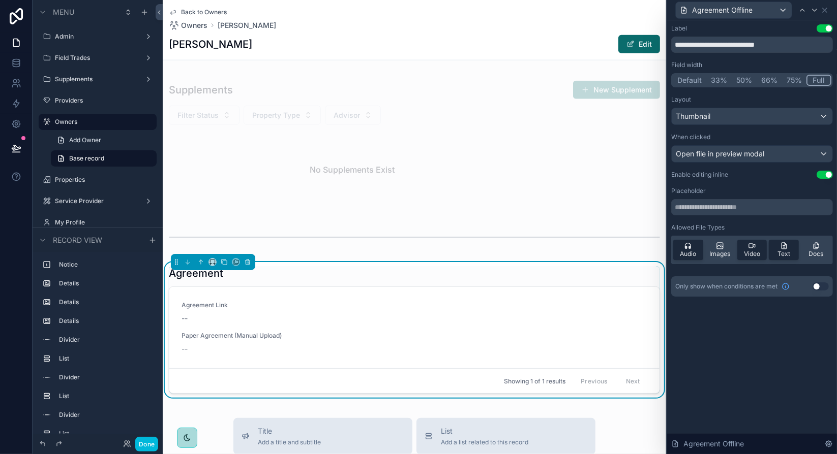
click at [783, 254] on span "Text" at bounding box center [783, 254] width 13 height 8
click at [762, 334] on div "**********" at bounding box center [752, 237] width 170 height 434
click at [819, 151] on div "Open file in preview modal" at bounding box center [751, 154] width 161 height 16
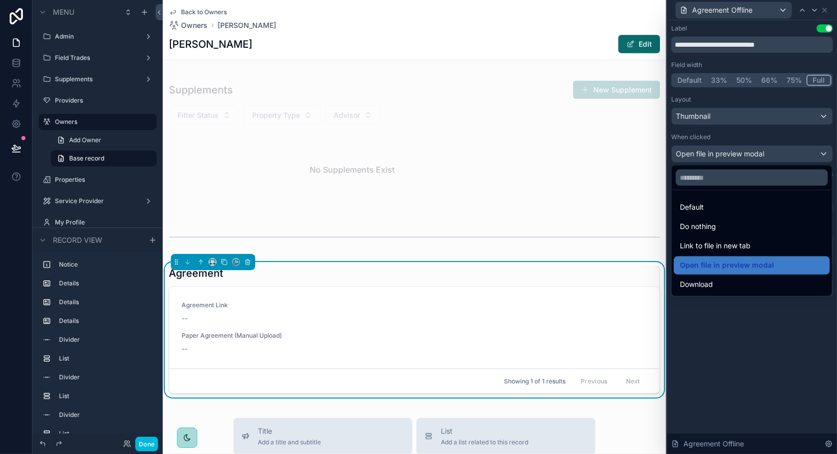
click at [705, 249] on span "Link to file in new tab" at bounding box center [715, 246] width 71 height 12
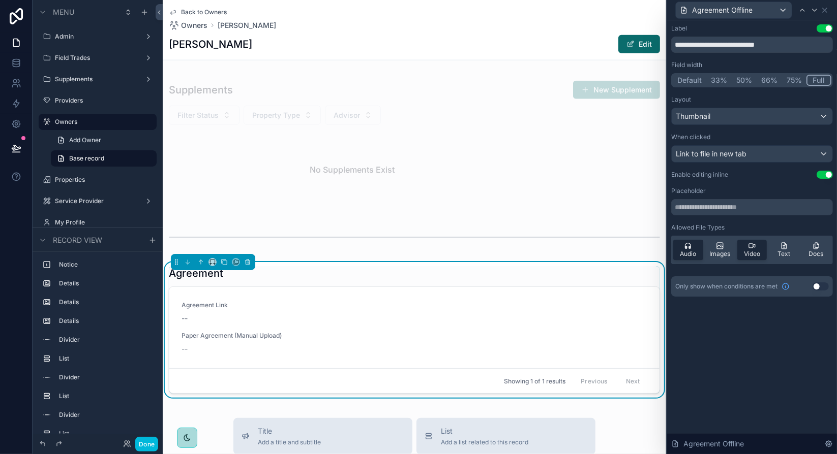
click at [763, 133] on div "When clicked" at bounding box center [752, 137] width 162 height 8
click at [765, 118] on div "Thumbnail" at bounding box center [751, 116] width 161 height 16
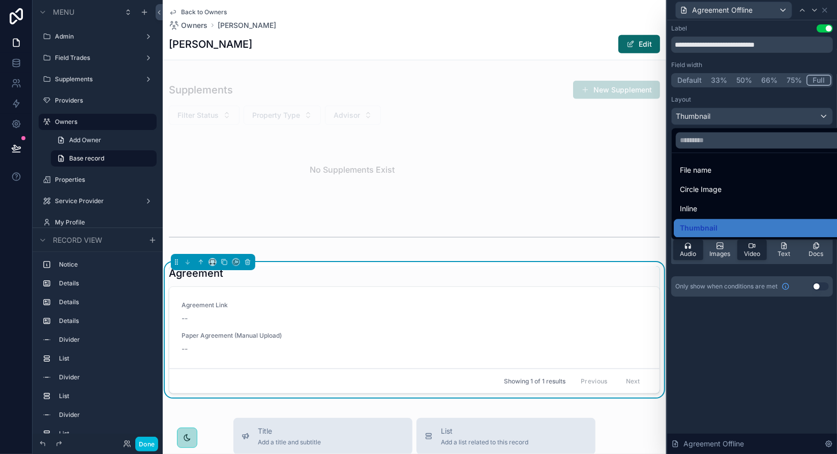
click at [743, 172] on div "File name" at bounding box center [764, 170] width 168 height 12
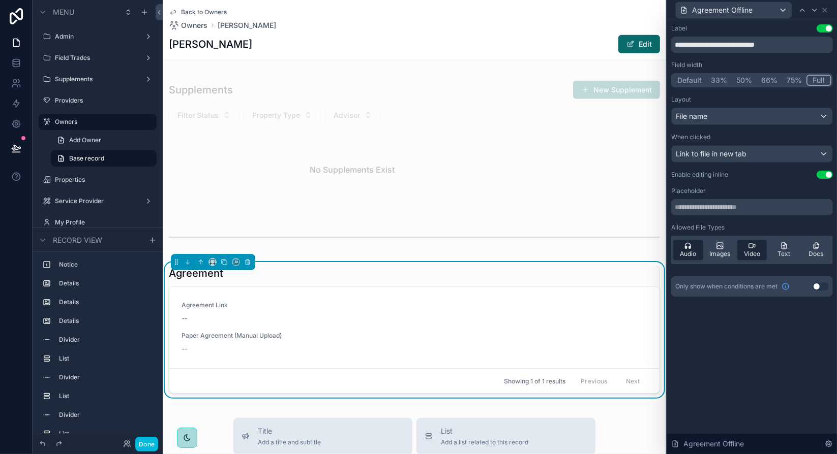
click at [190, 350] on div "--" at bounding box center [414, 349] width 466 height 10
click at [711, 117] on div "File name" at bounding box center [751, 116] width 161 height 16
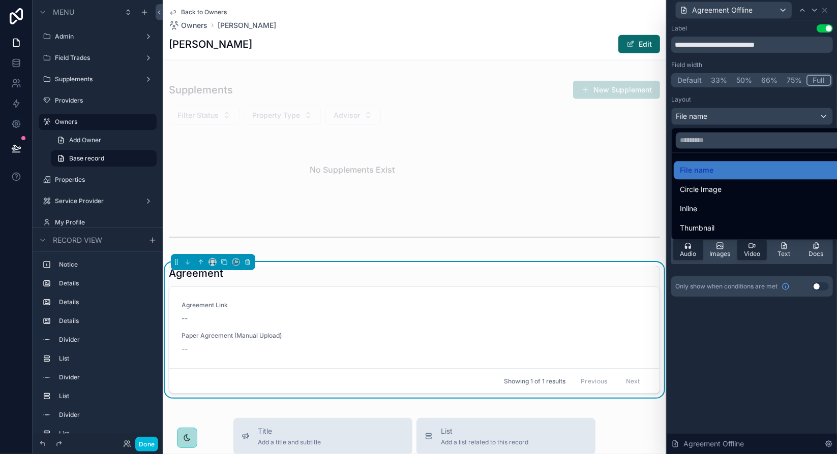
click at [703, 223] on span "Thumbnail" at bounding box center [697, 228] width 35 height 12
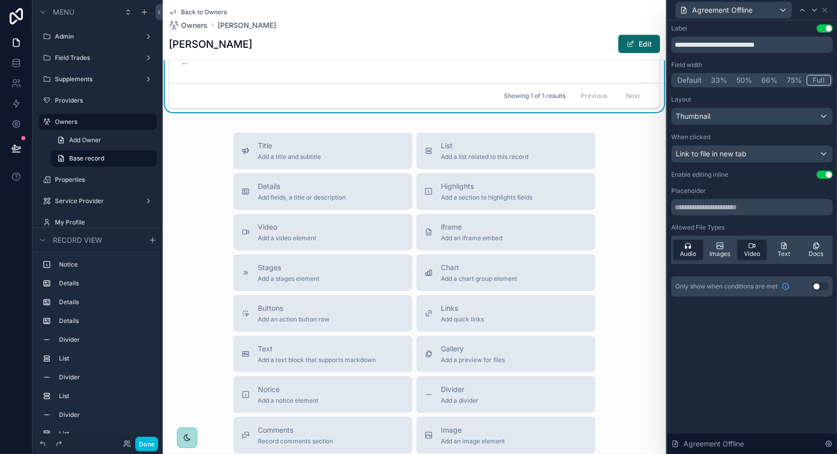
scroll to position [1276, 0]
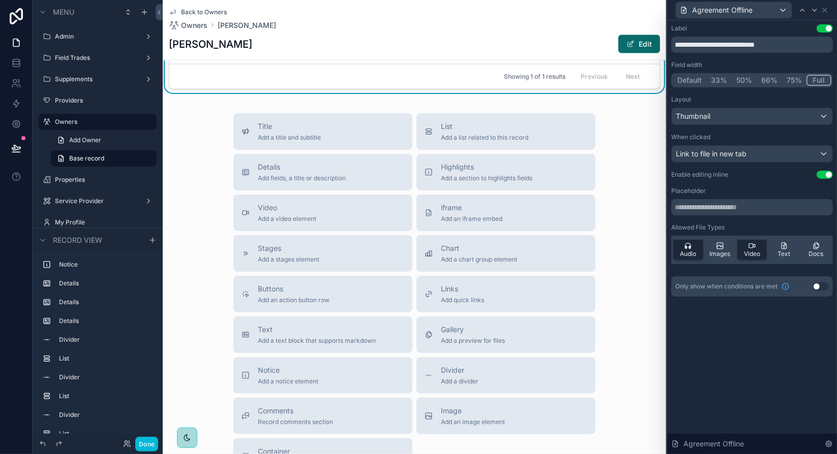
click at [470, 342] on span "Add a preview for files" at bounding box center [473, 341] width 64 height 8
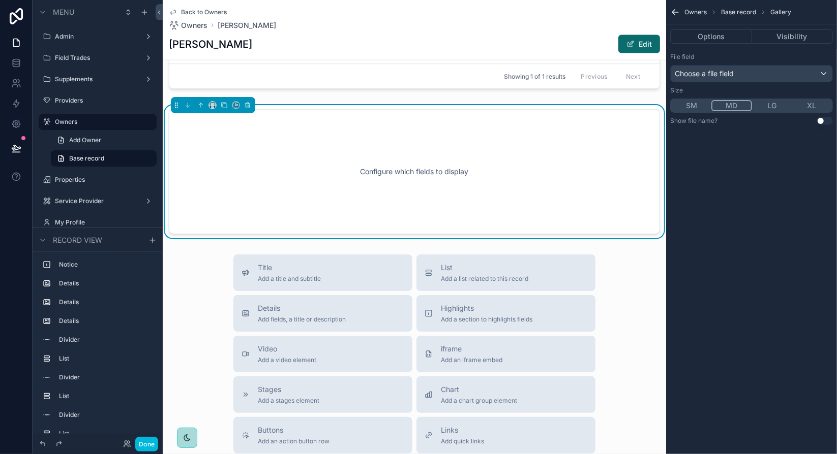
scroll to position [1220, 0]
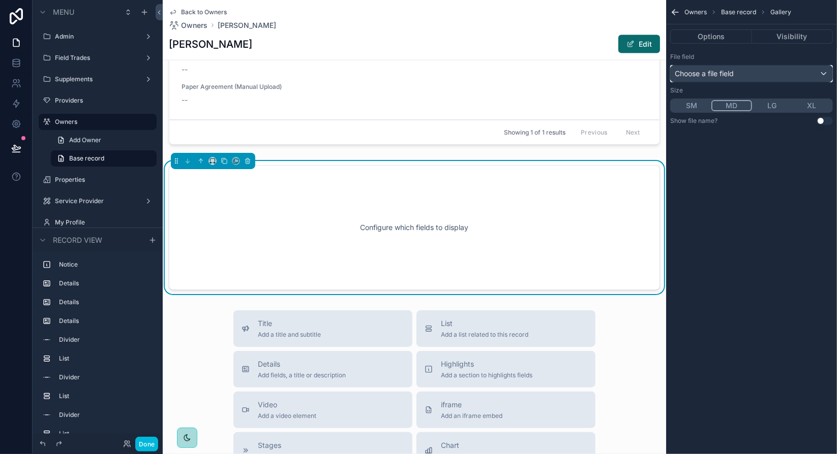
click at [709, 72] on span "Choose a file field" at bounding box center [703, 73] width 59 height 9
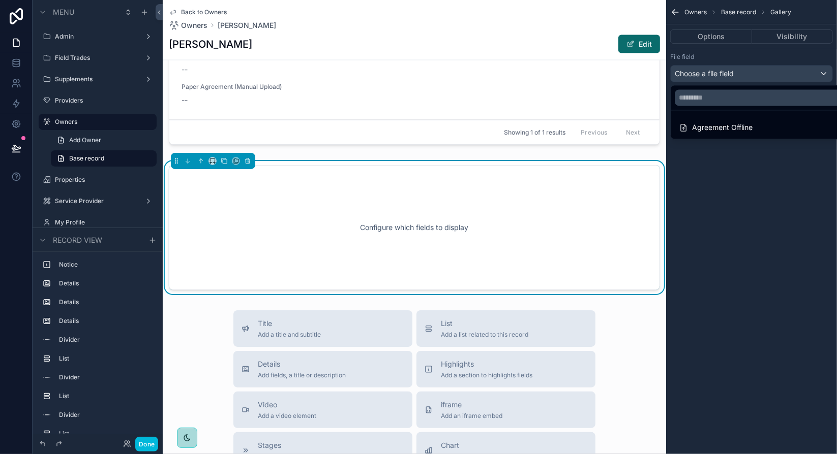
click at [722, 127] on div "Agreement Offline" at bounding box center [716, 127] width 74 height 12
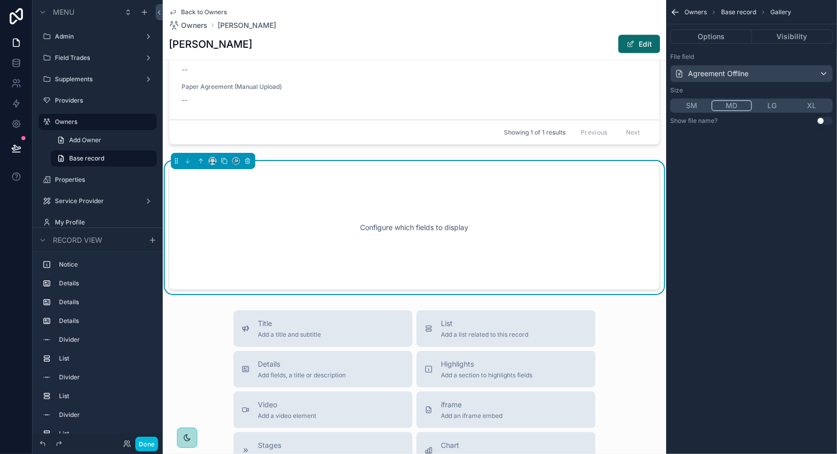
click at [824, 119] on button "Use setting" at bounding box center [824, 121] width 16 height 8
click at [766, 108] on button "LG" at bounding box center [772, 105] width 40 height 11
click at [383, 191] on div "Configure which fields to display" at bounding box center [414, 227] width 457 height 91
click at [247, 161] on icon "scrollable content" at bounding box center [247, 162] width 0 height 2
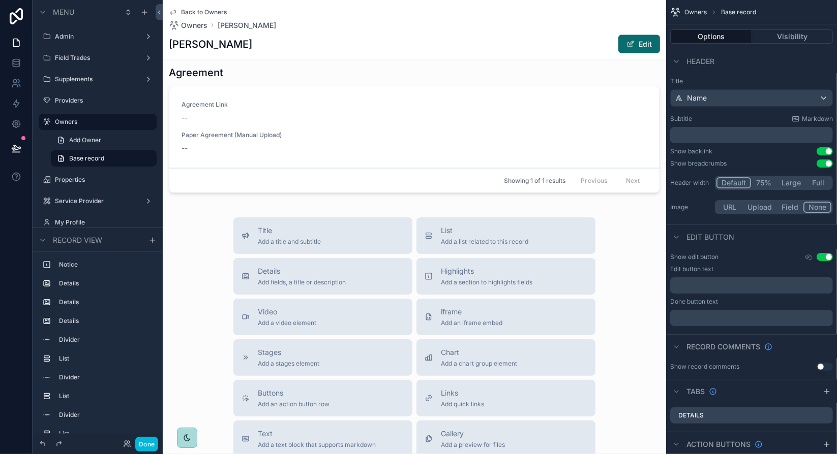
scroll to position [1118, 0]
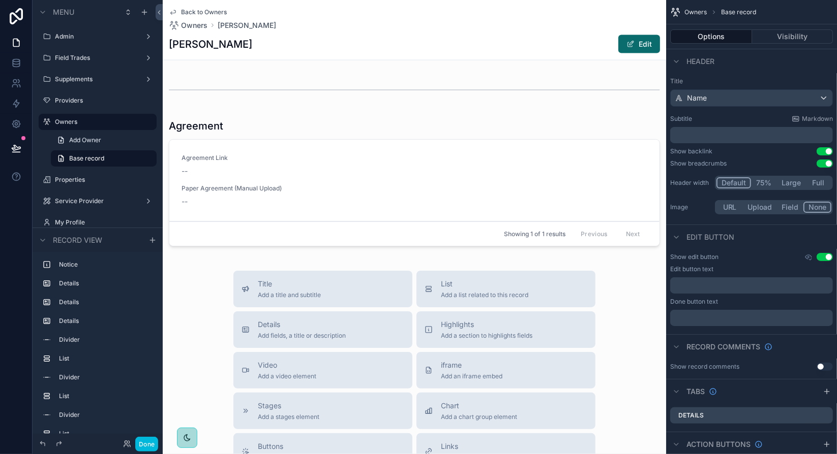
click at [279, 196] on div "scrollable content" at bounding box center [414, 185] width 503 height 140
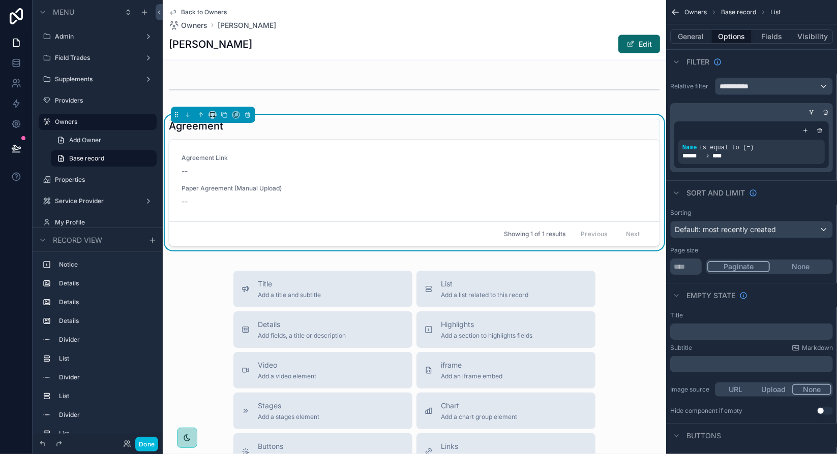
click at [292, 337] on span "Add fields, a title or description" at bounding box center [302, 336] width 88 height 8
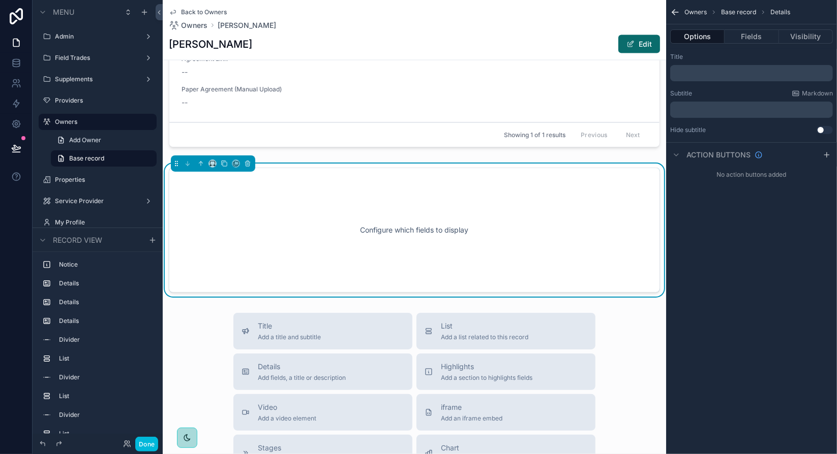
scroll to position [1220, 0]
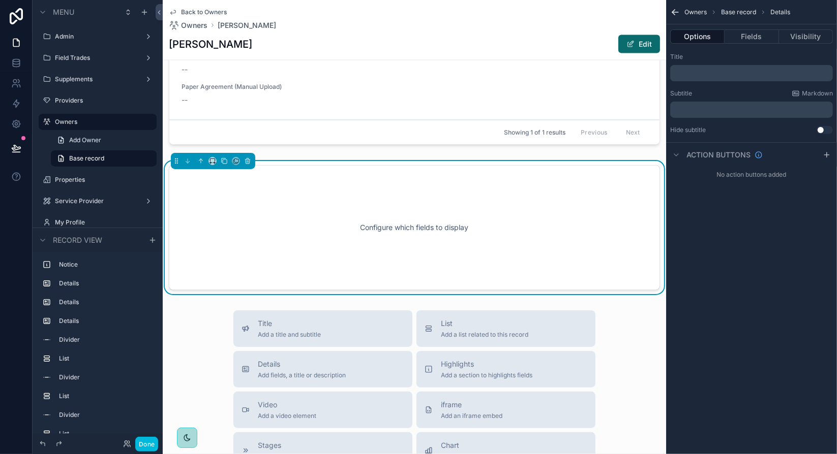
click at [744, 42] on button "Fields" at bounding box center [751, 36] width 54 height 14
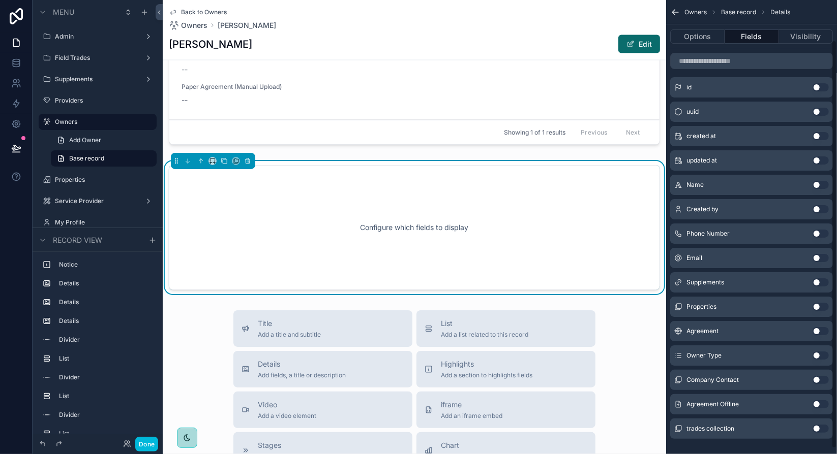
scroll to position [51, 0]
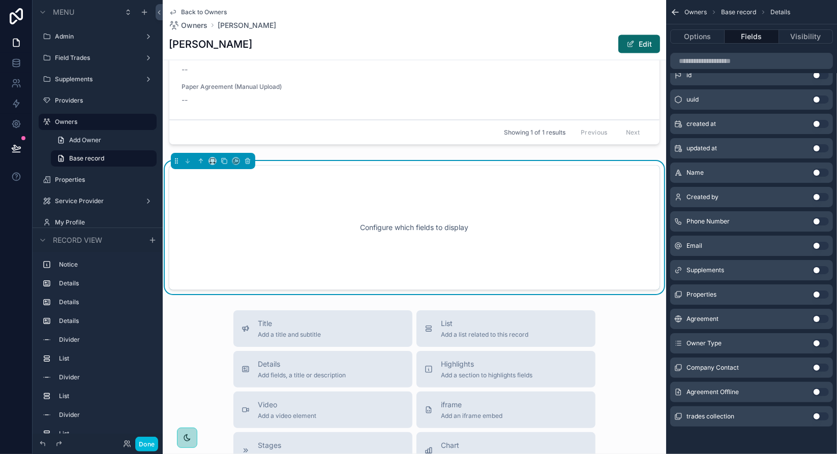
click at [818, 391] on button "Use setting" at bounding box center [820, 392] width 16 height 8
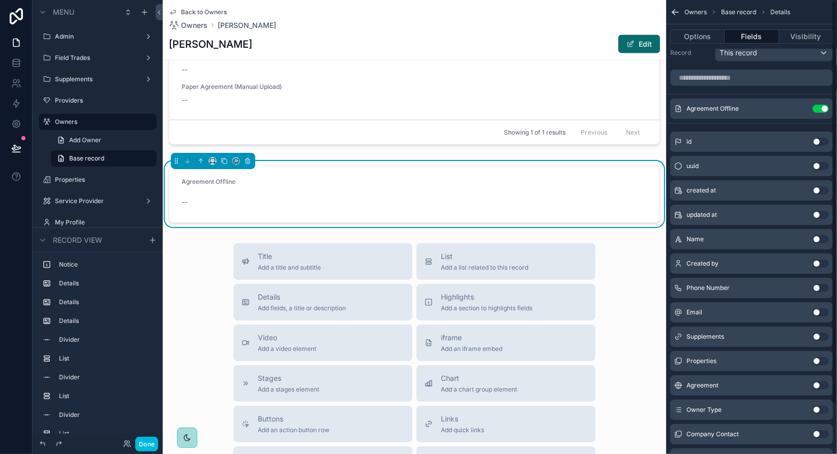
scroll to position [0, 0]
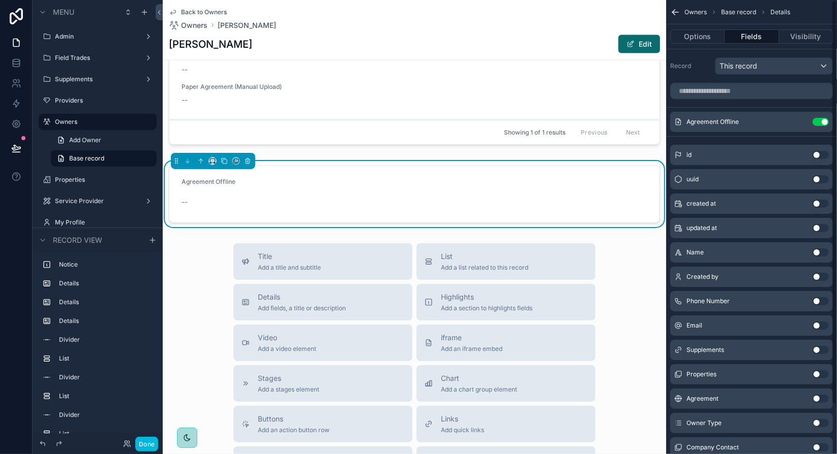
click at [0, 0] on icon "scrollable content" at bounding box center [0, 0] width 0 height 0
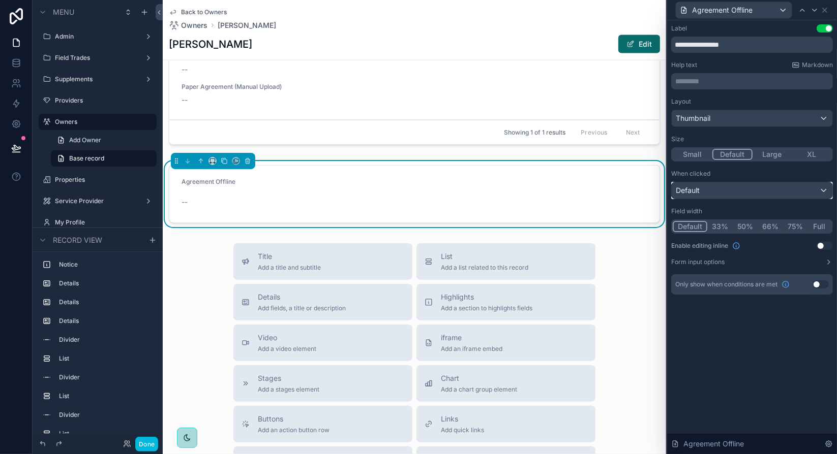
click at [751, 191] on div "Default" at bounding box center [751, 190] width 161 height 16
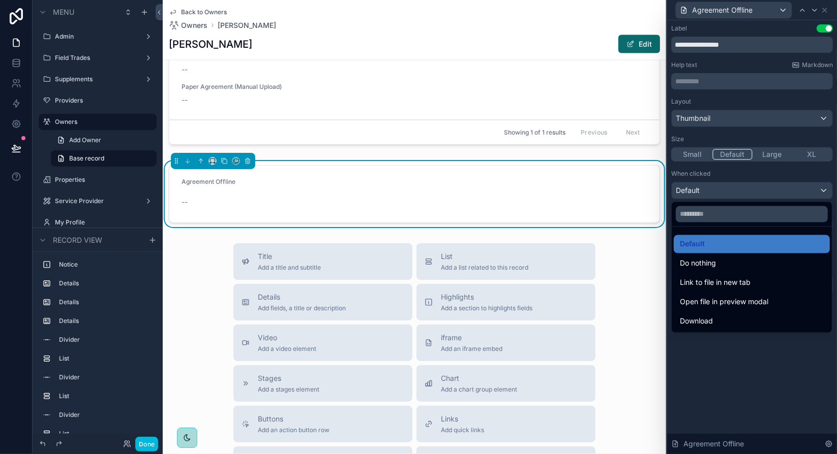
click at [760, 281] on div "Link to file in new tab" at bounding box center [752, 283] width 144 height 12
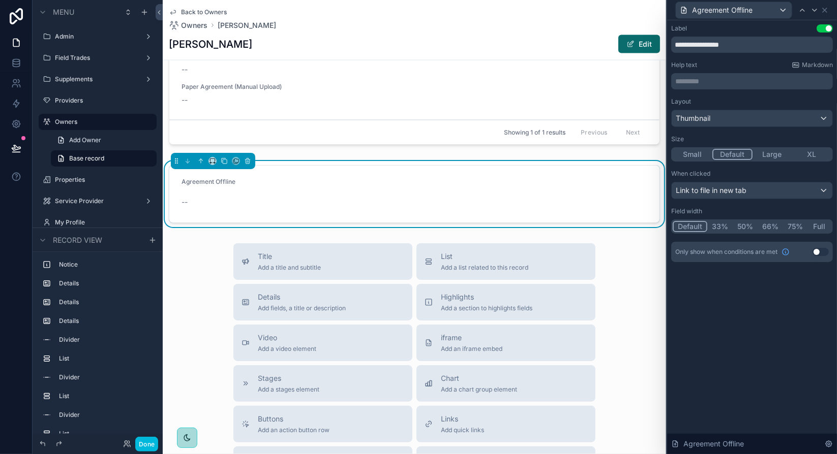
click at [820, 225] on button "Full" at bounding box center [819, 226] width 24 height 11
click at [742, 285] on div "**********" at bounding box center [752, 153] width 170 height 266
click at [186, 201] on span "--" at bounding box center [184, 202] width 6 height 10
click at [785, 121] on div "Thumbnail" at bounding box center [751, 118] width 161 height 16
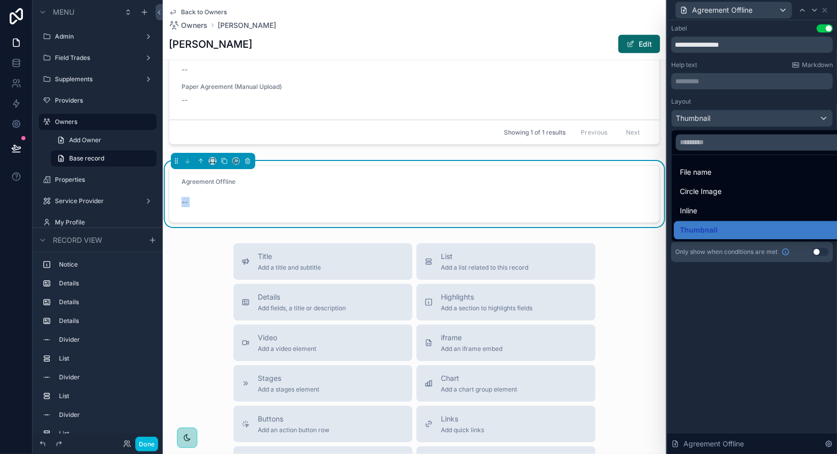
click at [710, 210] on div "Inline" at bounding box center [764, 211] width 168 height 12
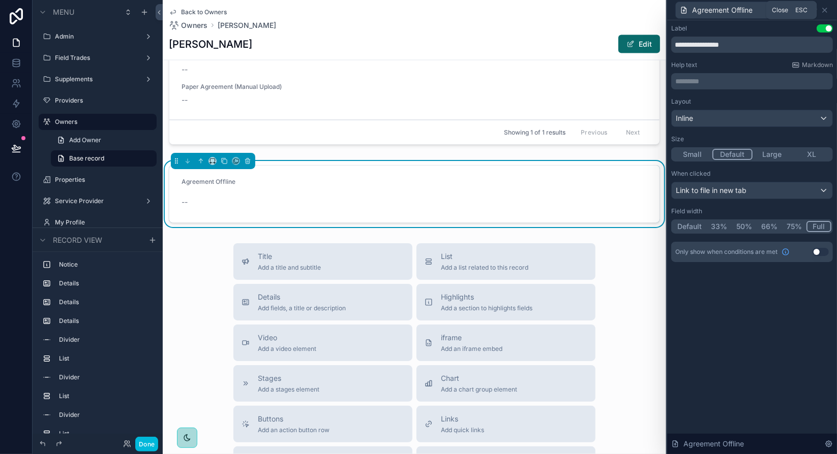
click at [827, 8] on icon at bounding box center [824, 10] width 8 height 8
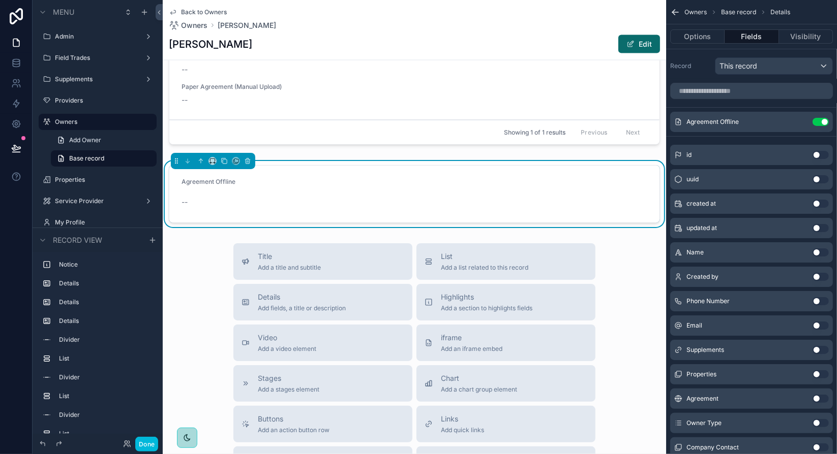
click at [817, 122] on button "Use setting" at bounding box center [820, 122] width 16 height 8
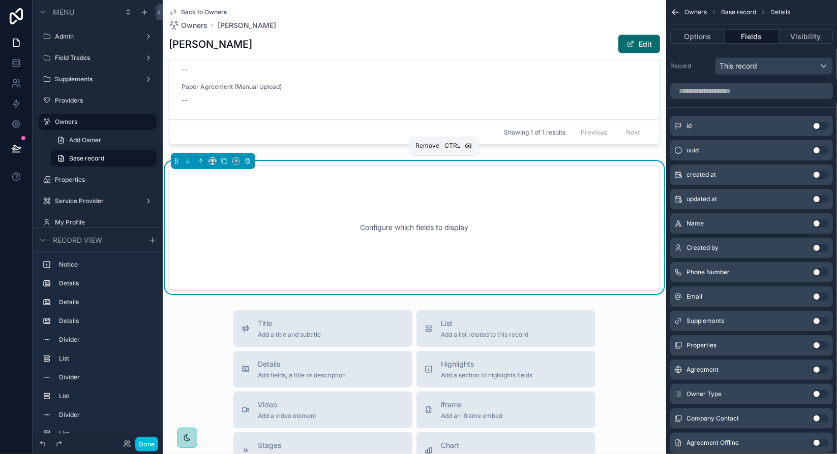
click at [249, 160] on icon "scrollable content" at bounding box center [247, 162] width 4 height 4
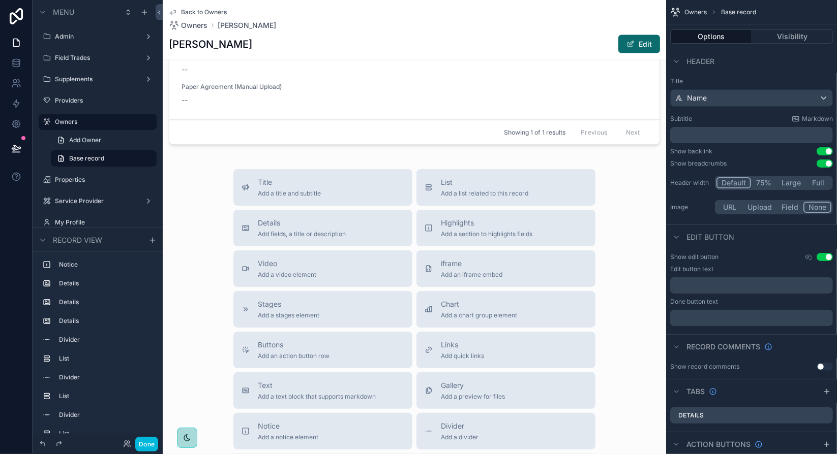
click at [215, 88] on div "scrollable content" at bounding box center [414, 83] width 503 height 140
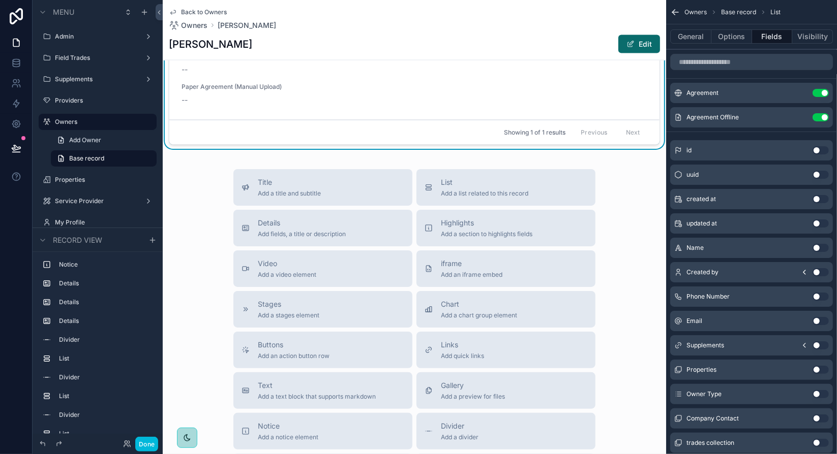
click at [189, 101] on div "--" at bounding box center [414, 100] width 466 height 10
click at [186, 101] on span "--" at bounding box center [184, 100] width 6 height 10
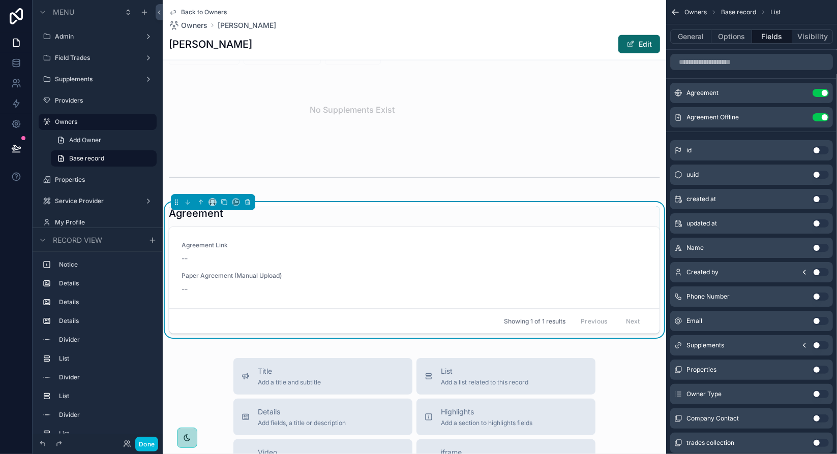
scroll to position [1016, 0]
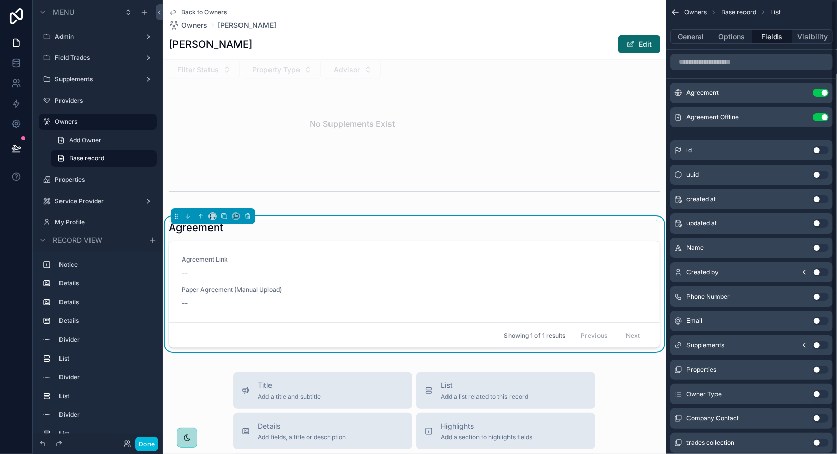
click at [0, 0] on icon "scrollable content" at bounding box center [0, 0] width 0 height 0
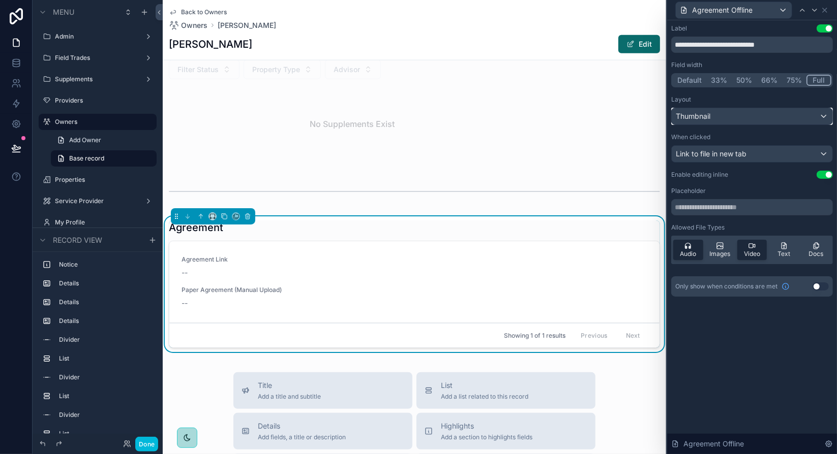
click at [795, 115] on div "Thumbnail" at bounding box center [751, 116] width 161 height 16
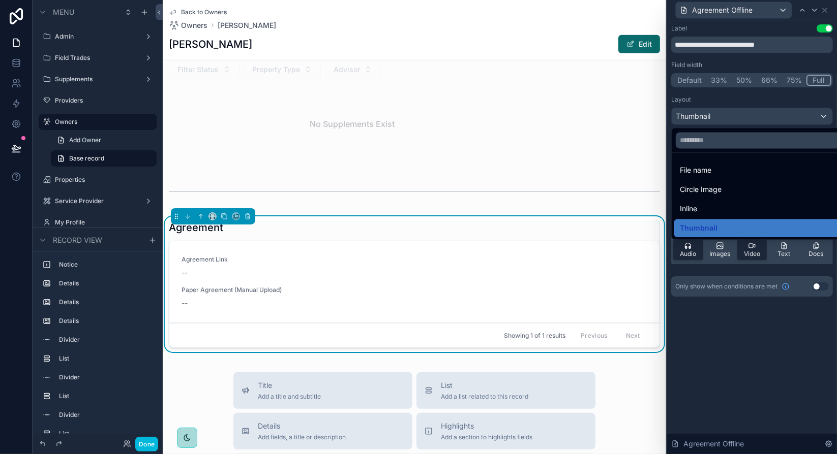
click at [795, 116] on div at bounding box center [752, 227] width 170 height 454
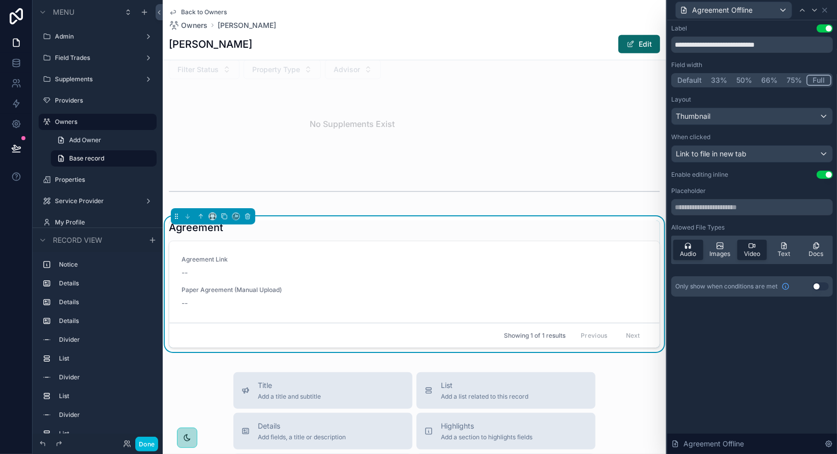
click at [824, 15] on div "Agreement Offline" at bounding box center [752, 10] width 162 height 20
click at [824, 10] on icon at bounding box center [824, 10] width 4 height 4
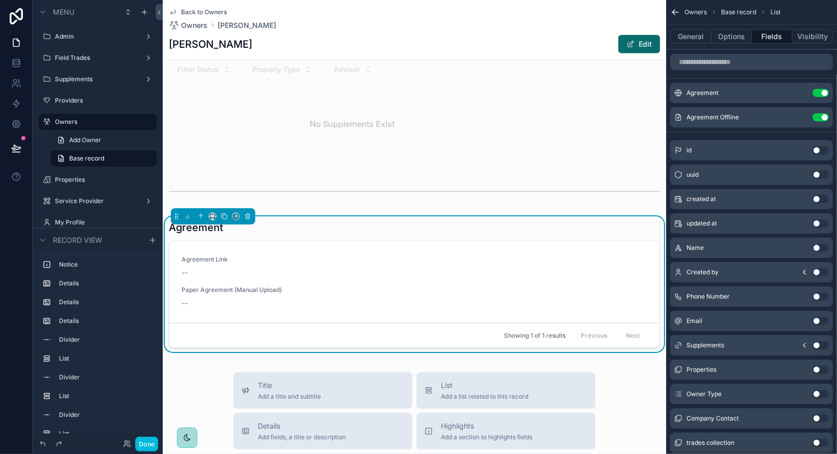
click at [740, 40] on button "Options" at bounding box center [731, 36] width 41 height 14
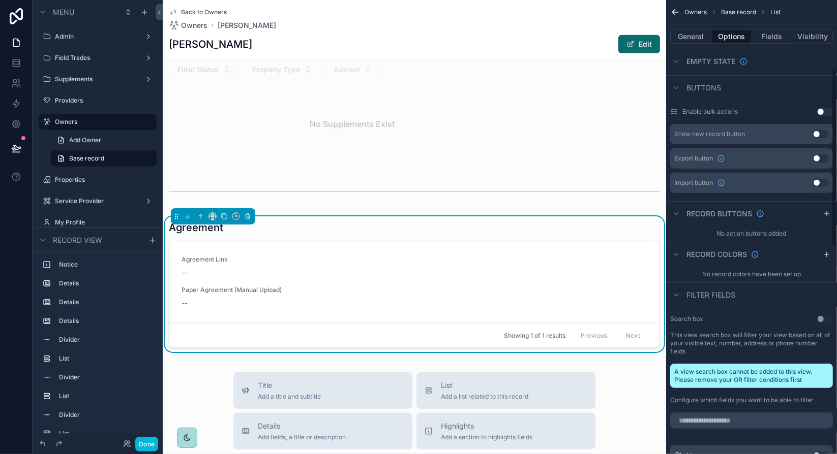
scroll to position [0, 0]
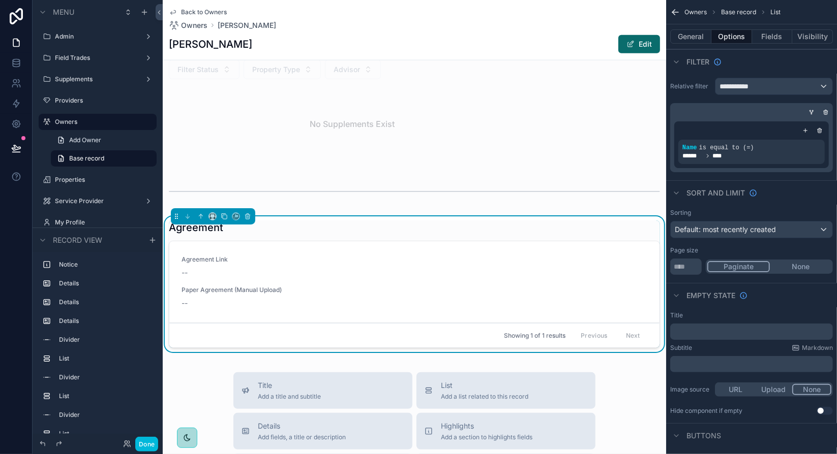
click at [699, 39] on button "General" at bounding box center [690, 36] width 41 height 14
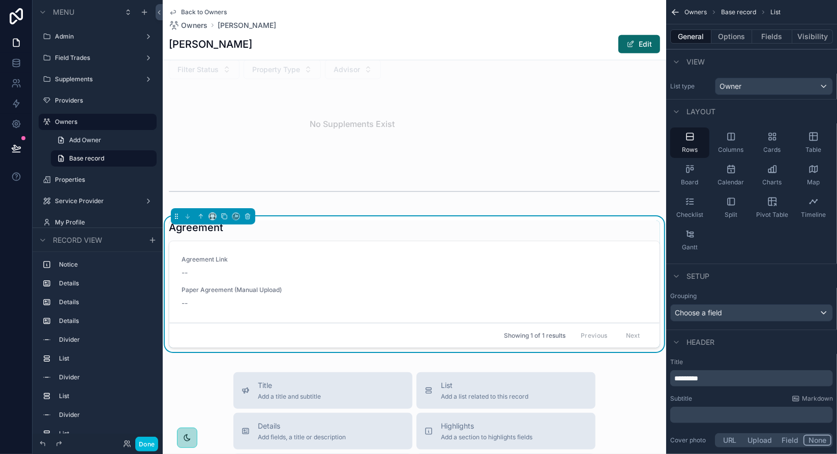
click at [815, 147] on span "Table" at bounding box center [813, 150] width 16 height 8
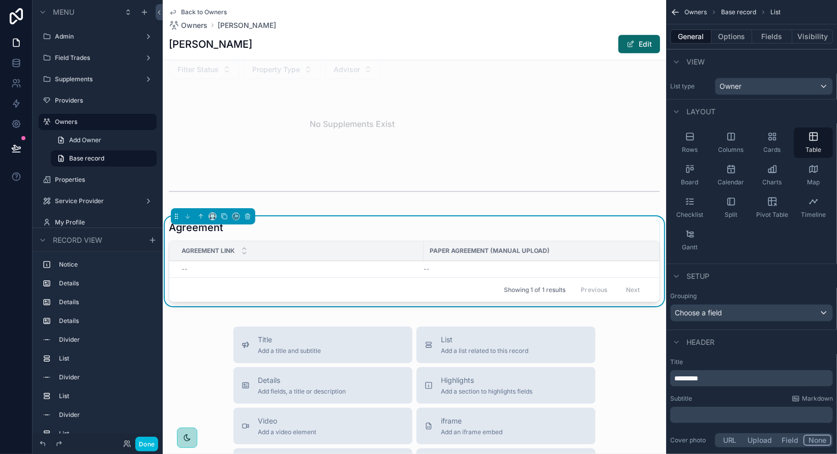
drag, startPoint x: 731, startPoint y: 152, endPoint x: 694, endPoint y: 143, distance: 37.6
click at [731, 152] on span "Columns" at bounding box center [730, 150] width 25 height 8
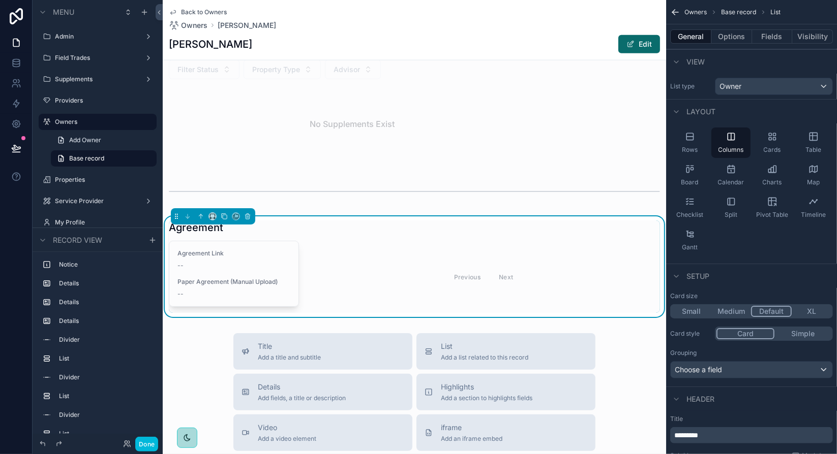
click at [694, 143] on div "Rows" at bounding box center [689, 143] width 39 height 30
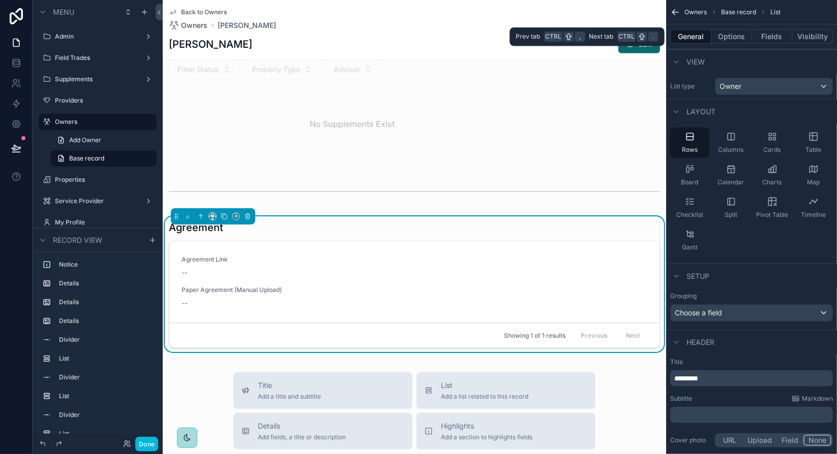
click at [761, 39] on button "Fields" at bounding box center [772, 36] width 41 height 14
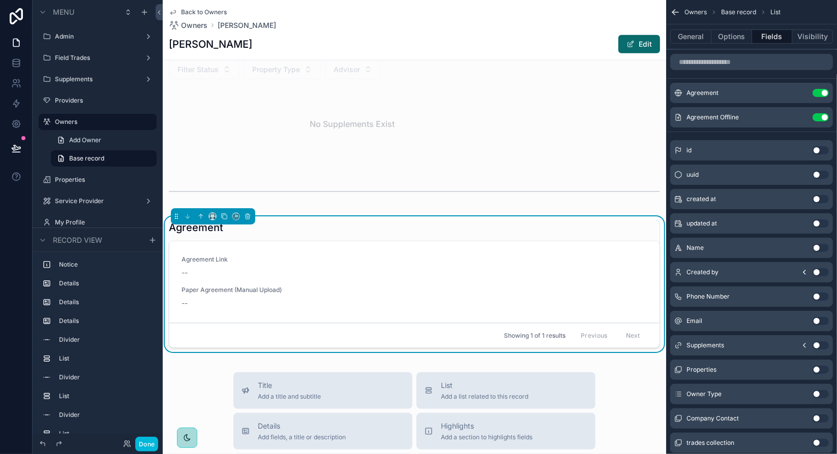
click at [0, 0] on icon "scrollable content" at bounding box center [0, 0] width 0 height 0
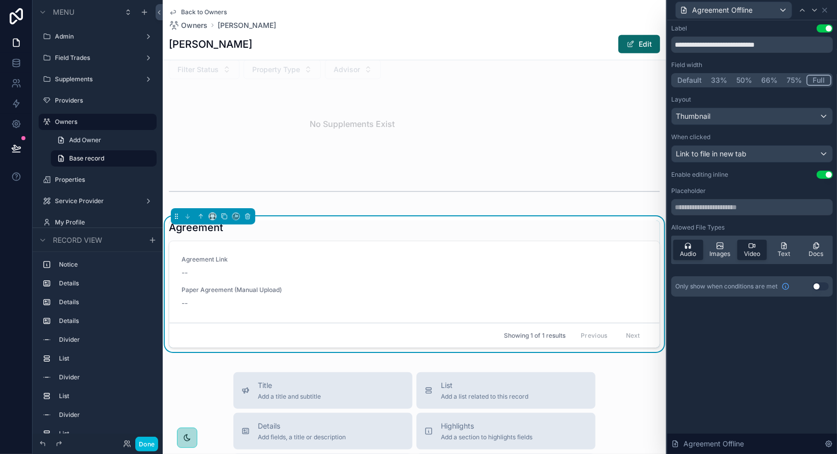
click at [773, 133] on div "When clicked" at bounding box center [752, 137] width 162 height 8
click at [752, 187] on div "Placeholder" at bounding box center [752, 191] width 162 height 8
click at [756, 119] on div "Thumbnail" at bounding box center [751, 116] width 161 height 16
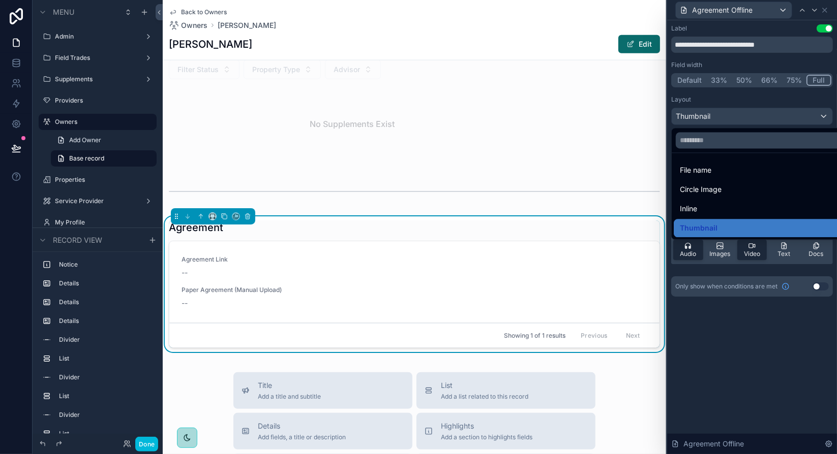
click at [756, 120] on div at bounding box center [752, 227] width 170 height 454
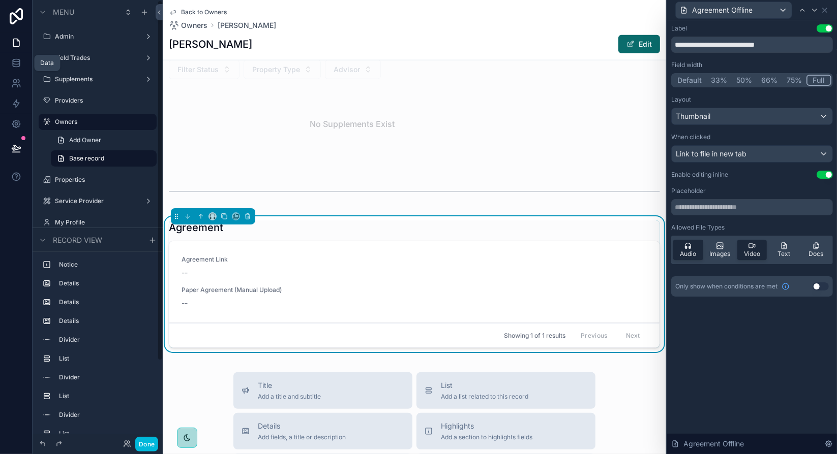
click at [19, 64] on icon at bounding box center [16, 62] width 7 height 4
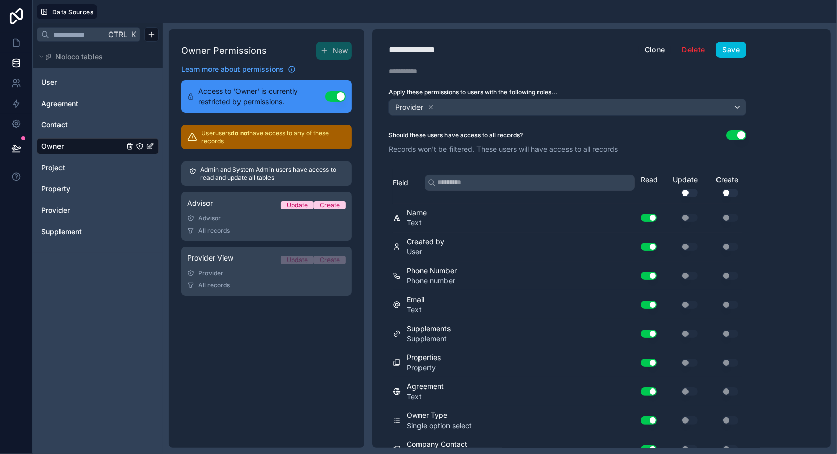
click at [139, 148] on icon "Owner" at bounding box center [140, 146] width 8 height 8
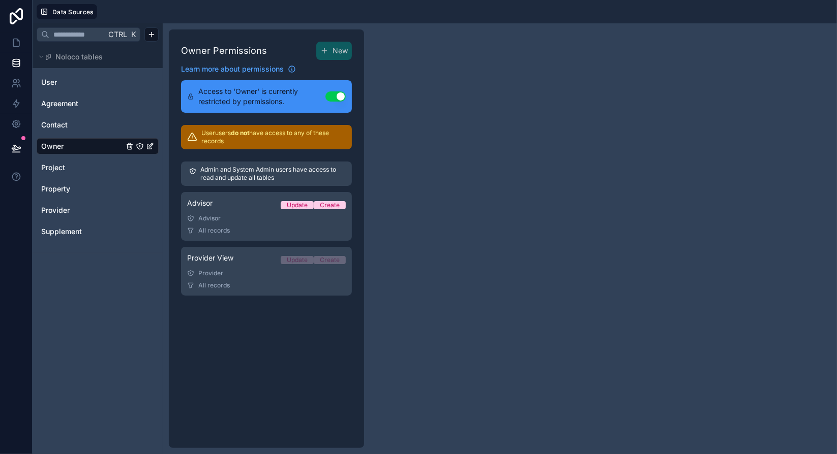
click at [139, 148] on icon "Owner" at bounding box center [140, 146] width 8 height 8
click at [103, 143] on link "Owner" at bounding box center [82, 146] width 82 height 10
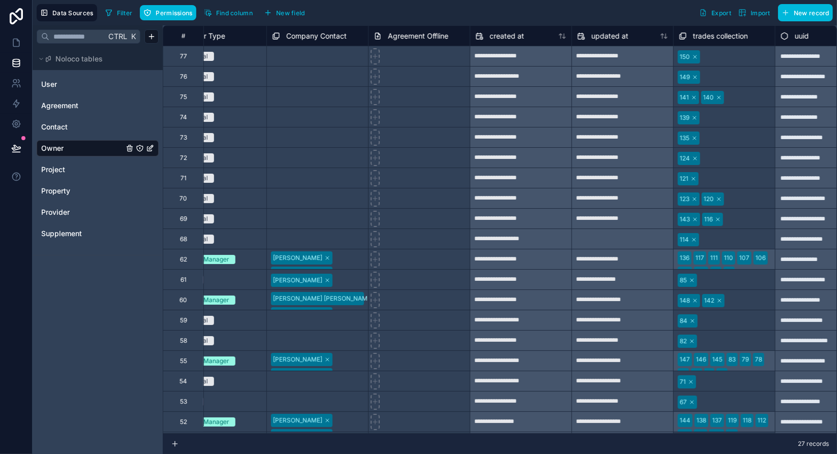
scroll to position [0, 797]
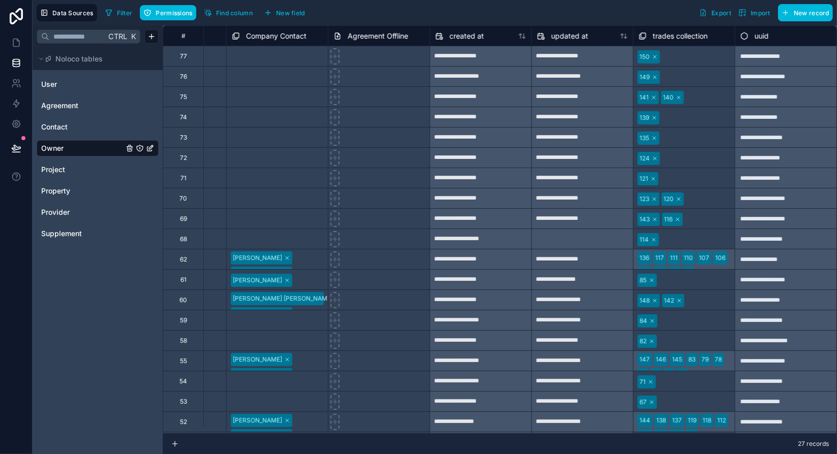
click at [366, 33] on span "Agreement Offline" at bounding box center [378, 36] width 60 height 10
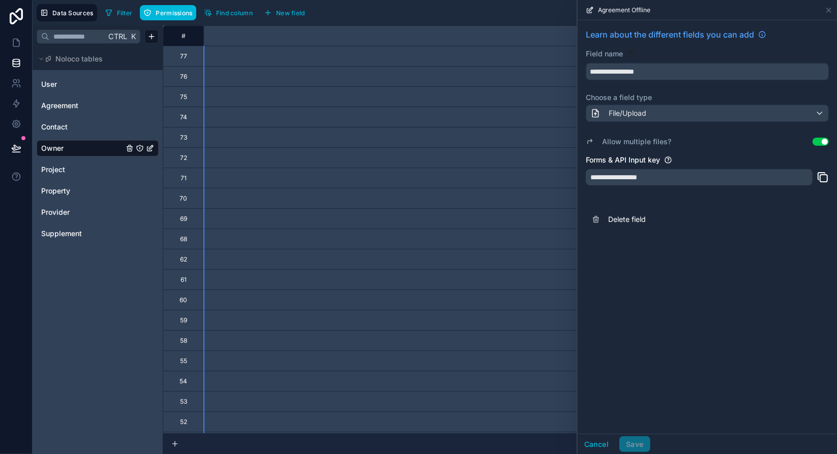
scroll to position [0, 797]
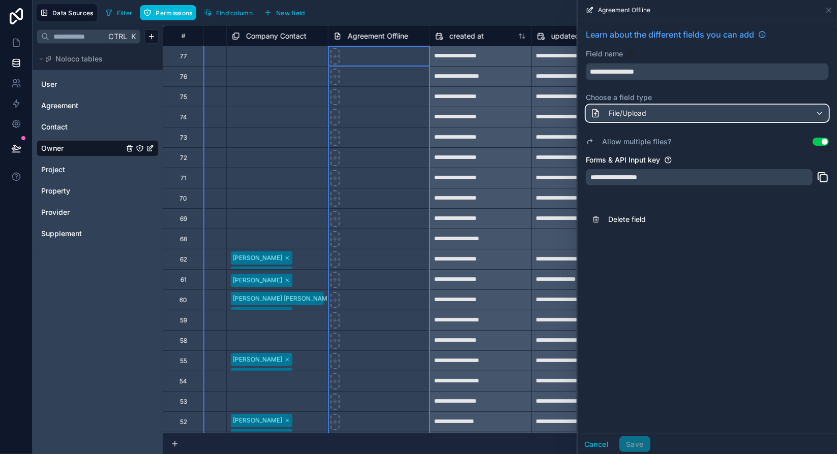
click at [614, 116] on span "File/Upload" at bounding box center [627, 113] width 38 height 10
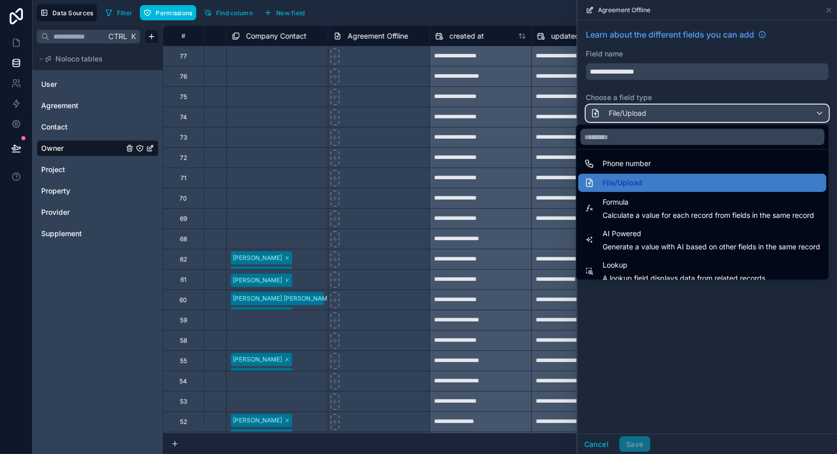
scroll to position [295, 0]
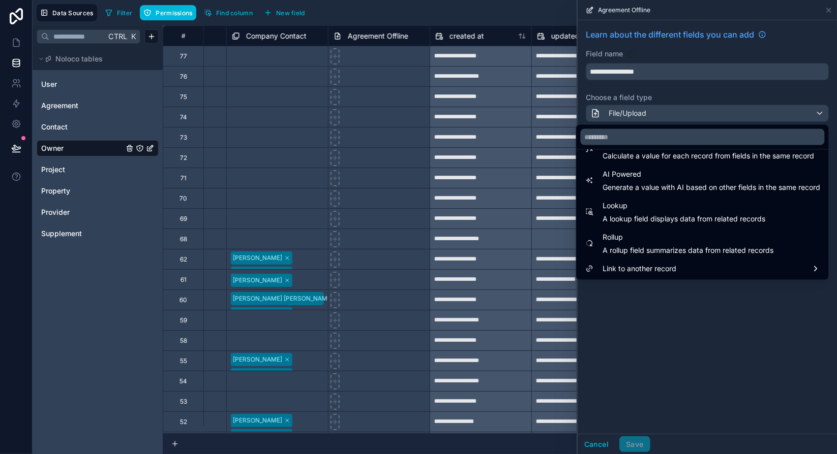
click at [735, 317] on div at bounding box center [706, 227] width 259 height 454
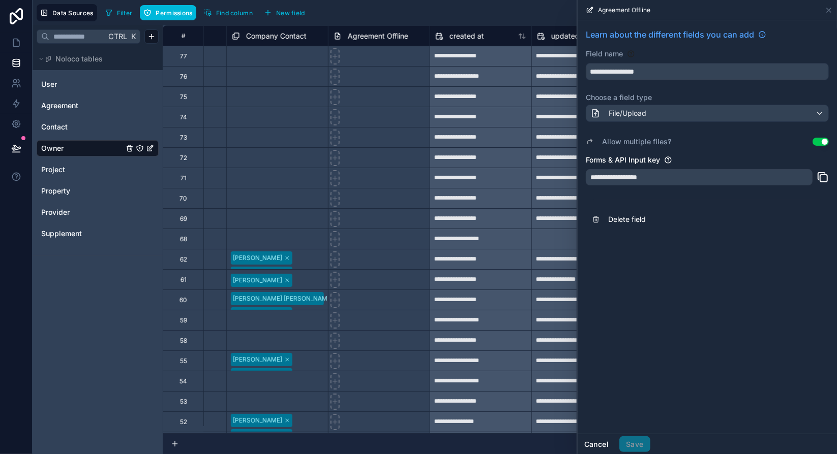
click at [599, 444] on button "Cancel" at bounding box center [596, 445] width 38 height 16
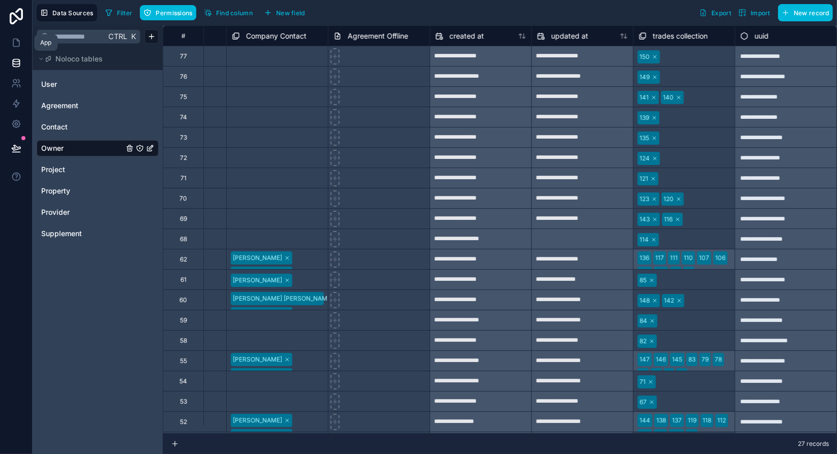
click at [16, 45] on icon at bounding box center [16, 43] width 10 height 10
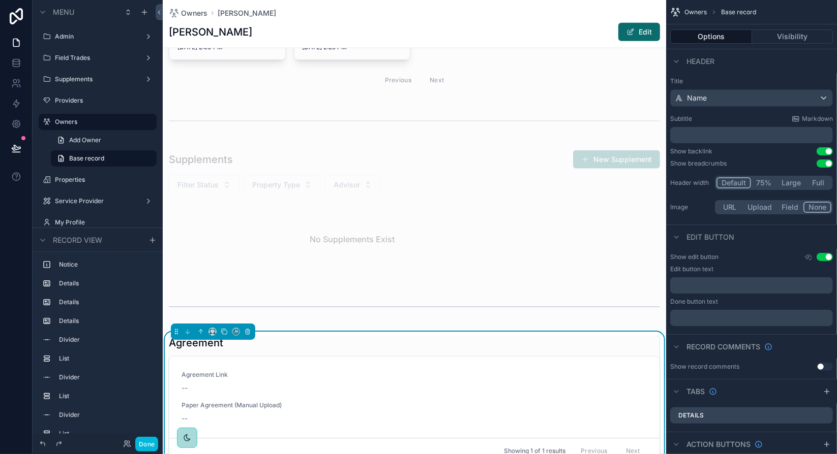
scroll to position [966, 0]
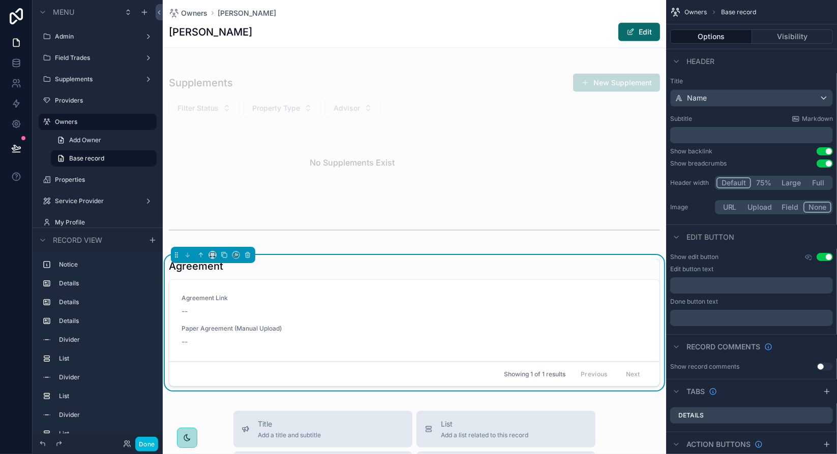
click at [309, 340] on div "--" at bounding box center [414, 342] width 466 height 10
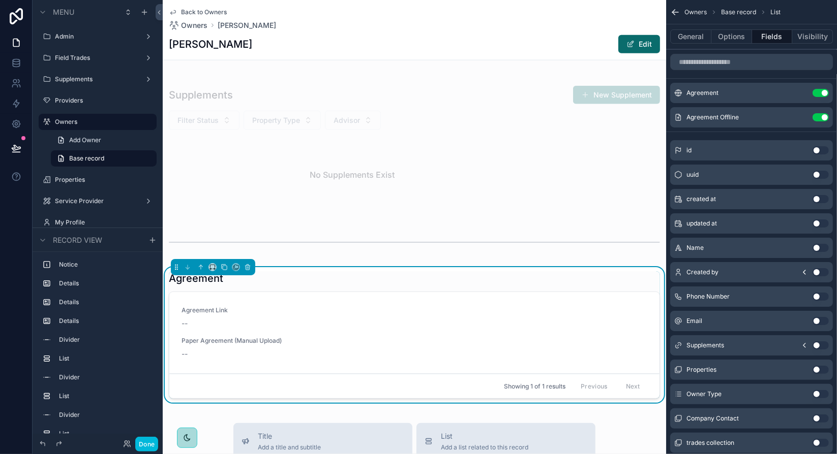
scroll to position [978, 0]
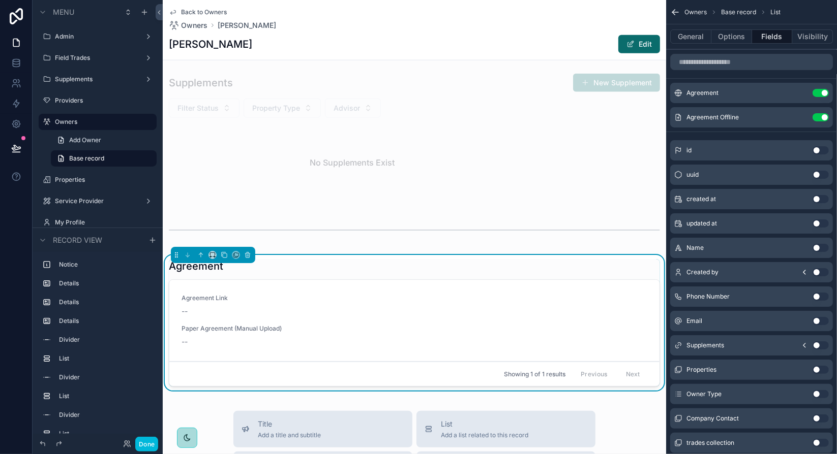
click at [186, 345] on span "--" at bounding box center [184, 342] width 6 height 10
click at [155, 442] on button "Done" at bounding box center [146, 444] width 23 height 15
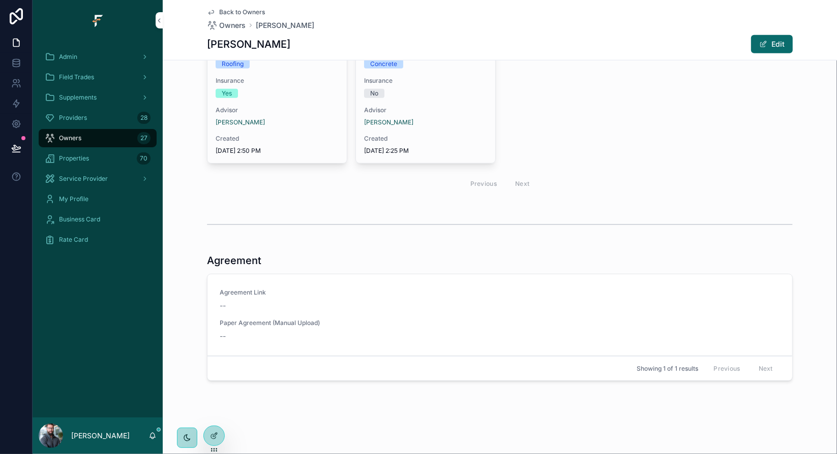
scroll to position [548, 0]
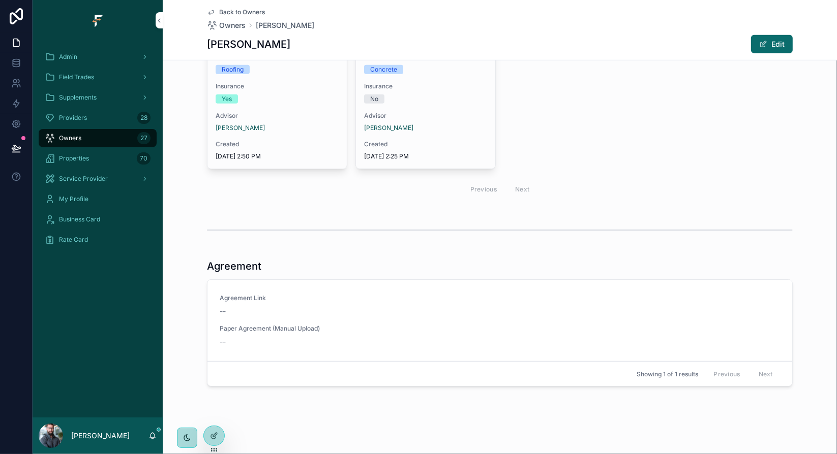
click at [272, 337] on div "--" at bounding box center [500, 342] width 560 height 10
click at [223, 339] on div "--" at bounding box center [500, 342] width 560 height 10
click at [220, 337] on span "--" at bounding box center [223, 342] width 6 height 10
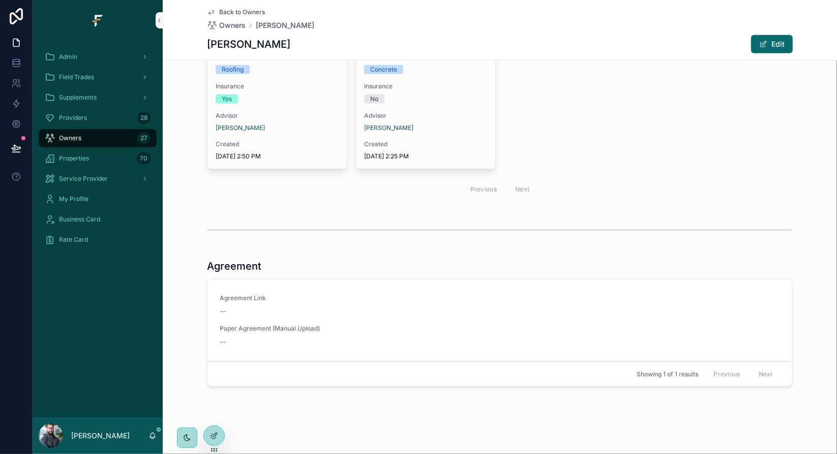
click at [222, 338] on span "--" at bounding box center [223, 342] width 6 height 10
click at [213, 433] on icon at bounding box center [214, 436] width 8 height 8
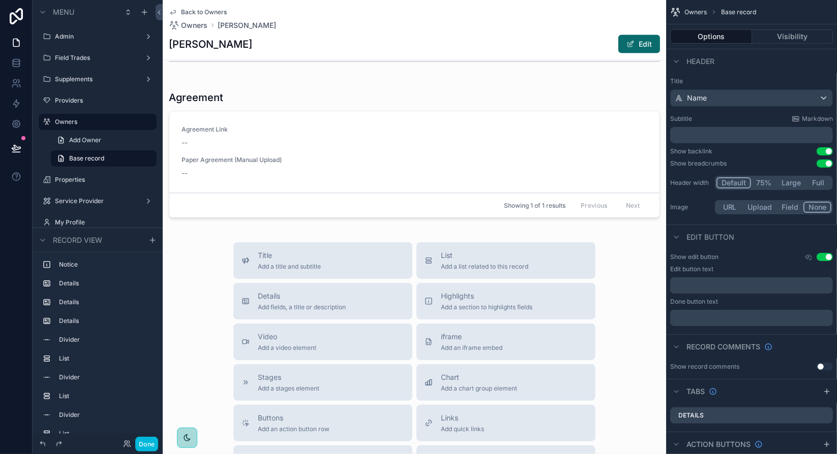
scroll to position [1158, 0]
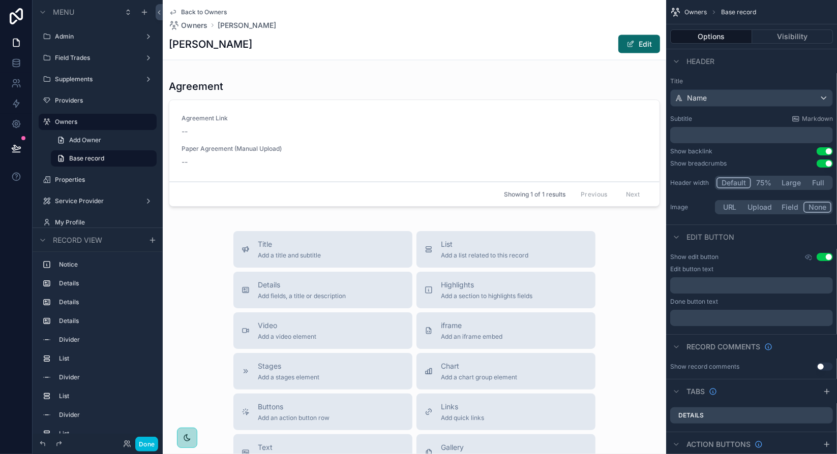
click at [424, 173] on div "scrollable content" at bounding box center [414, 145] width 503 height 140
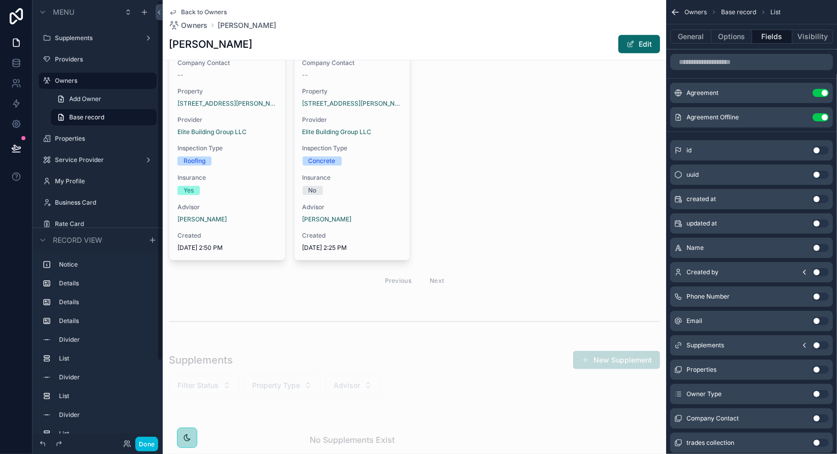
scroll to position [0, 0]
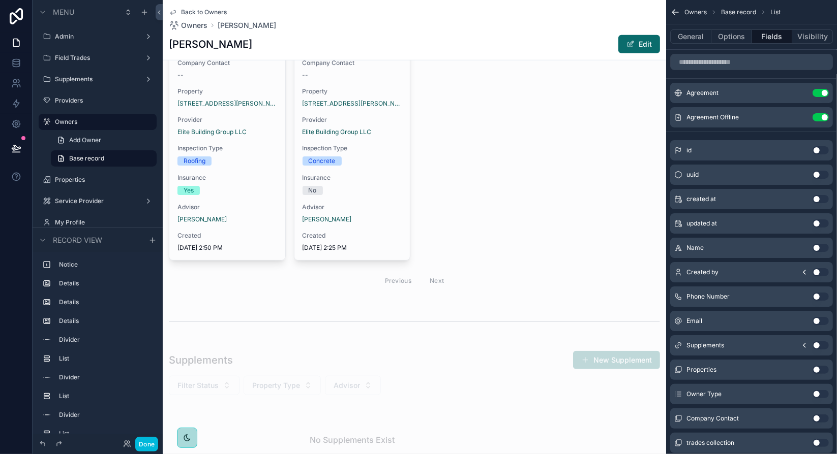
click at [114, 58] on label "Field Trades" at bounding box center [95, 58] width 81 height 8
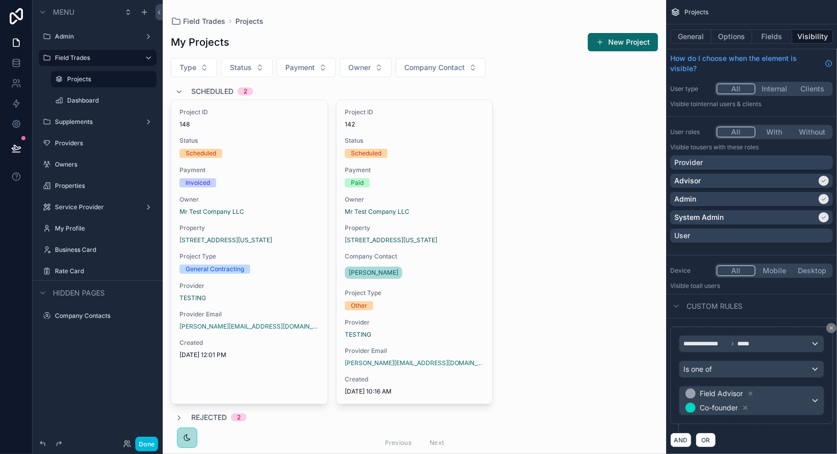
click at [266, 202] on div "scrollable content" at bounding box center [414, 243] width 503 height 487
click at [266, 202] on span "Owner" at bounding box center [249, 200] width 140 height 8
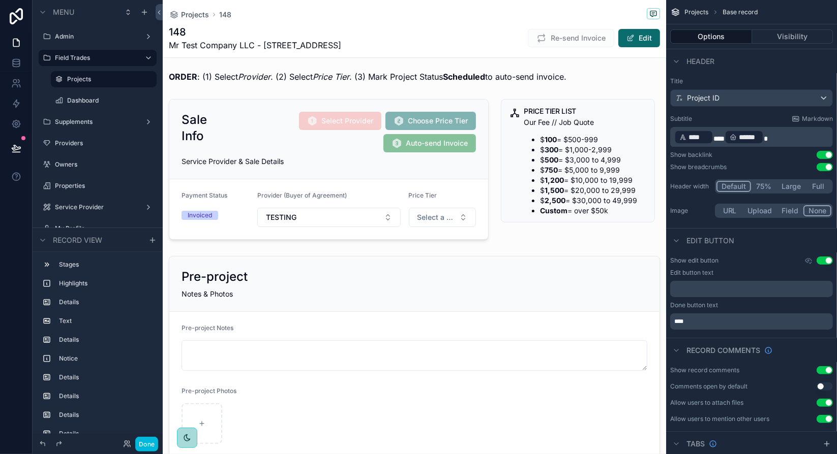
scroll to position [356, 0]
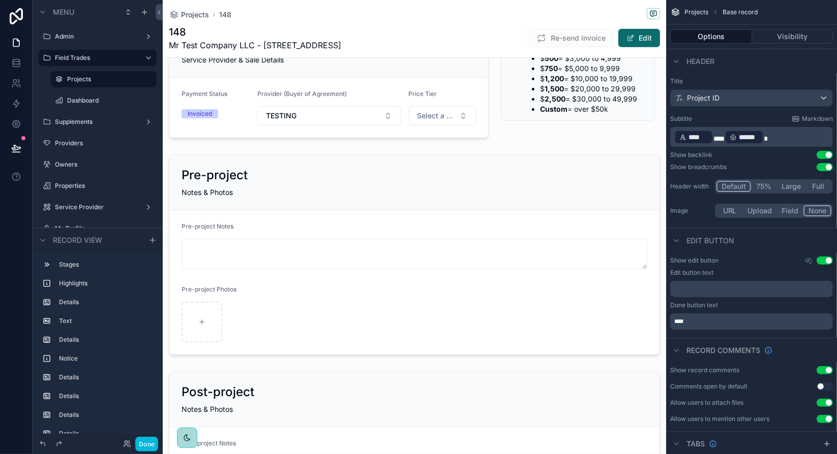
click at [268, 321] on div "scrollable content" at bounding box center [414, 254] width 503 height 209
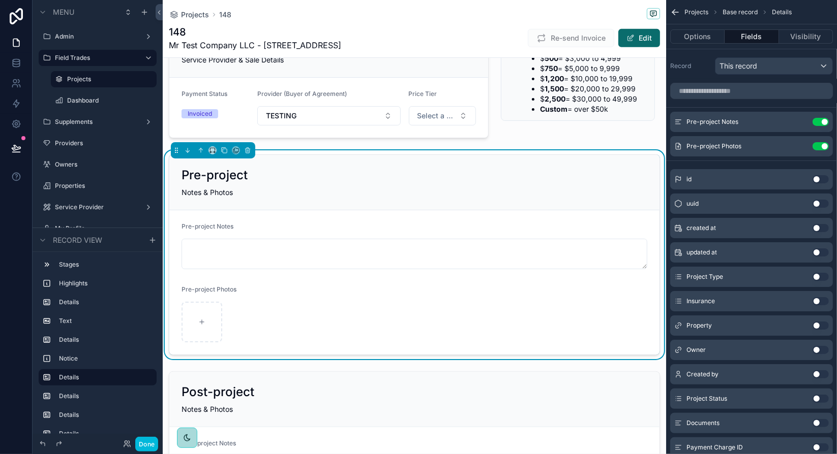
click at [0, 0] on icon "scrollable content" at bounding box center [0, 0] width 0 height 0
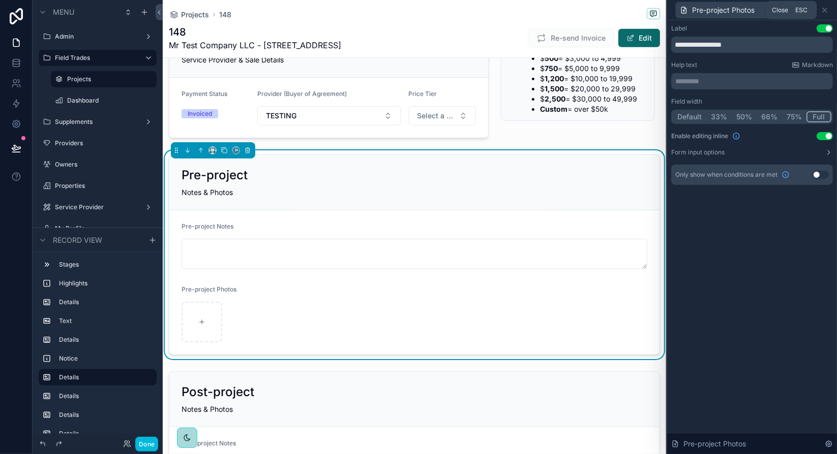
click at [826, 10] on icon at bounding box center [824, 10] width 8 height 8
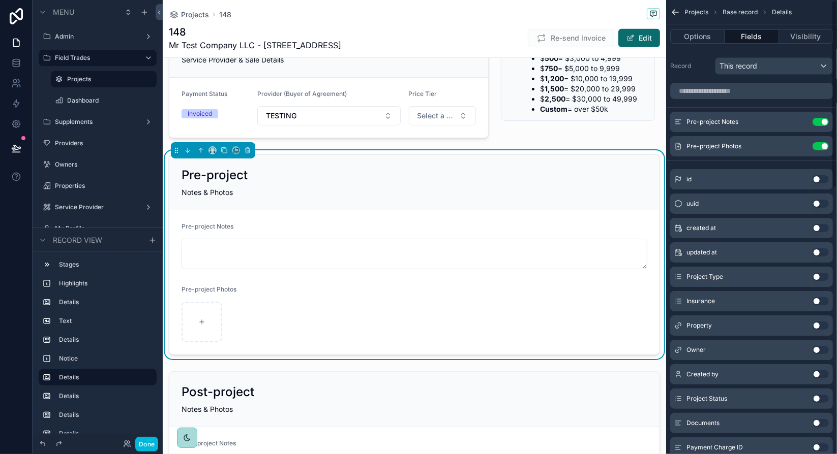
click at [706, 41] on button "Options" at bounding box center [697, 36] width 54 height 14
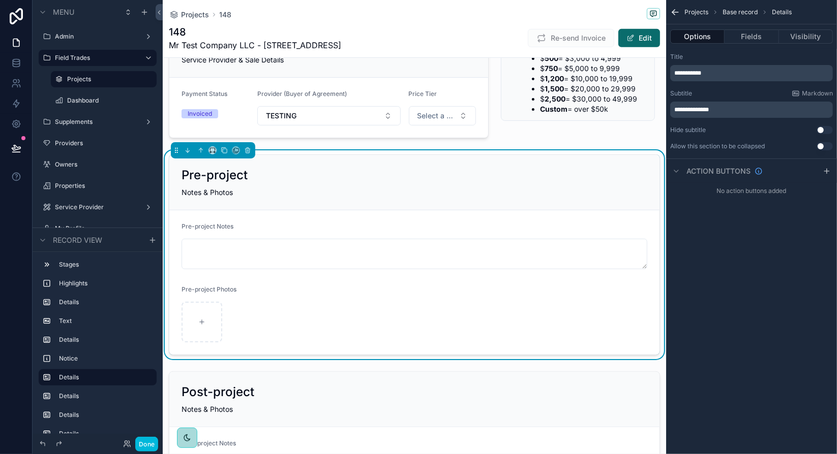
click at [822, 148] on button "Use setting" at bounding box center [824, 146] width 16 height 8
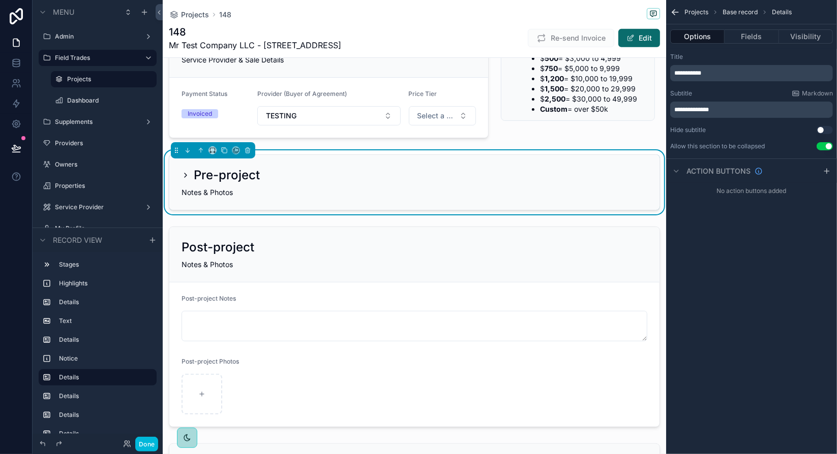
click at [822, 148] on button "Use setting" at bounding box center [824, 146] width 16 height 8
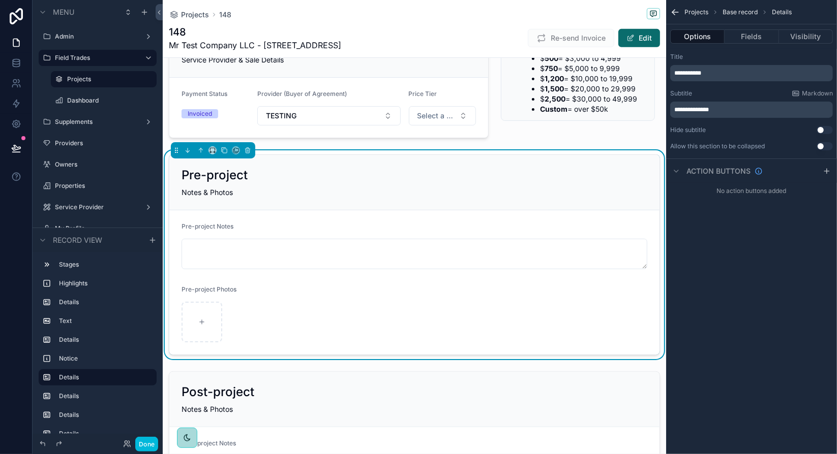
click at [91, 167] on label "Owners" at bounding box center [103, 165] width 96 height 8
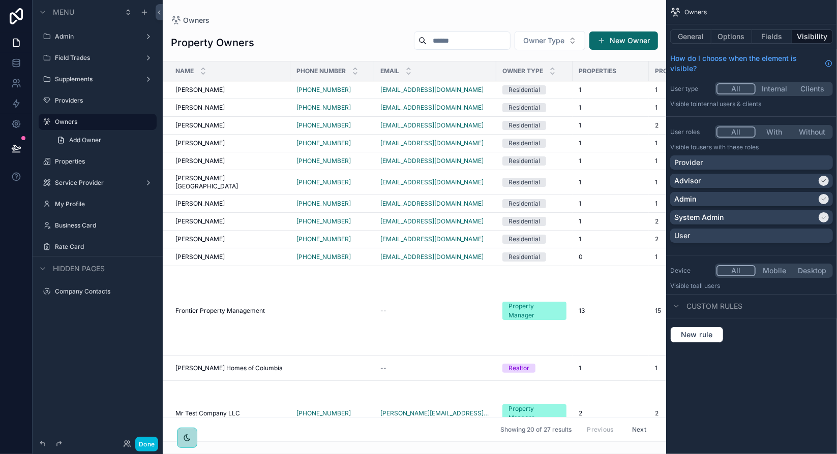
click at [204, 126] on div "scrollable content" at bounding box center [414, 227] width 503 height 454
click at [209, 124] on span "[PERSON_NAME]" at bounding box center [199, 125] width 49 height 8
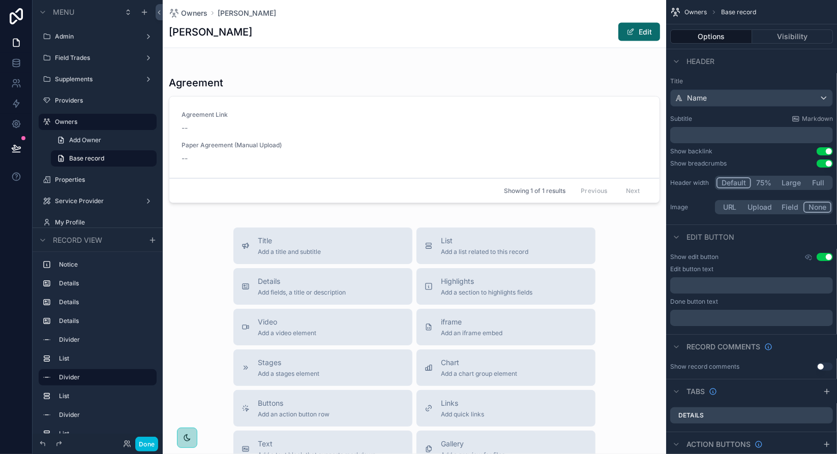
scroll to position [1169, 0]
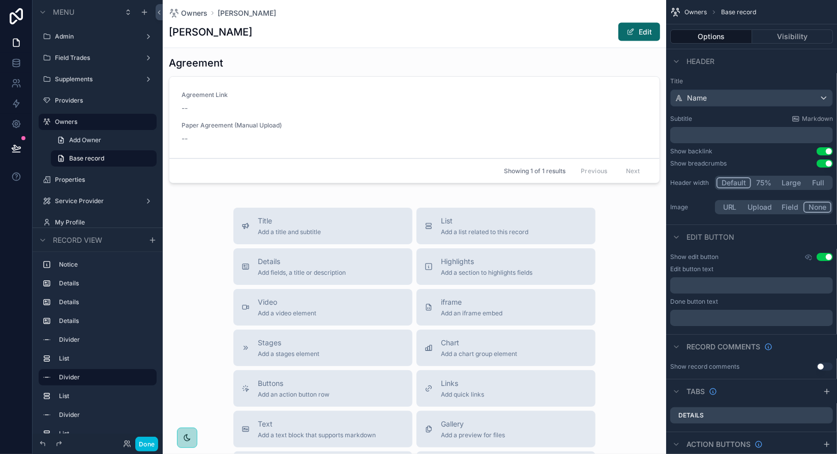
click at [450, 277] on button "Highlights Add a section to highlights fields" at bounding box center [505, 267] width 179 height 37
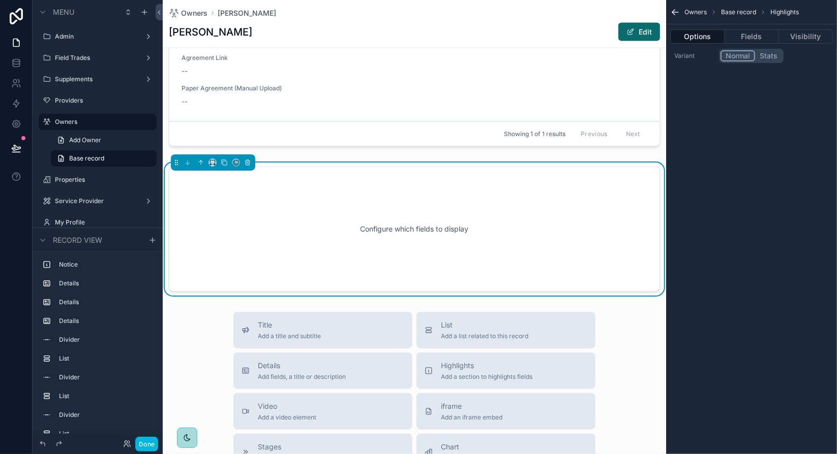
scroll to position [1208, 0]
click at [458, 247] on div "Configure which fields to display" at bounding box center [414, 227] width 457 height 91
click at [753, 38] on button "Fields" at bounding box center [751, 36] width 54 height 14
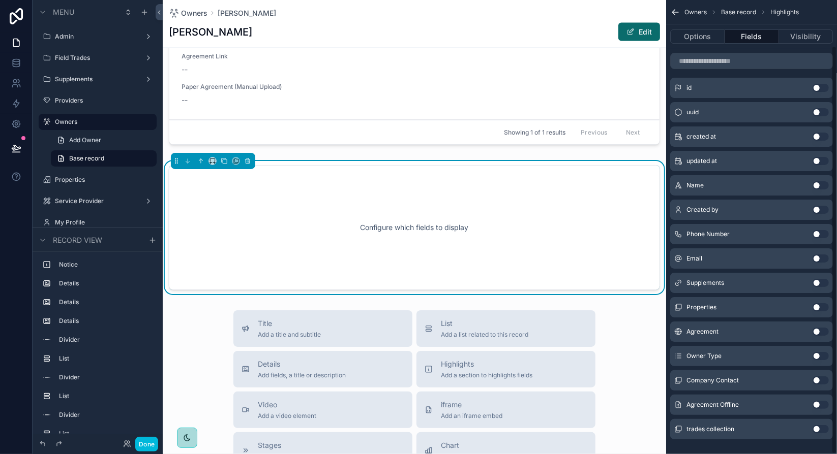
scroll to position [51, 0]
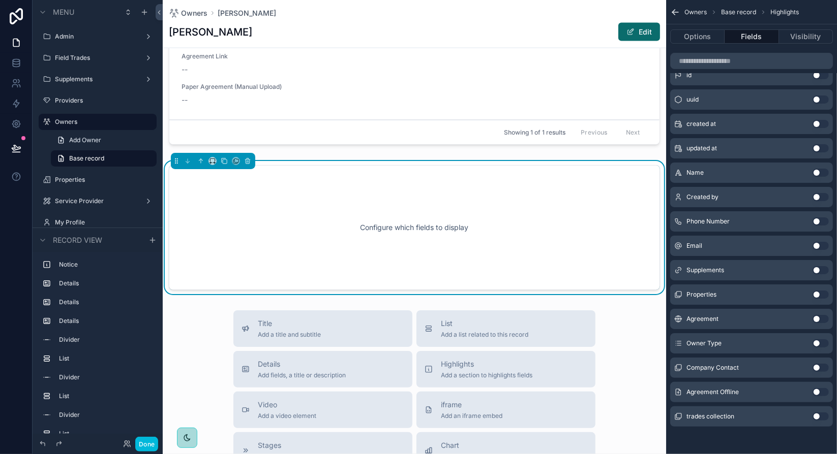
click at [816, 393] on button "Use setting" at bounding box center [820, 392] width 16 height 8
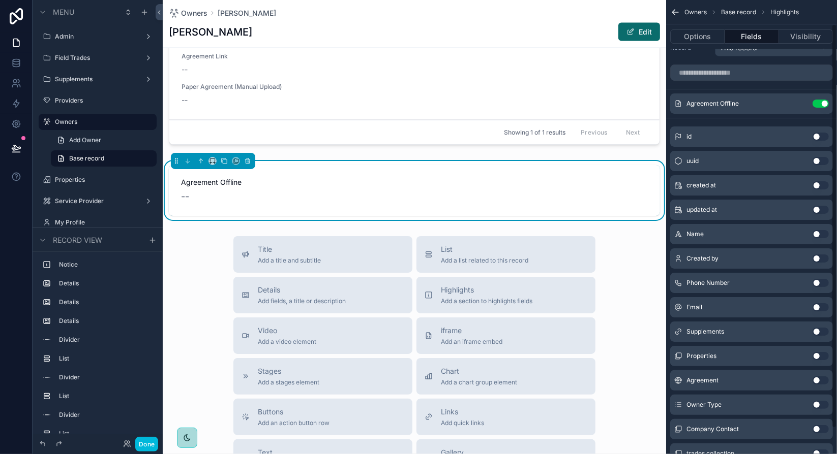
scroll to position [0, 0]
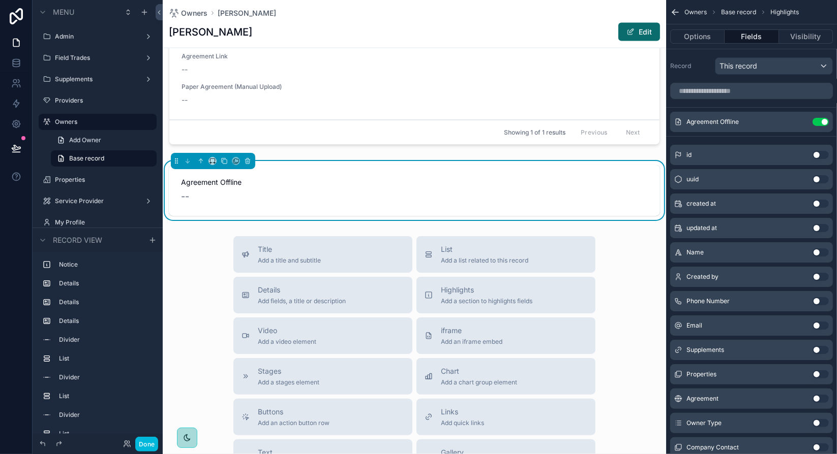
click at [0, 0] on icon "scrollable content" at bounding box center [0, 0] width 0 height 0
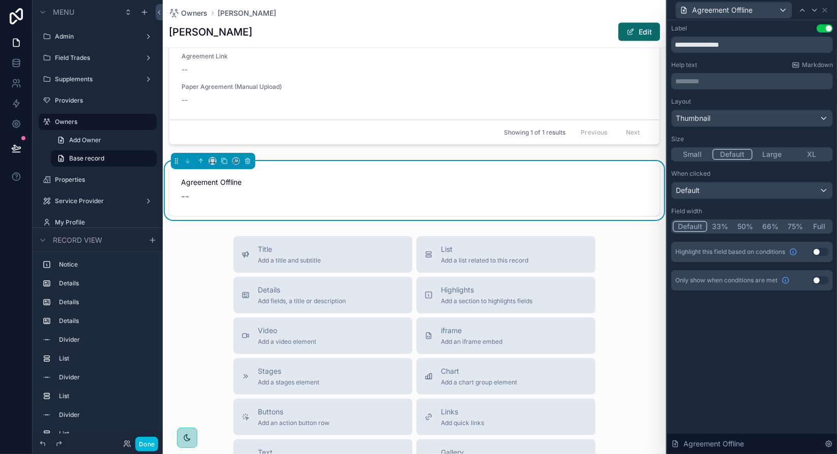
click at [791, 133] on div "Layout Thumbnail Size Small Default Large XL" at bounding box center [752, 130] width 162 height 64
click at [782, 135] on div "Size" at bounding box center [752, 139] width 162 height 8
click at [783, 133] on div "Layout Thumbnail Size Small Default Large XL" at bounding box center [752, 130] width 162 height 64
click at [791, 136] on div "Size" at bounding box center [752, 139] width 162 height 8
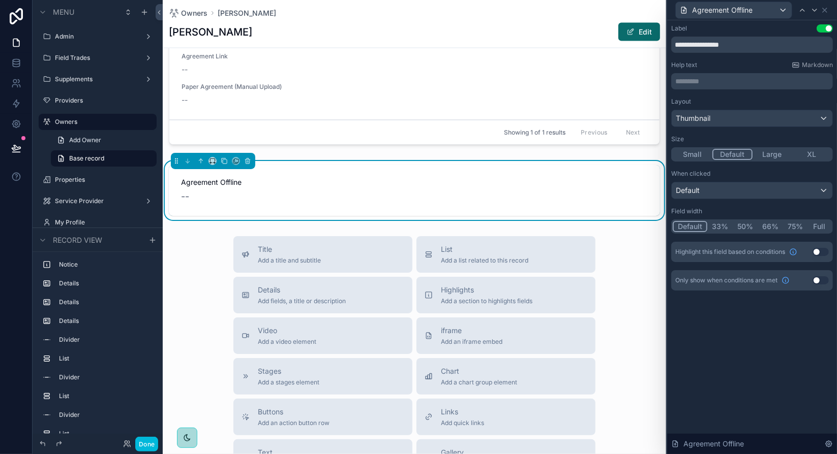
click at [794, 143] on div "Size" at bounding box center [752, 139] width 162 height 8
click at [758, 206] on div "Layout Thumbnail Size Small Default Large XL When clicked Default Field width D…" at bounding box center [752, 180] width 162 height 165
click at [759, 208] on div "Field width" at bounding box center [752, 211] width 162 height 8
click at [758, 212] on div "Field width" at bounding box center [752, 211] width 162 height 8
click at [768, 152] on button "Large" at bounding box center [772, 154] width 40 height 11
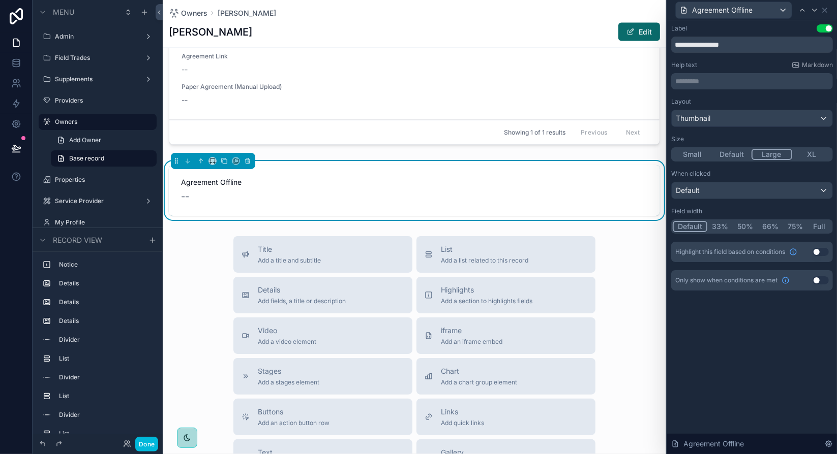
click at [188, 197] on span "--" at bounding box center [185, 197] width 8 height 14
click at [184, 199] on span "--" at bounding box center [185, 197] width 8 height 14
click at [182, 197] on span "--" at bounding box center [185, 197] width 8 height 14
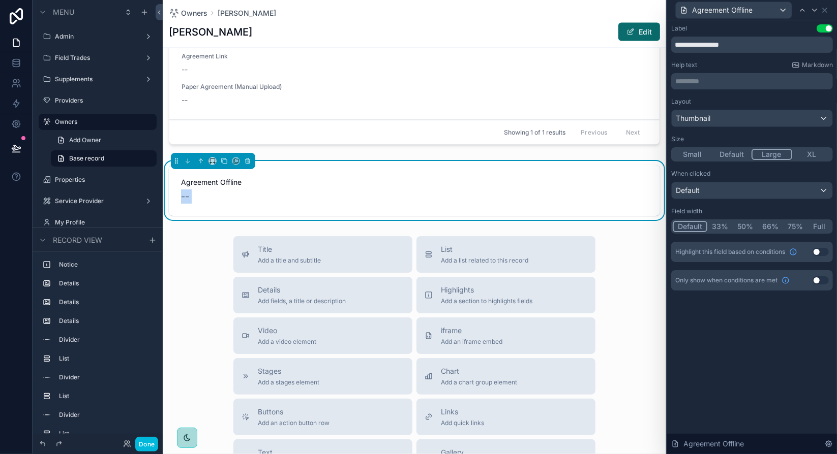
click at [182, 197] on span "--" at bounding box center [185, 197] width 8 height 14
click at [339, 178] on span "Agreement Offline" at bounding box center [414, 182] width 467 height 10
click at [250, 162] on icon "scrollable content" at bounding box center [247, 161] width 7 height 7
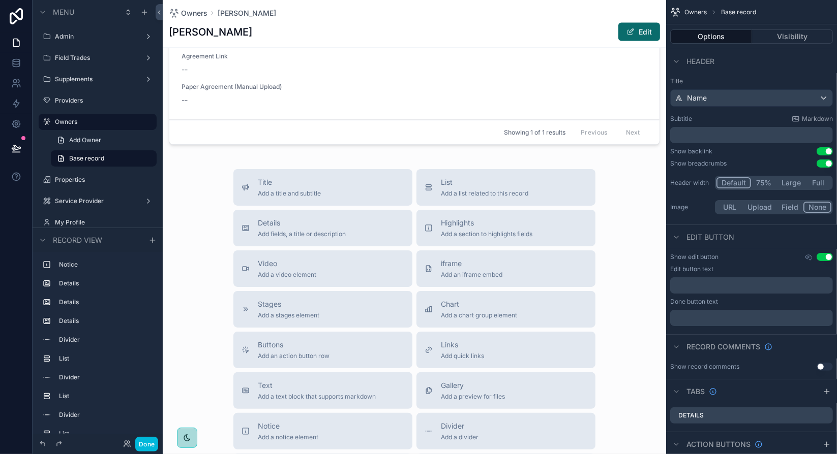
scroll to position [1106, 0]
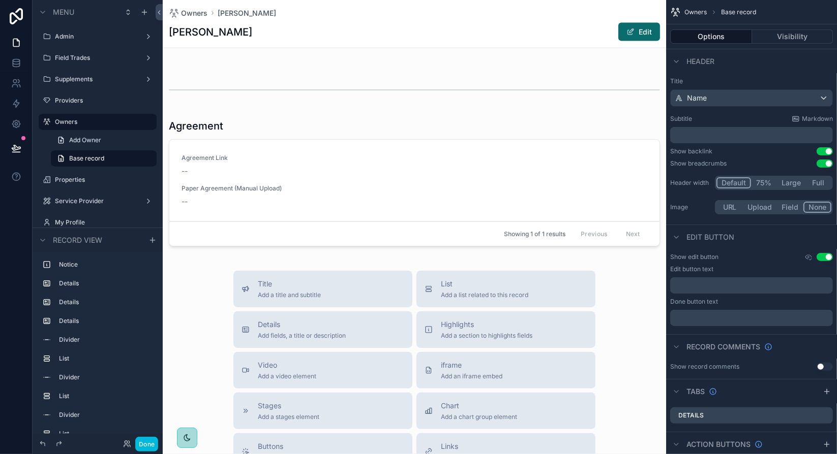
click at [325, 174] on div "scrollable content" at bounding box center [414, 185] width 503 height 140
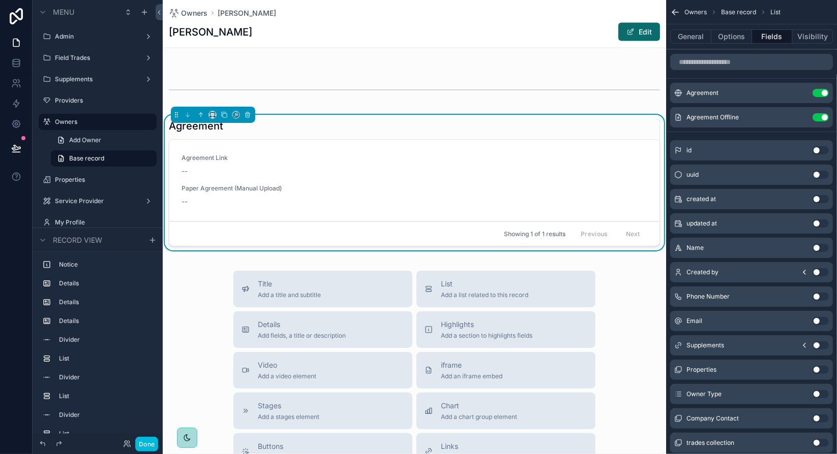
scroll to position [1157, 0]
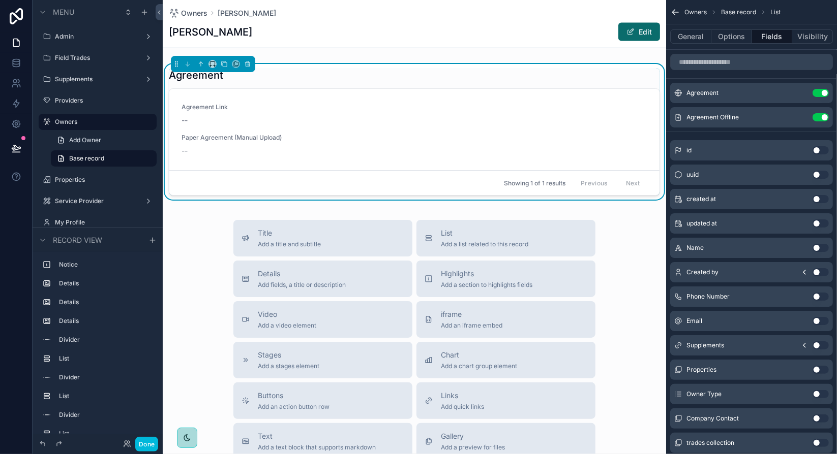
click at [379, 288] on div "Details Add fields, a title or description" at bounding box center [322, 279] width 163 height 20
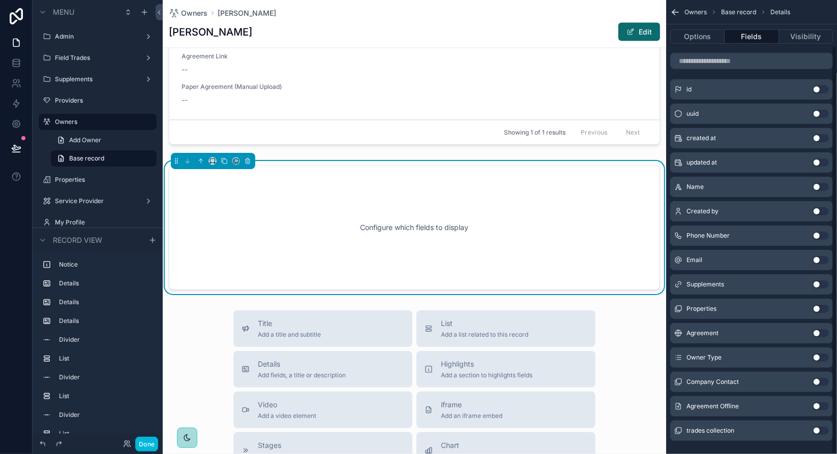
scroll to position [51, 0]
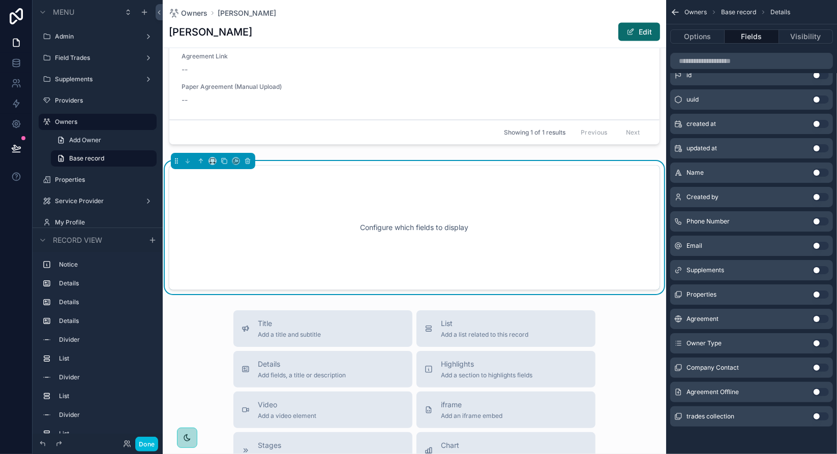
click at [818, 391] on button "Use setting" at bounding box center [820, 392] width 16 height 8
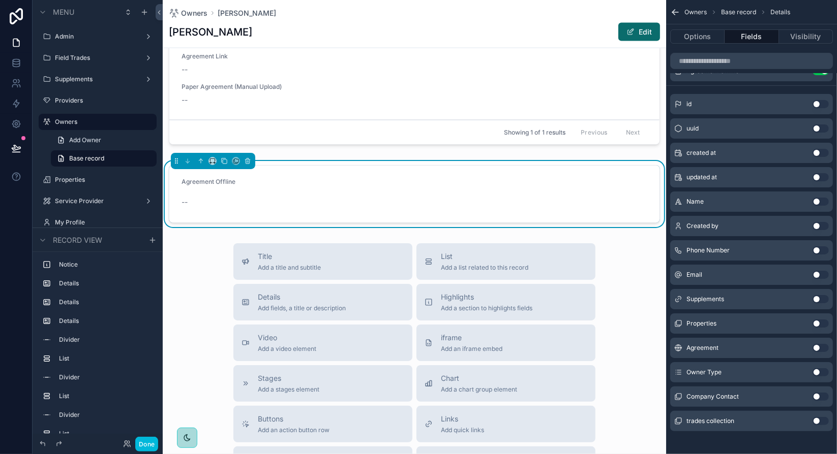
click at [230, 210] on form "Agreement Offline --" at bounding box center [414, 194] width 490 height 57
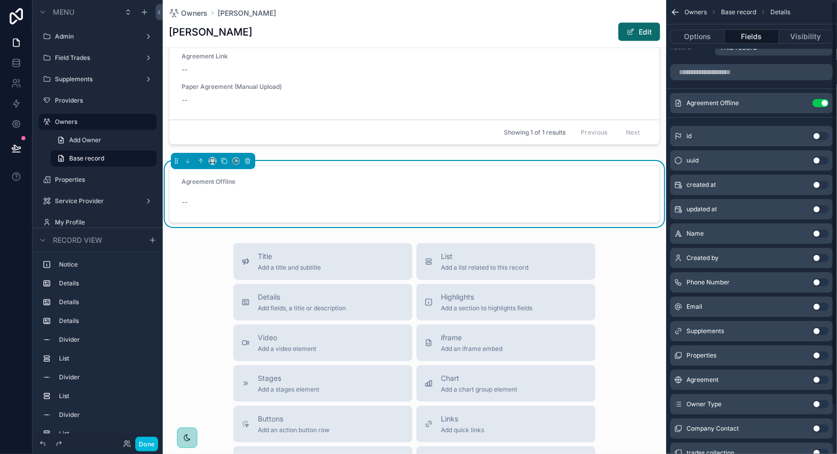
scroll to position [0, 0]
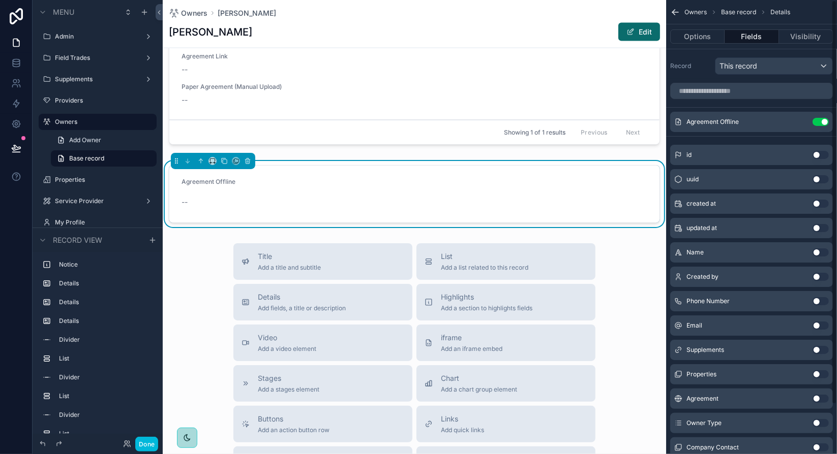
click at [0, 0] on icon "scrollable content" at bounding box center [0, 0] width 0 height 0
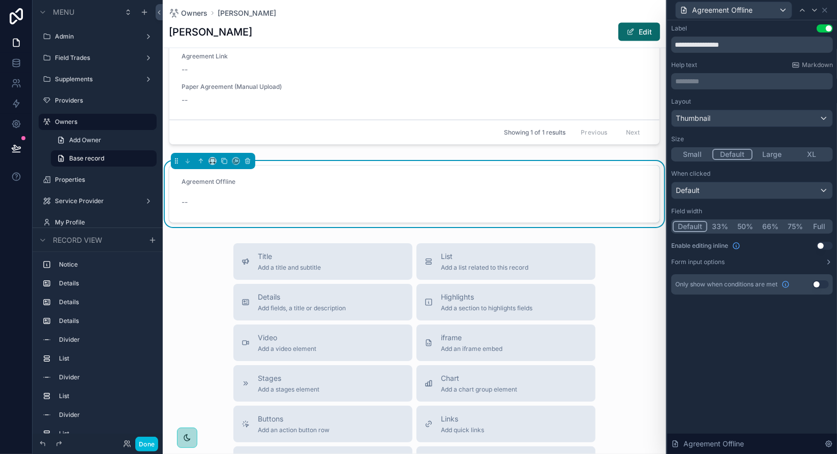
click at [821, 245] on button "Use setting" at bounding box center [824, 246] width 16 height 8
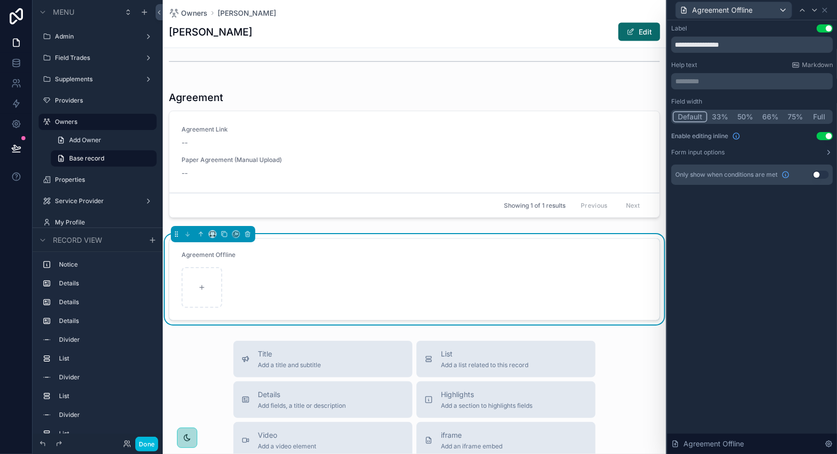
scroll to position [1106, 0]
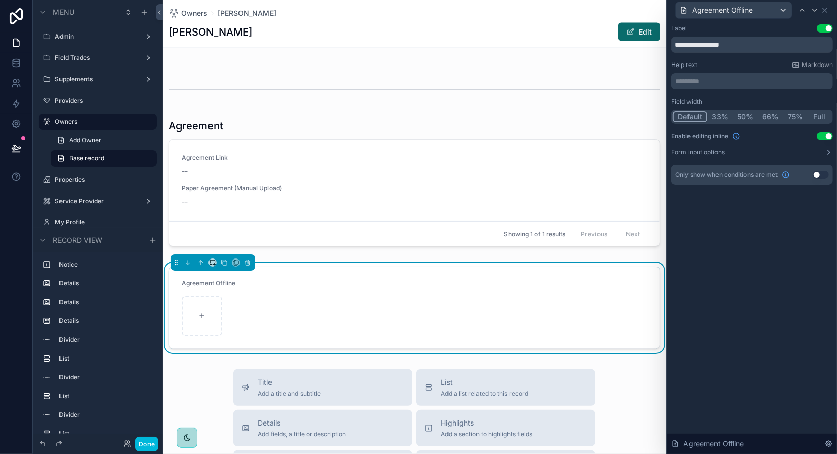
click at [360, 204] on div "scrollable content" at bounding box center [414, 185] width 503 height 140
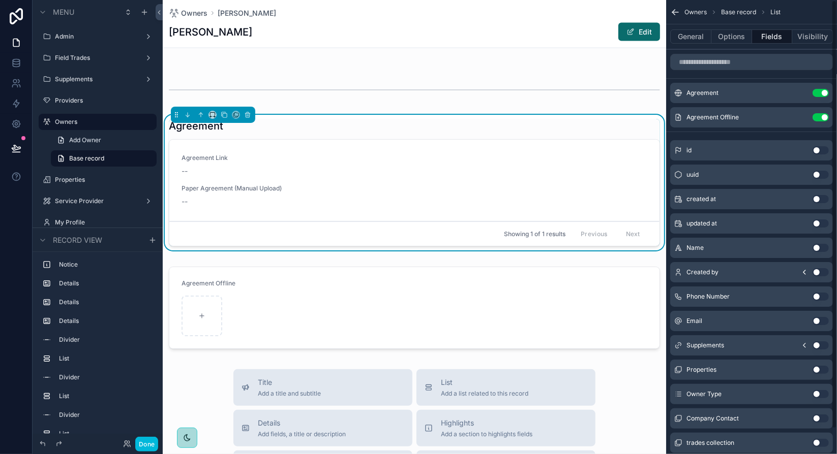
click at [0, 0] on icon "scrollable content" at bounding box center [0, 0] width 0 height 0
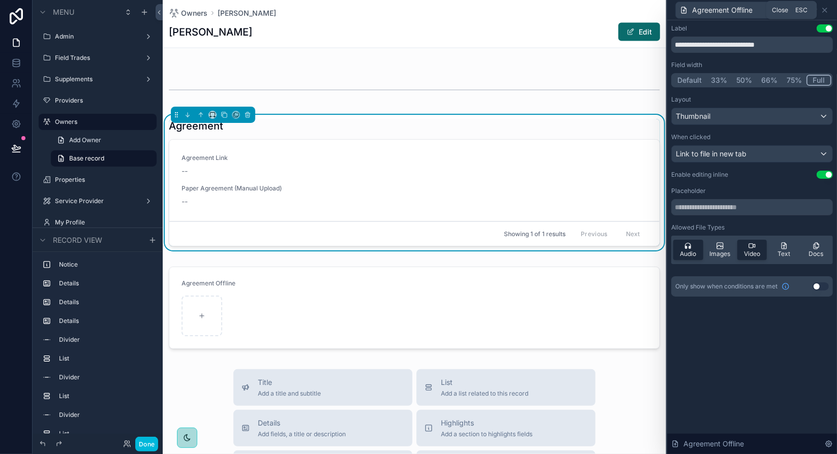
click at [826, 10] on icon at bounding box center [824, 10] width 8 height 8
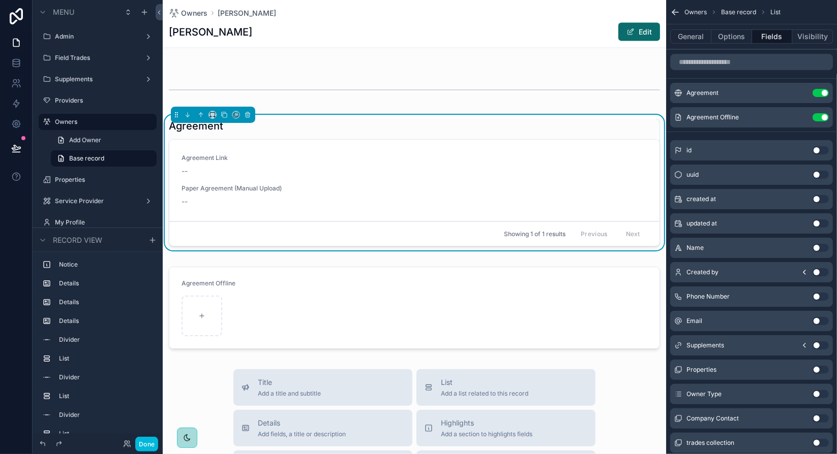
click at [817, 116] on button "Use setting" at bounding box center [820, 117] width 16 height 8
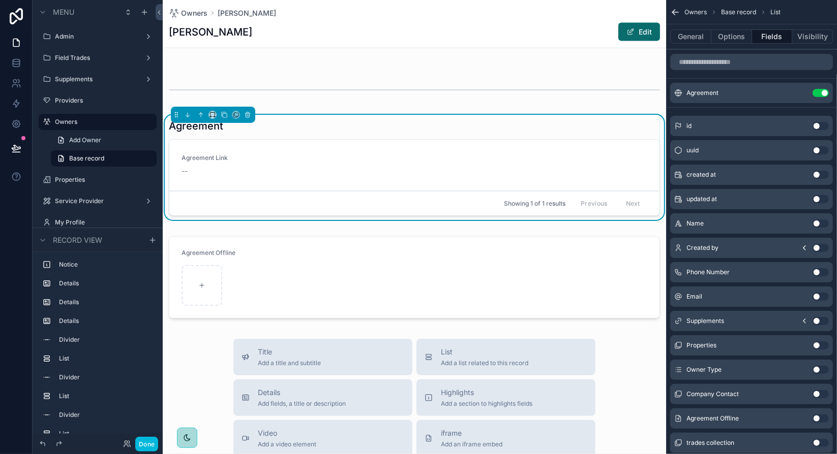
click at [272, 254] on div "scrollable content" at bounding box center [414, 277] width 503 height 90
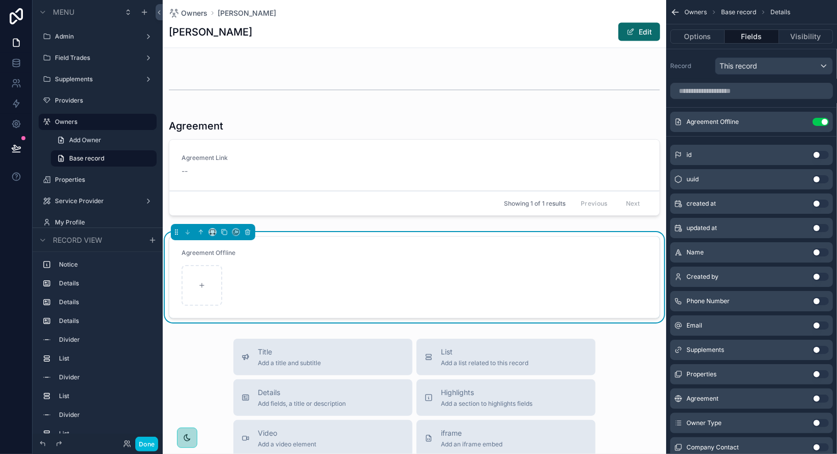
click at [322, 268] on form "Agreement Offline" at bounding box center [414, 277] width 490 height 81
click at [749, 95] on input "scrollable content" at bounding box center [751, 91] width 163 height 16
click at [689, 76] on div "Record This record" at bounding box center [751, 64] width 171 height 30
click at [693, 89] on input "scrollable content" at bounding box center [751, 91] width 163 height 16
click at [693, 77] on div "Record This record" at bounding box center [751, 64] width 171 height 30
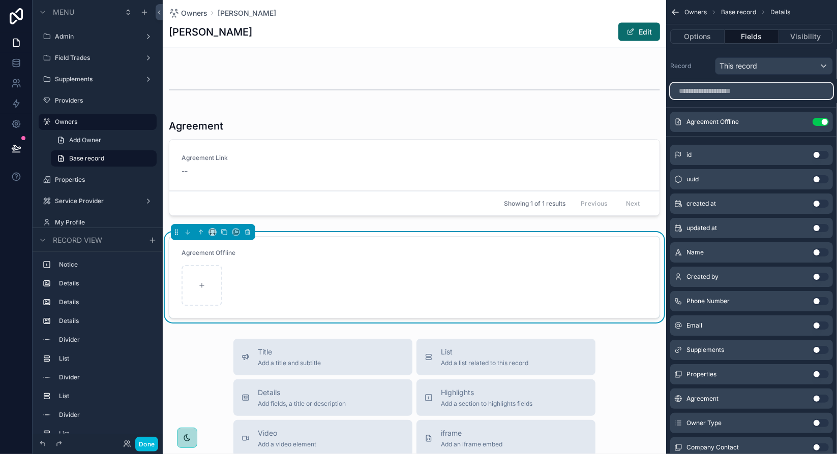
click at [698, 87] on input "scrollable content" at bounding box center [751, 91] width 163 height 16
click at [694, 73] on div "Record This record" at bounding box center [751, 65] width 163 height 17
click at [690, 74] on div "Record This record" at bounding box center [751, 64] width 171 height 30
click at [708, 76] on div "Record This record" at bounding box center [751, 64] width 171 height 30
click at [704, 34] on button "Options" at bounding box center [697, 36] width 54 height 14
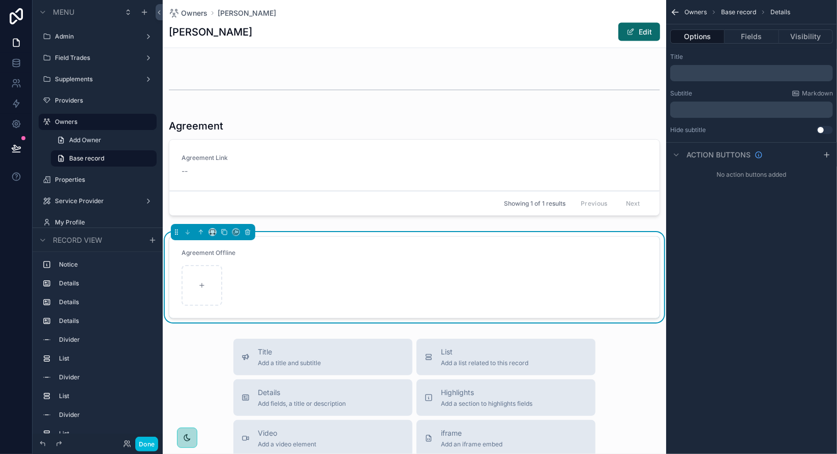
click at [707, 73] on p "﻿" at bounding box center [752, 73] width 157 height 8
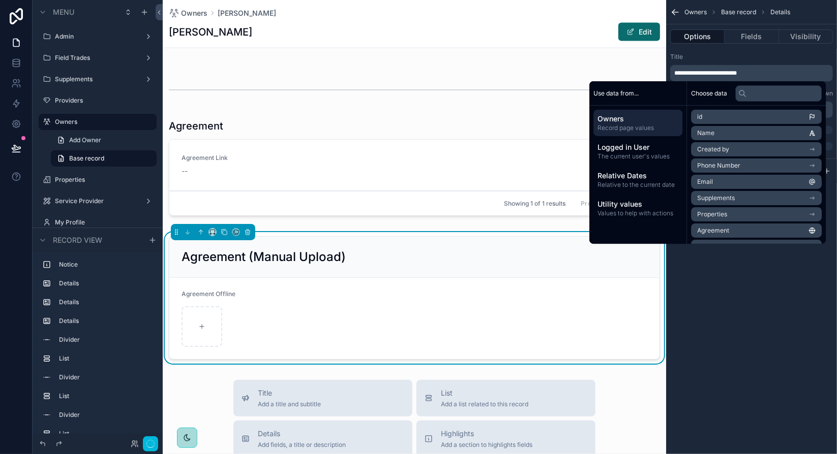
click at [736, 330] on div "**********" at bounding box center [751, 227] width 171 height 454
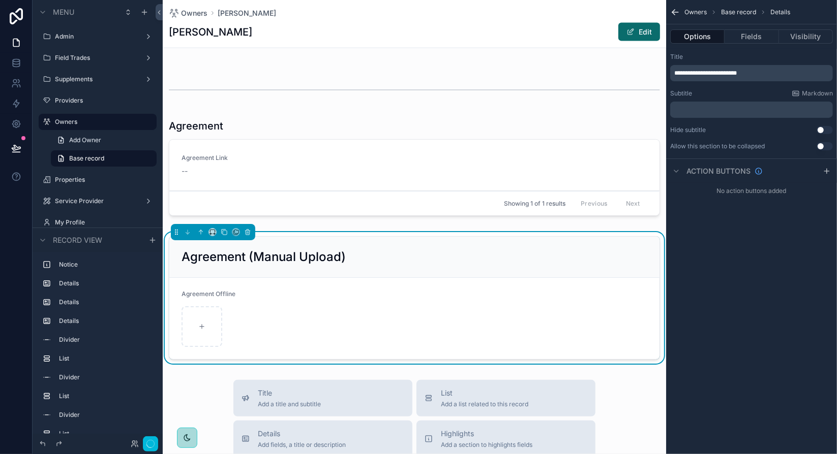
click at [696, 108] on p "﻿" at bounding box center [752, 110] width 157 height 8
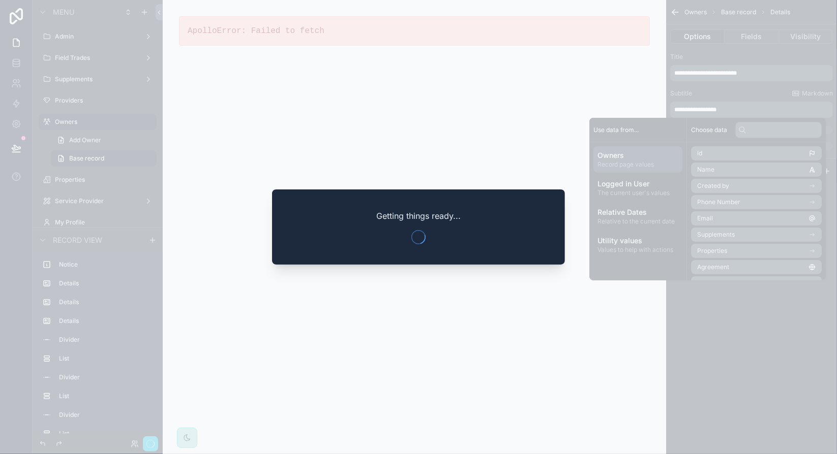
scroll to position [0, 0]
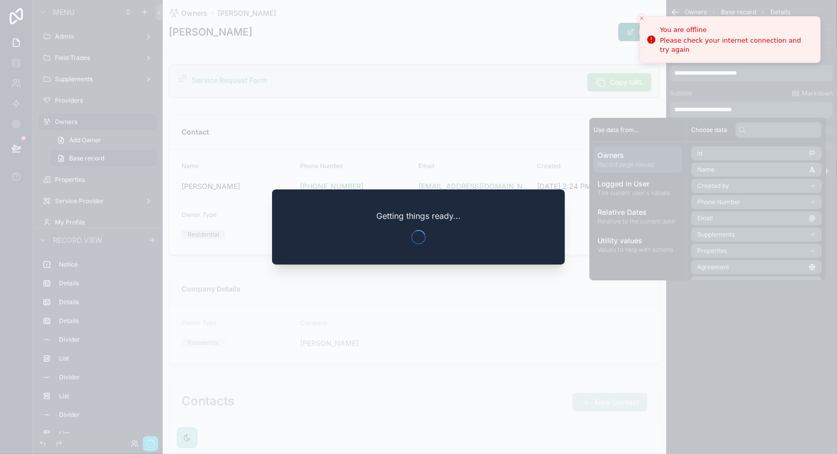
click at [778, 410] on div at bounding box center [418, 227] width 837 height 454
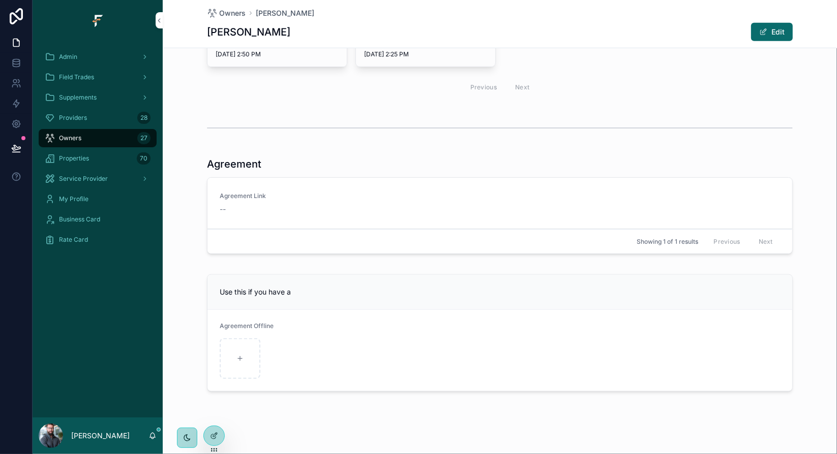
scroll to position [638, 0]
click at [284, 289] on span "Use this if you have a" at bounding box center [255, 291] width 71 height 9
click at [220, 434] on div at bounding box center [214, 435] width 20 height 19
